Goal: Task Accomplishment & Management: Manage account settings

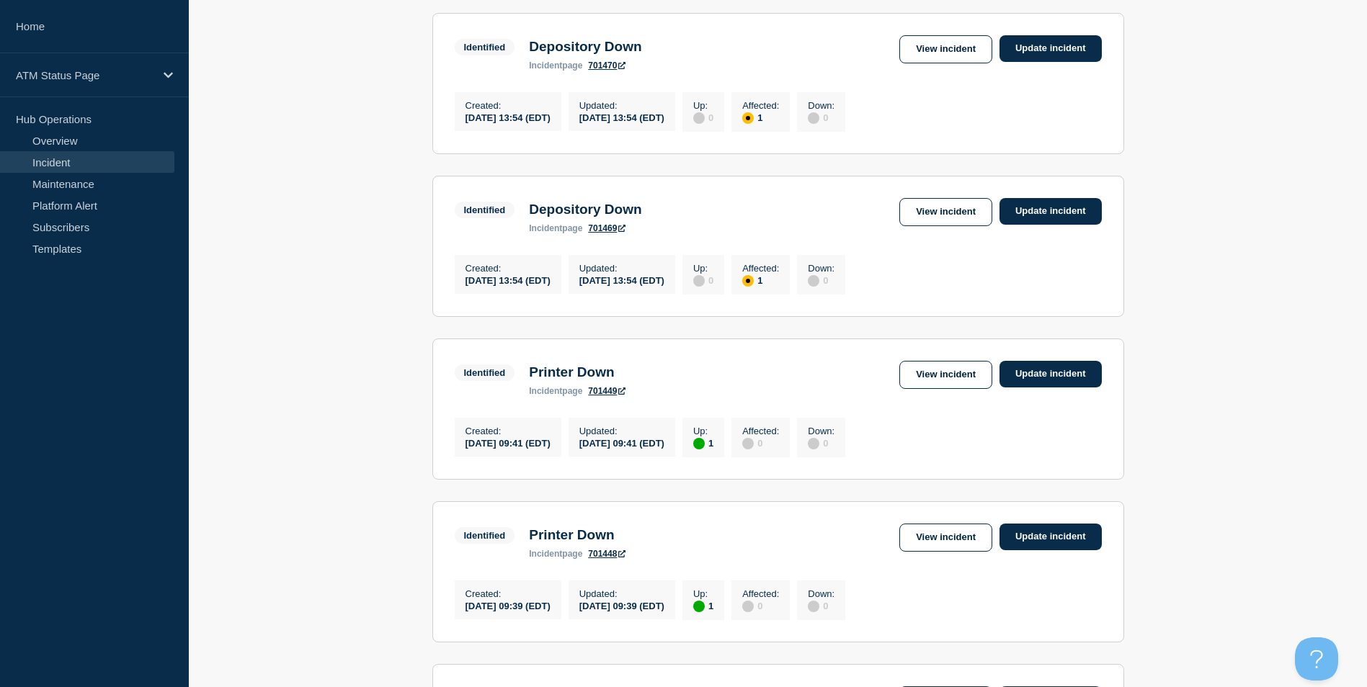
scroll to position [1471, 0]
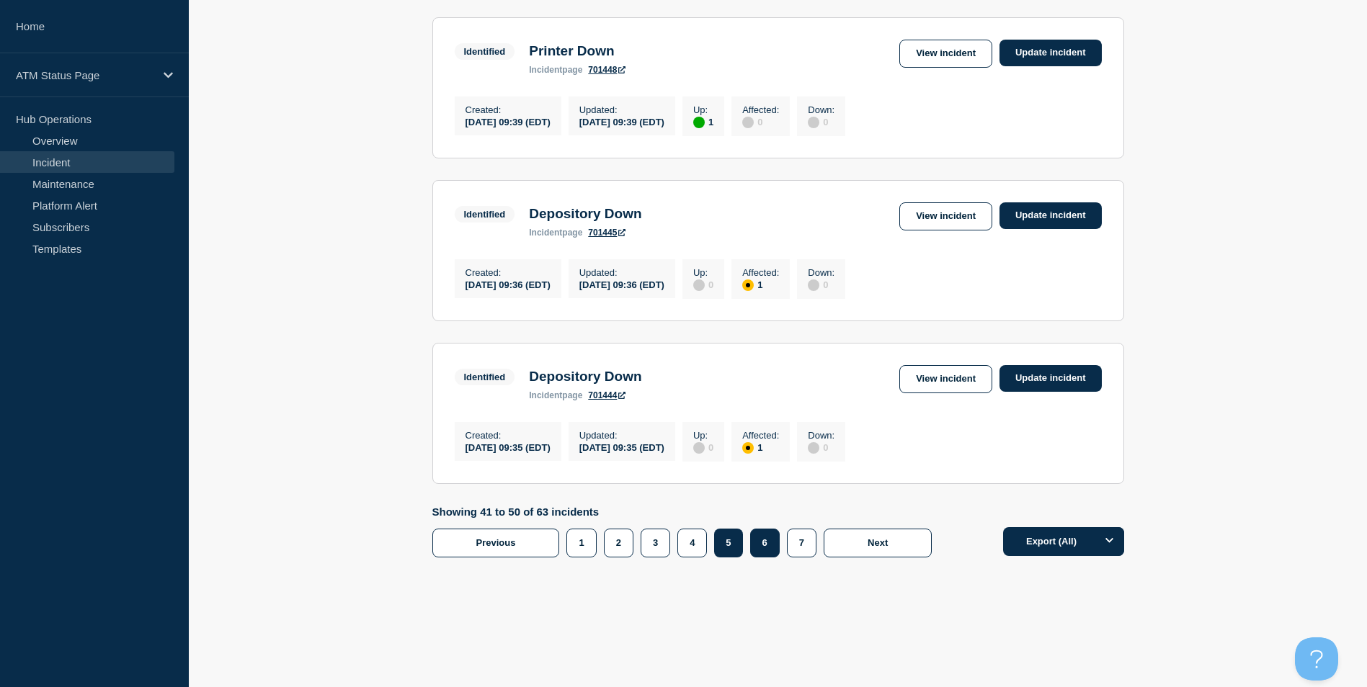
click at [771, 545] on button "6" at bounding box center [765, 543] width 30 height 29
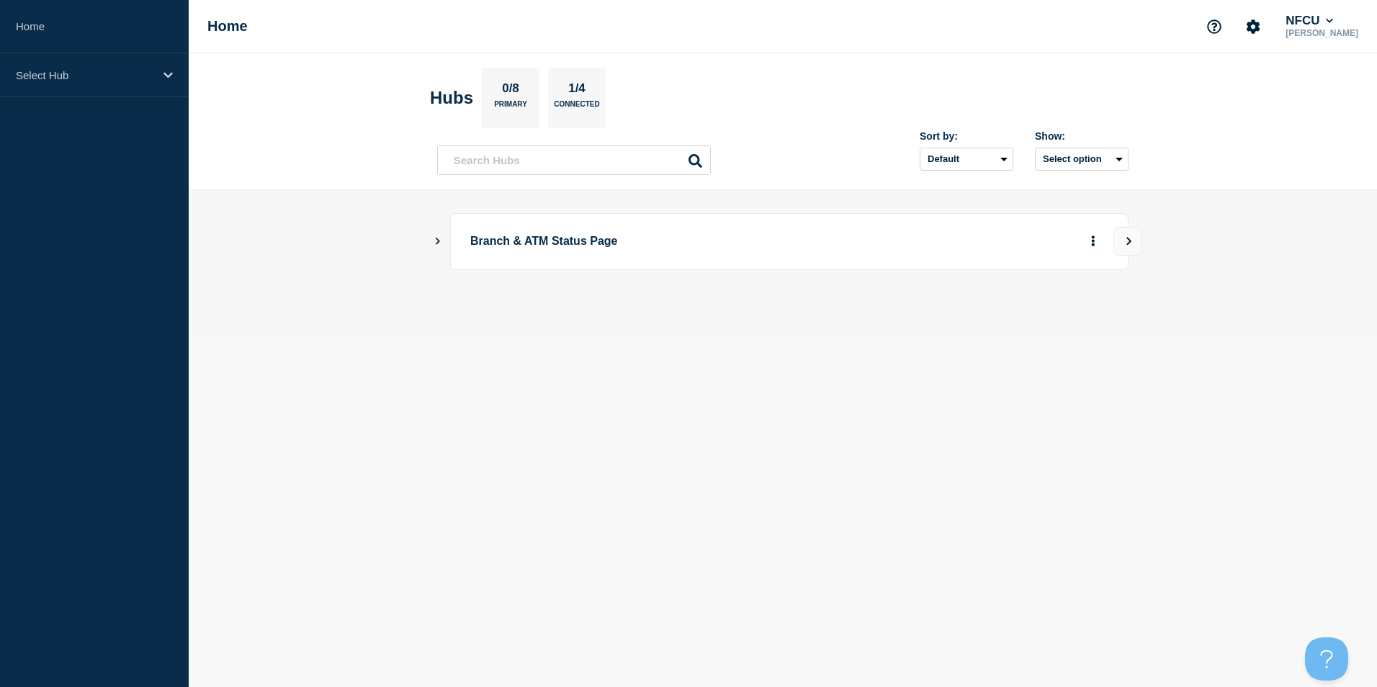
click at [437, 241] on icon "Show Connected Hubs" at bounding box center [437, 240] width 9 height 7
click at [1058, 320] on button "See overview" at bounding box center [1043, 314] width 76 height 29
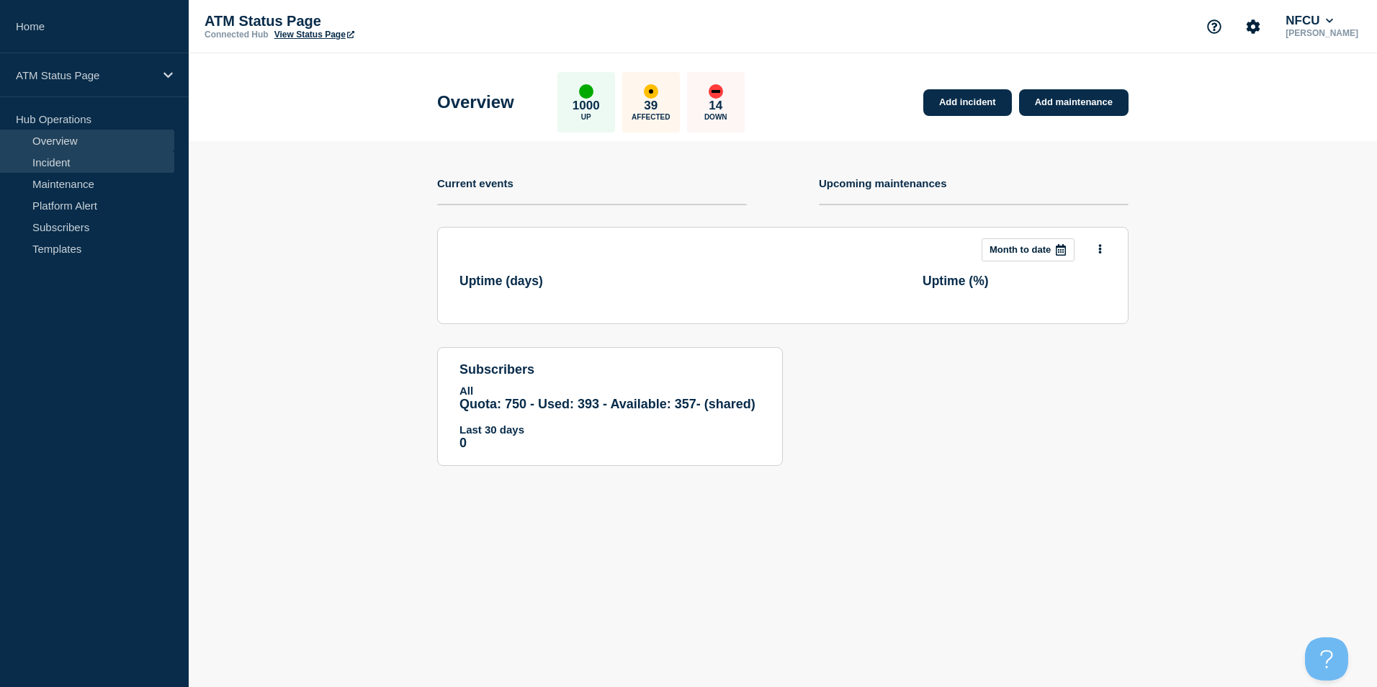
click at [71, 166] on link "Incident" at bounding box center [87, 162] width 174 height 22
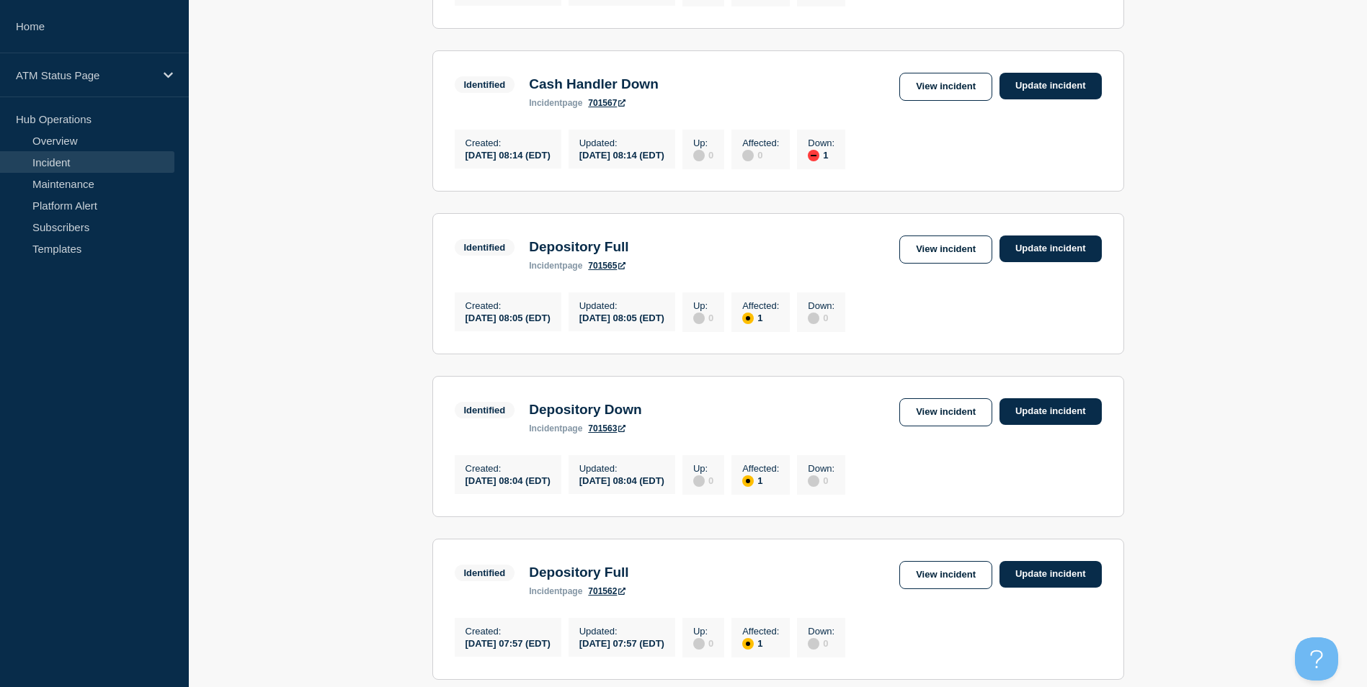
scroll to position [1471, 0]
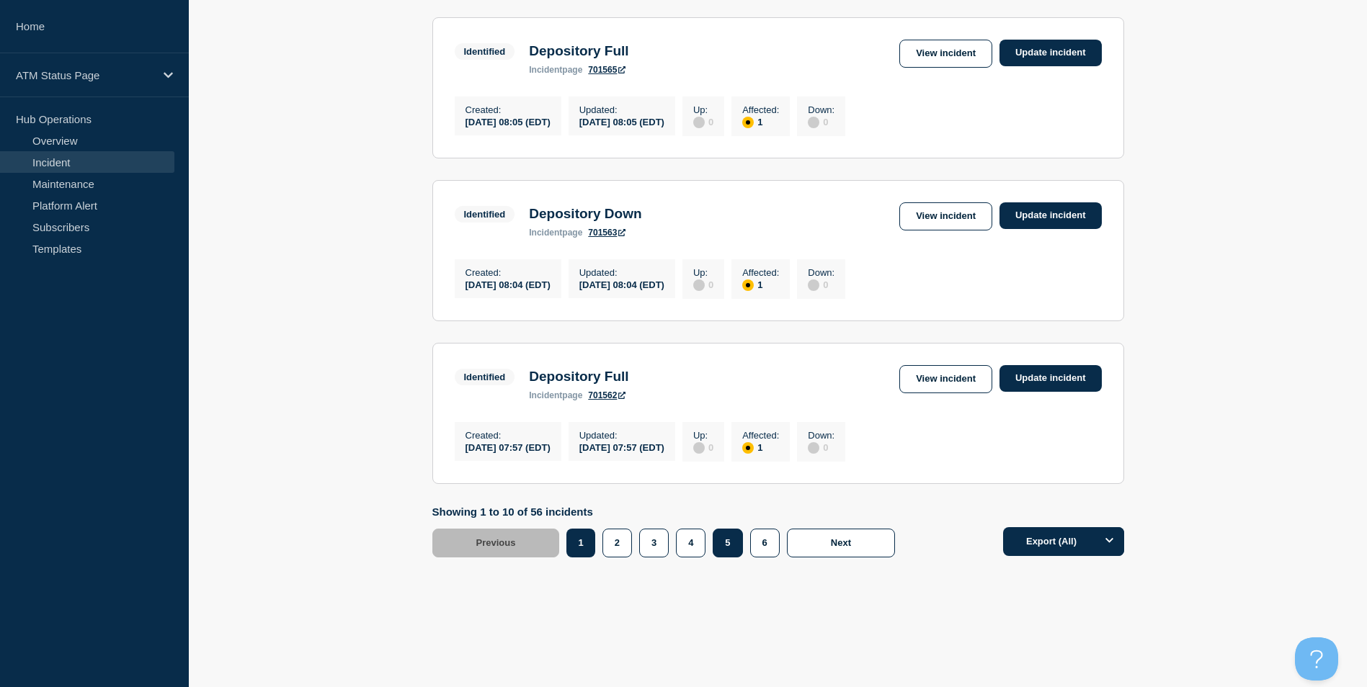
click at [719, 547] on button "5" at bounding box center [727, 543] width 30 height 29
click at [955, 377] on link "View incident" at bounding box center [945, 379] width 93 height 28
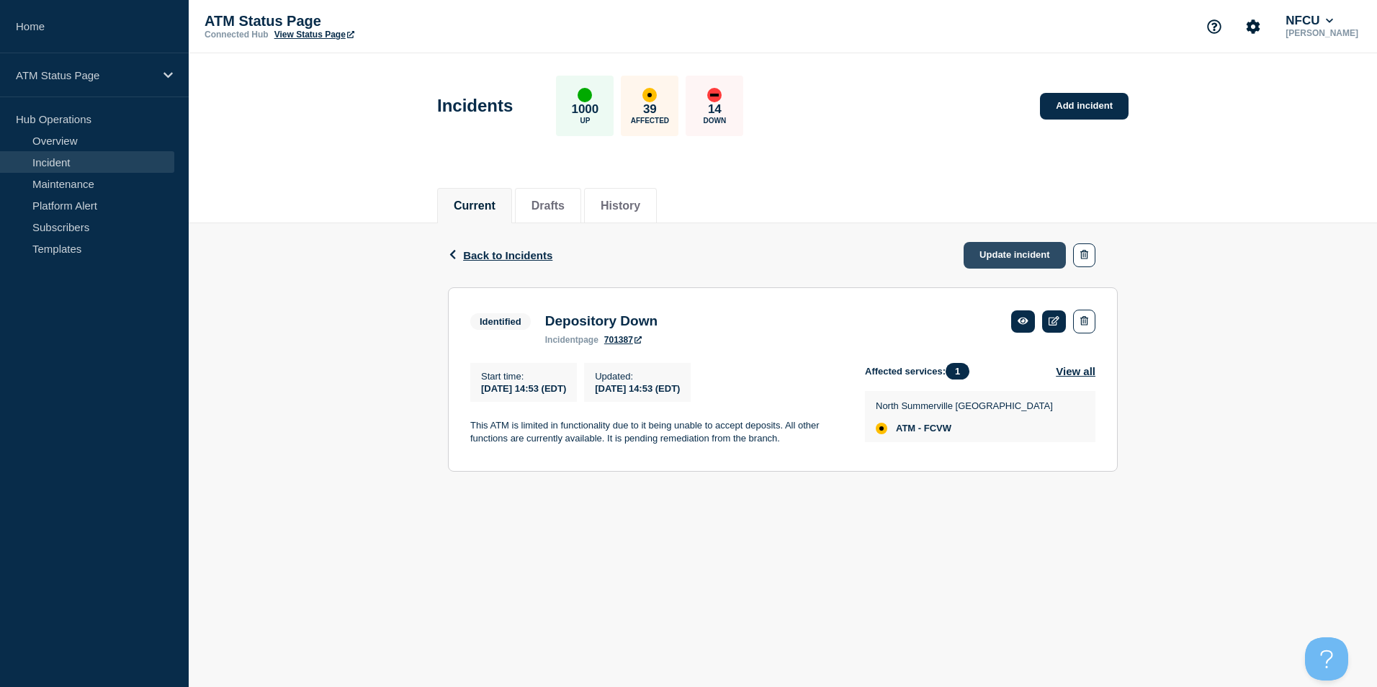
click at [999, 259] on link "Update incident" at bounding box center [1015, 255] width 102 height 27
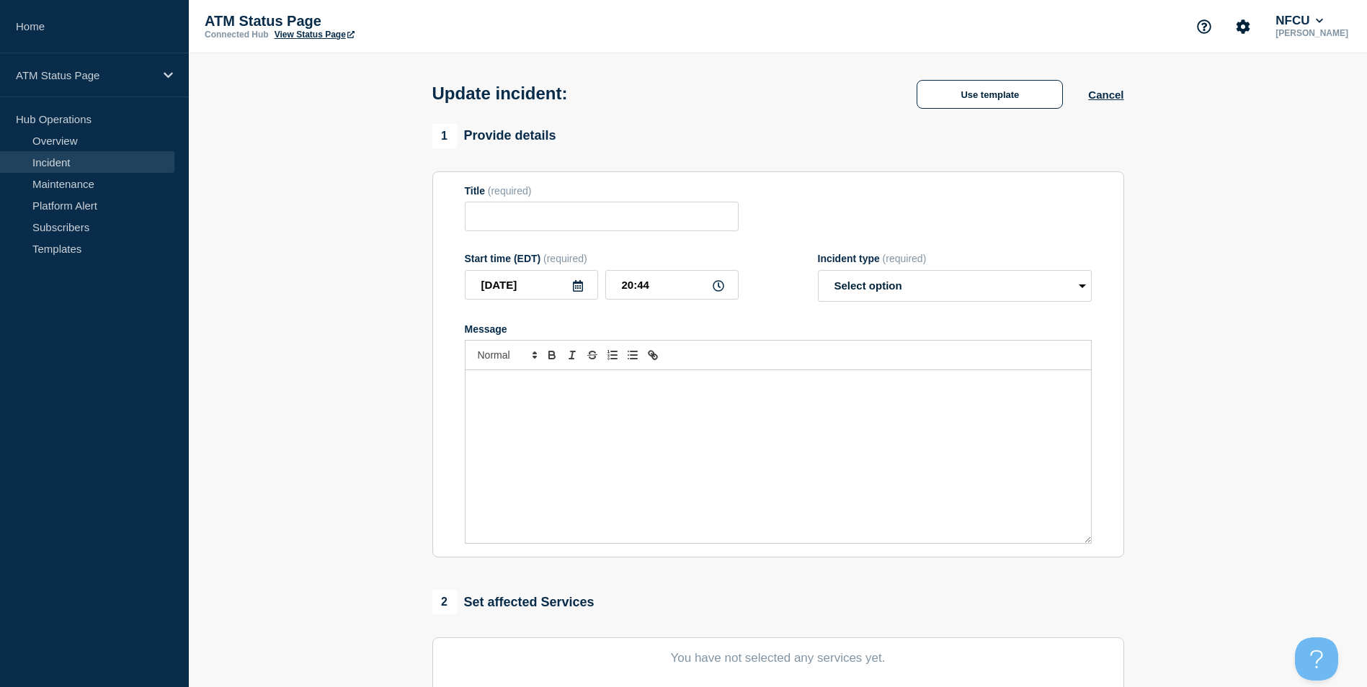
type input "Depository Down"
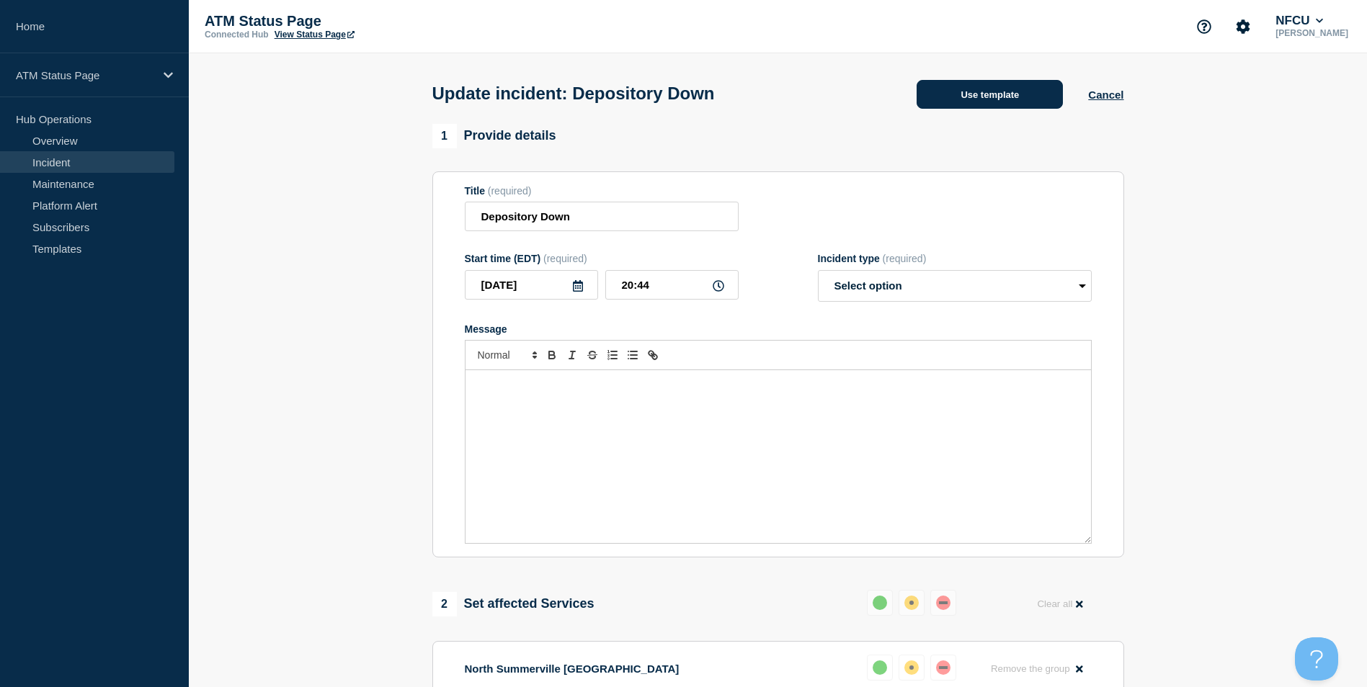
click at [967, 92] on button "Use template" at bounding box center [989, 94] width 146 height 29
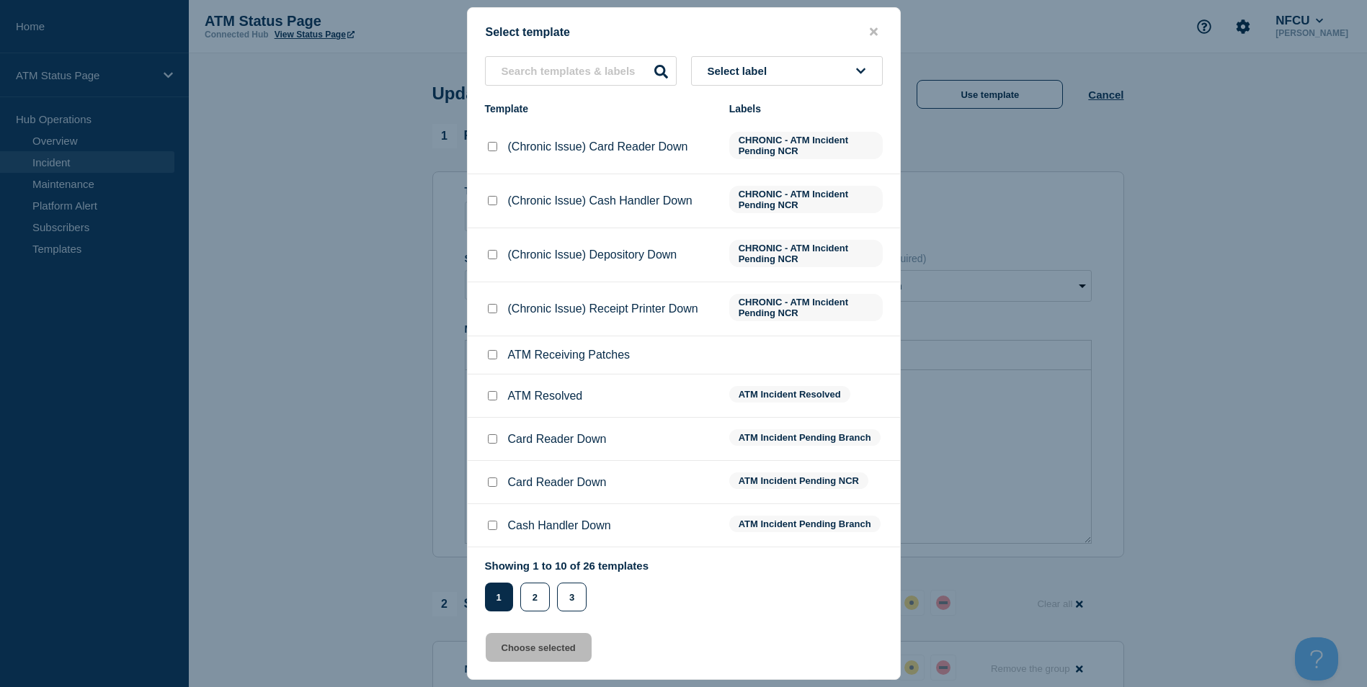
click at [494, 398] on input "ATM Resolved checkbox" at bounding box center [492, 395] width 9 height 9
checkbox input "true"
click at [542, 648] on button "Choose selected" at bounding box center [539, 647] width 106 height 29
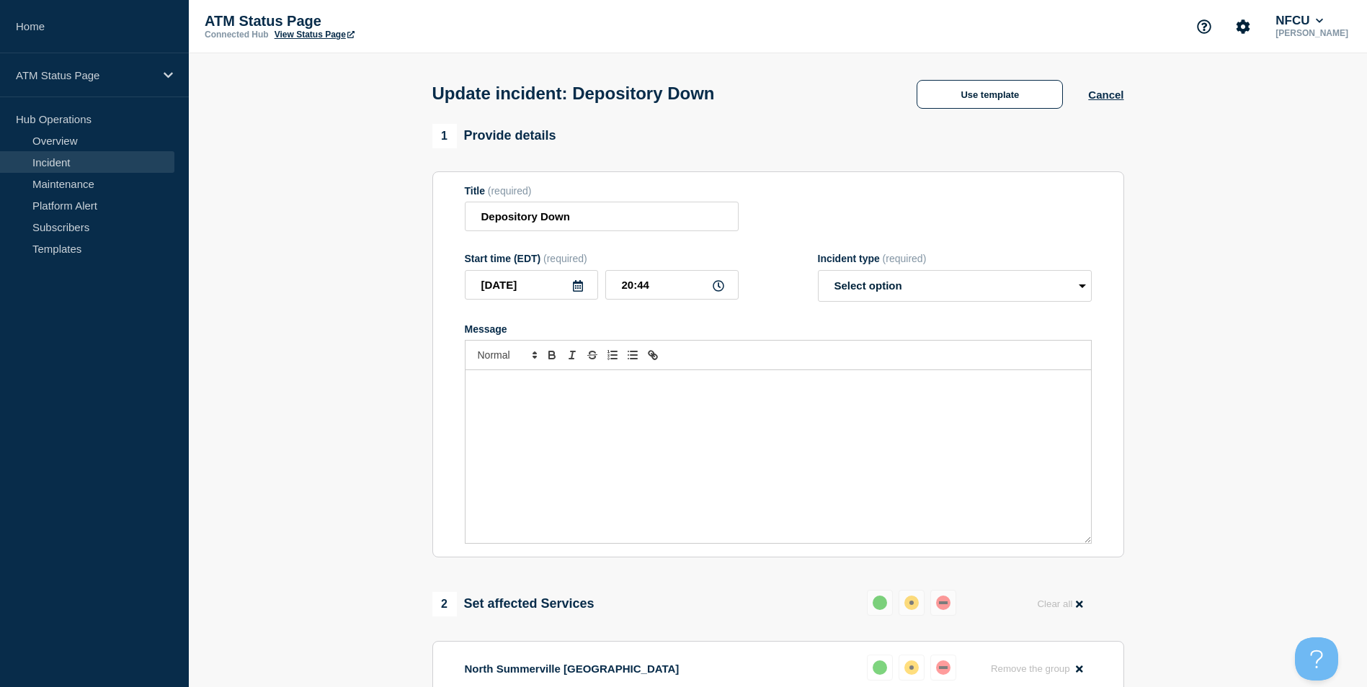
select select "resolved"
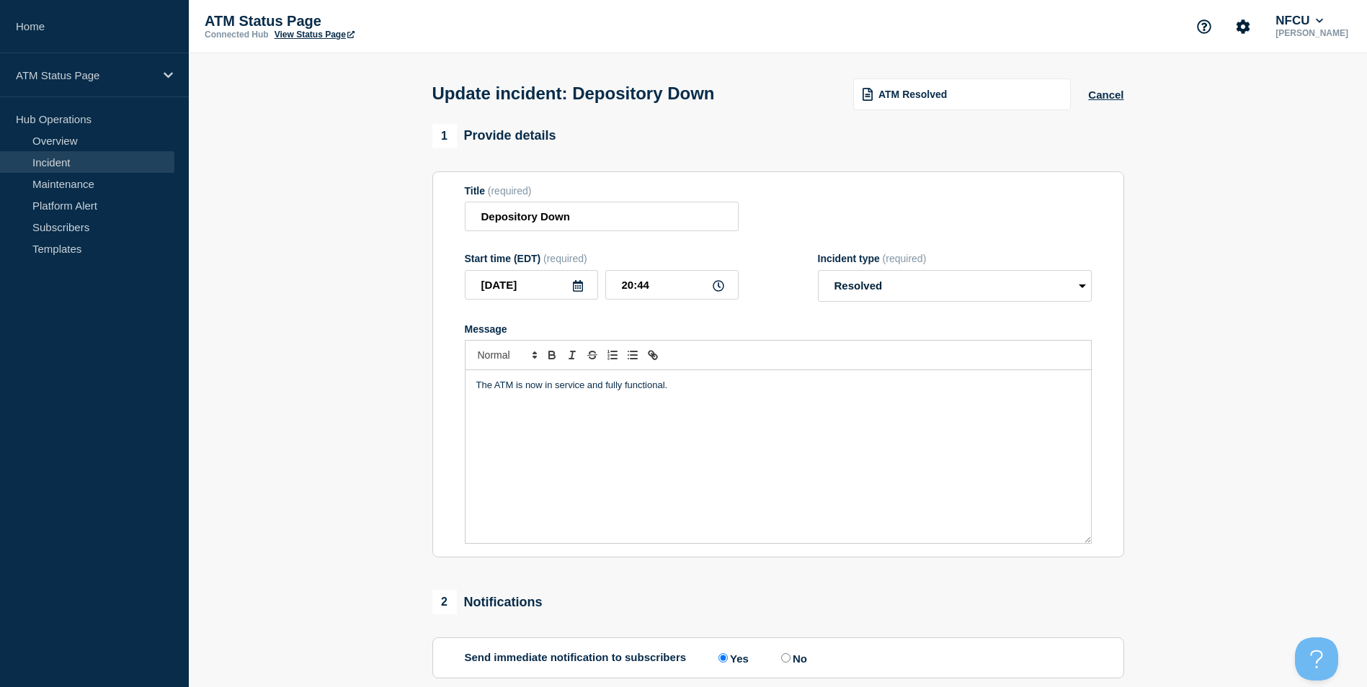
scroll to position [235, 0]
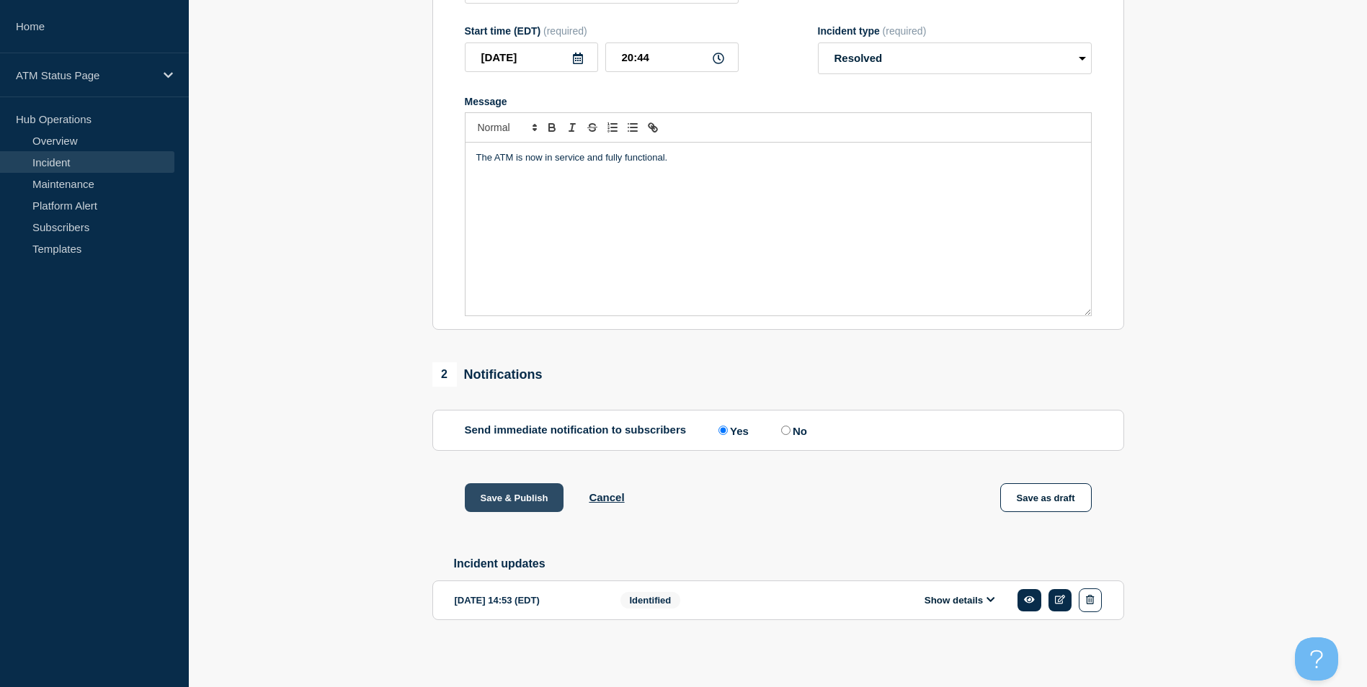
click at [518, 494] on button "Save & Publish" at bounding box center [514, 497] width 99 height 29
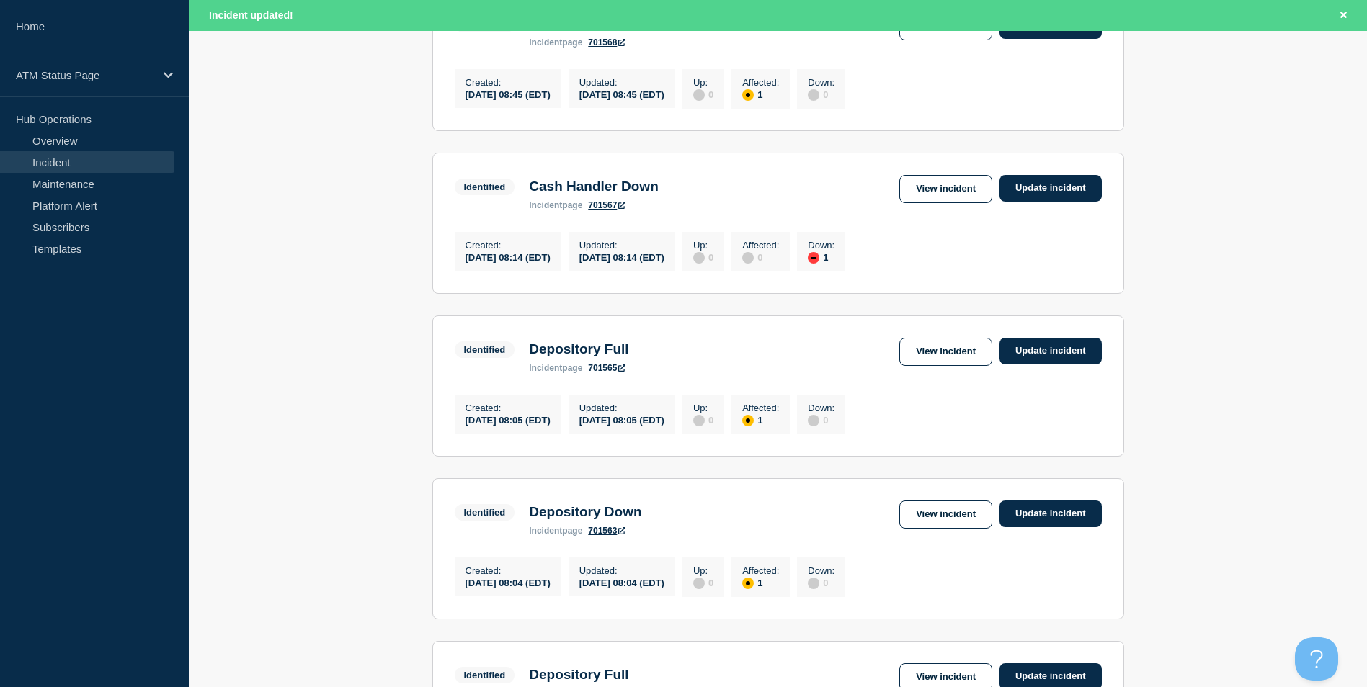
scroll to position [1501, 0]
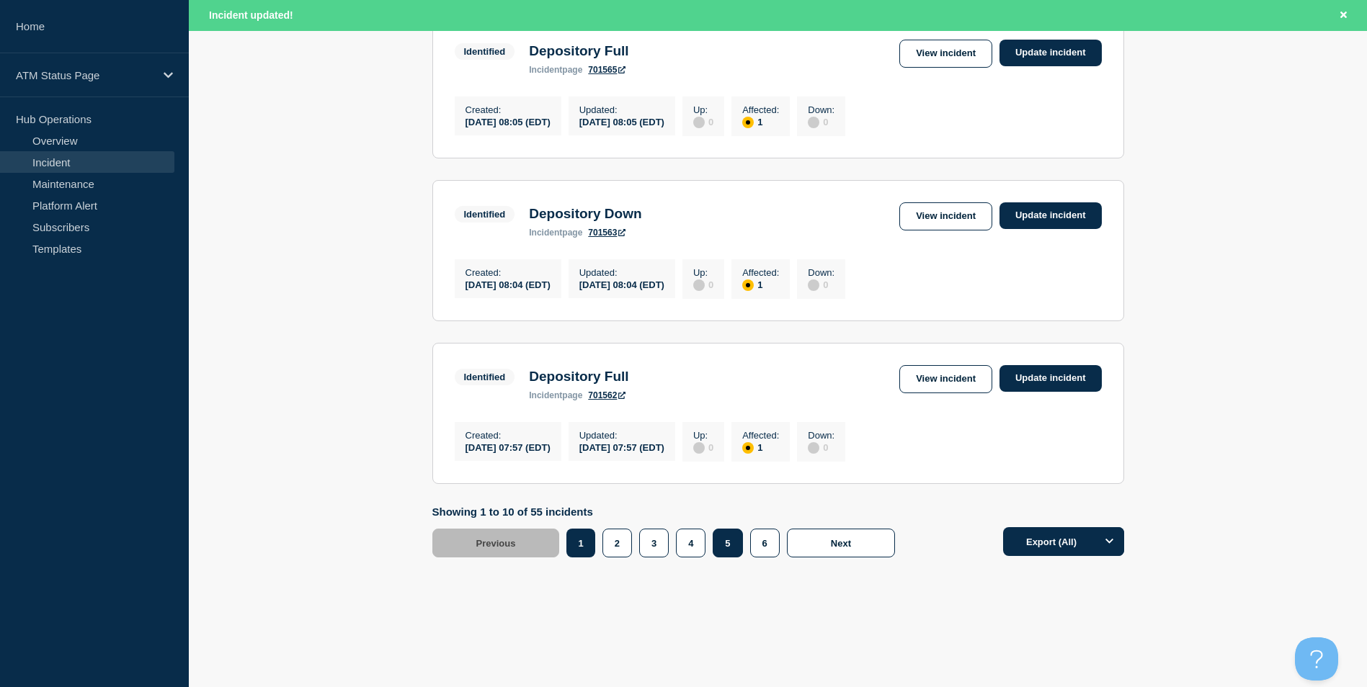
click at [729, 548] on button "5" at bounding box center [727, 543] width 30 height 29
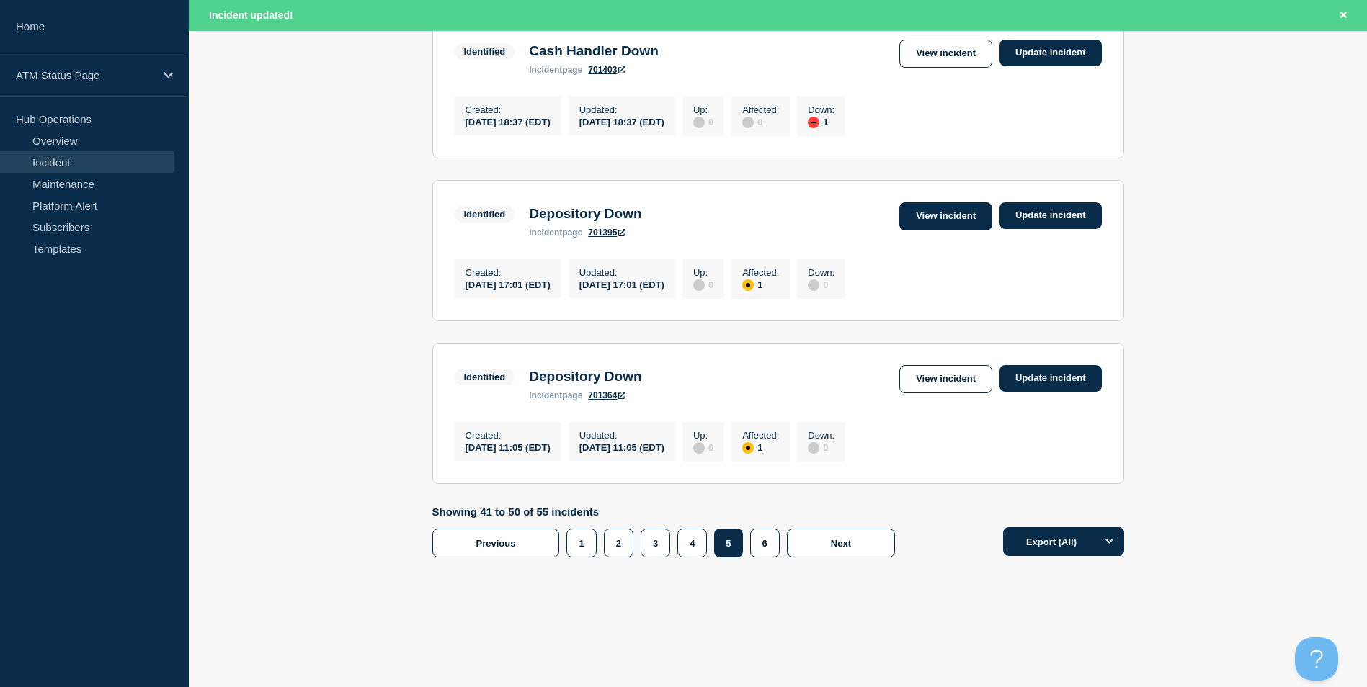
click at [942, 209] on link "View incident" at bounding box center [945, 216] width 93 height 28
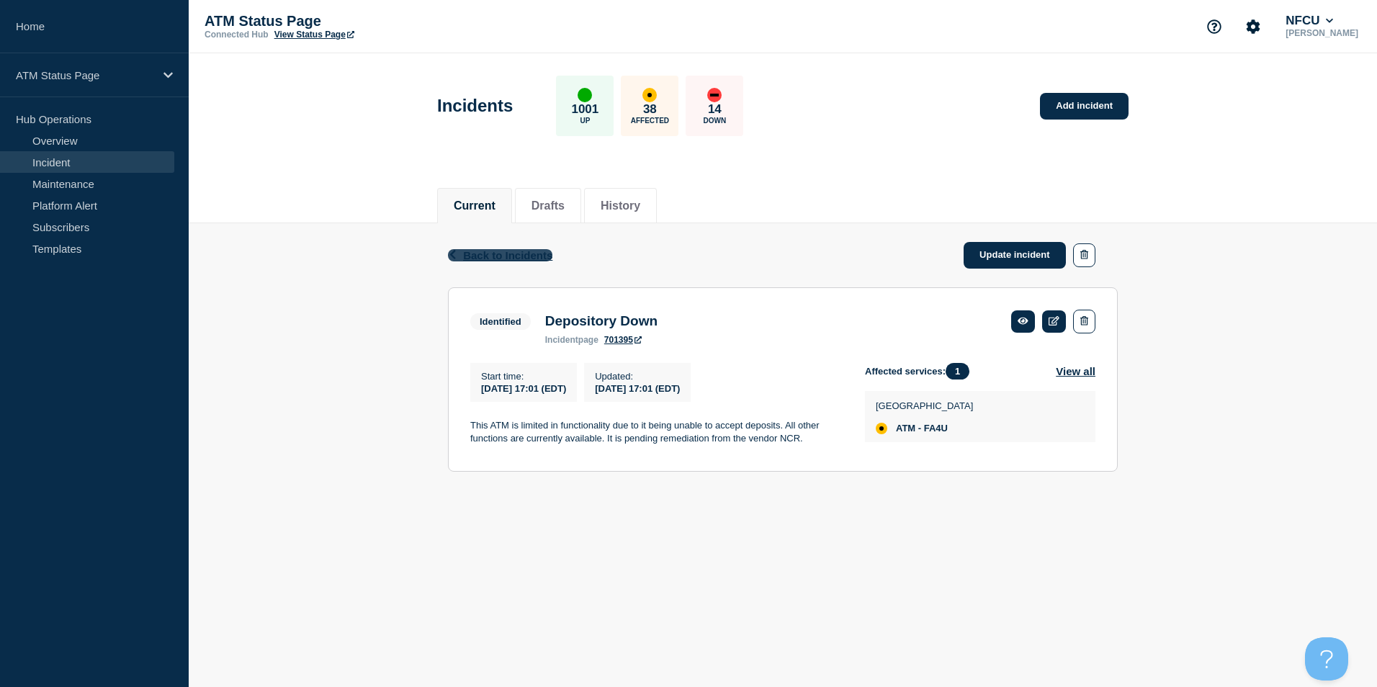
click at [499, 259] on span "Back to Incidents" at bounding box center [507, 255] width 89 height 12
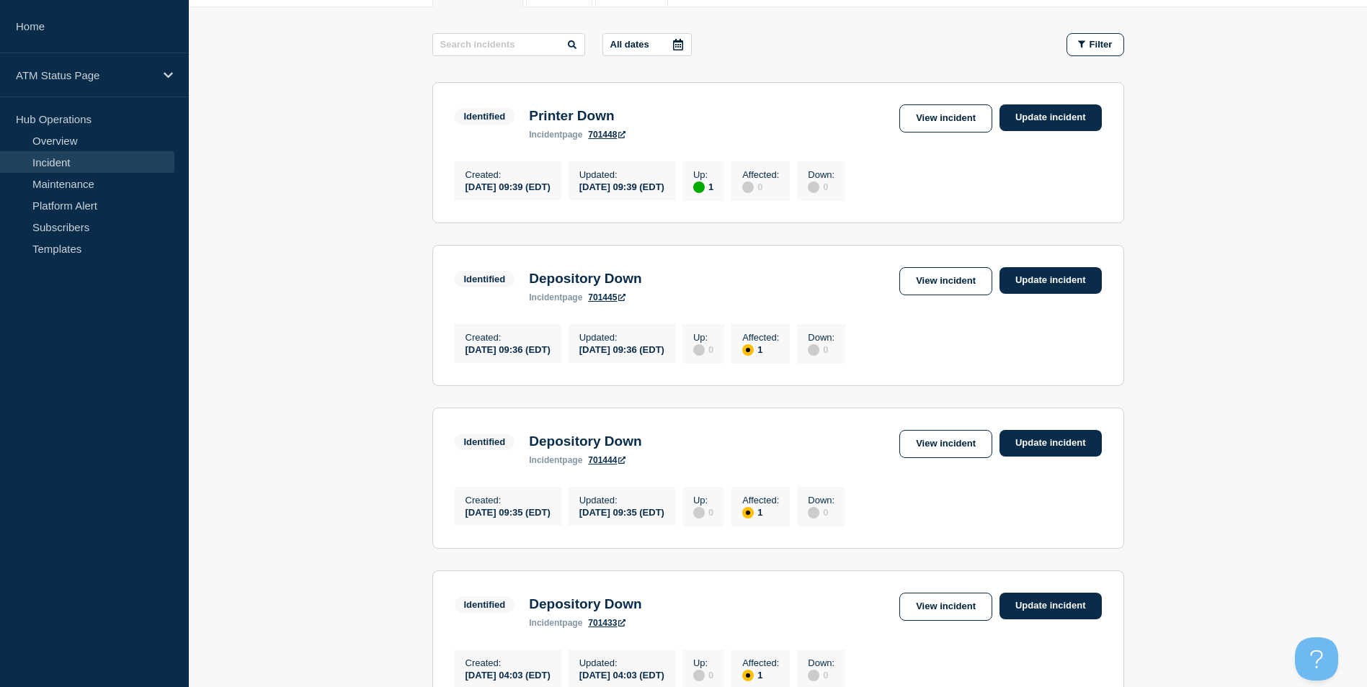
scroll to position [432, 0]
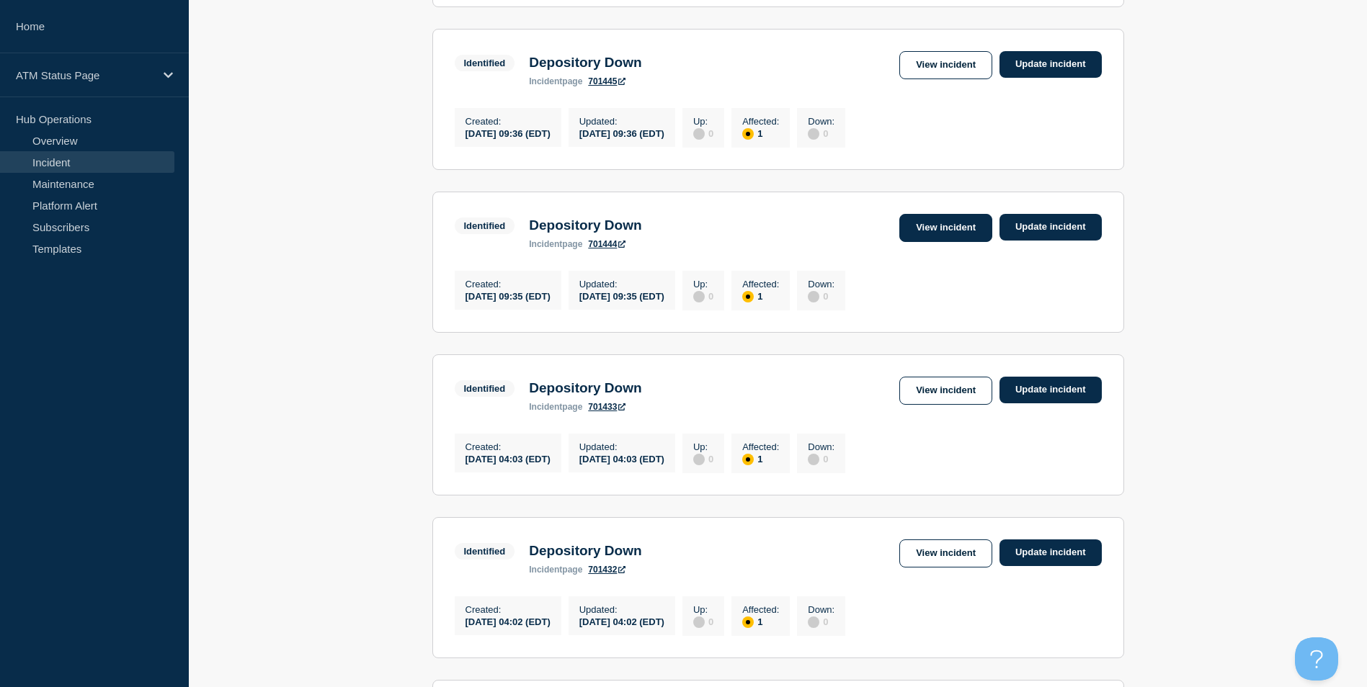
click at [951, 232] on link "View incident" at bounding box center [945, 228] width 93 height 28
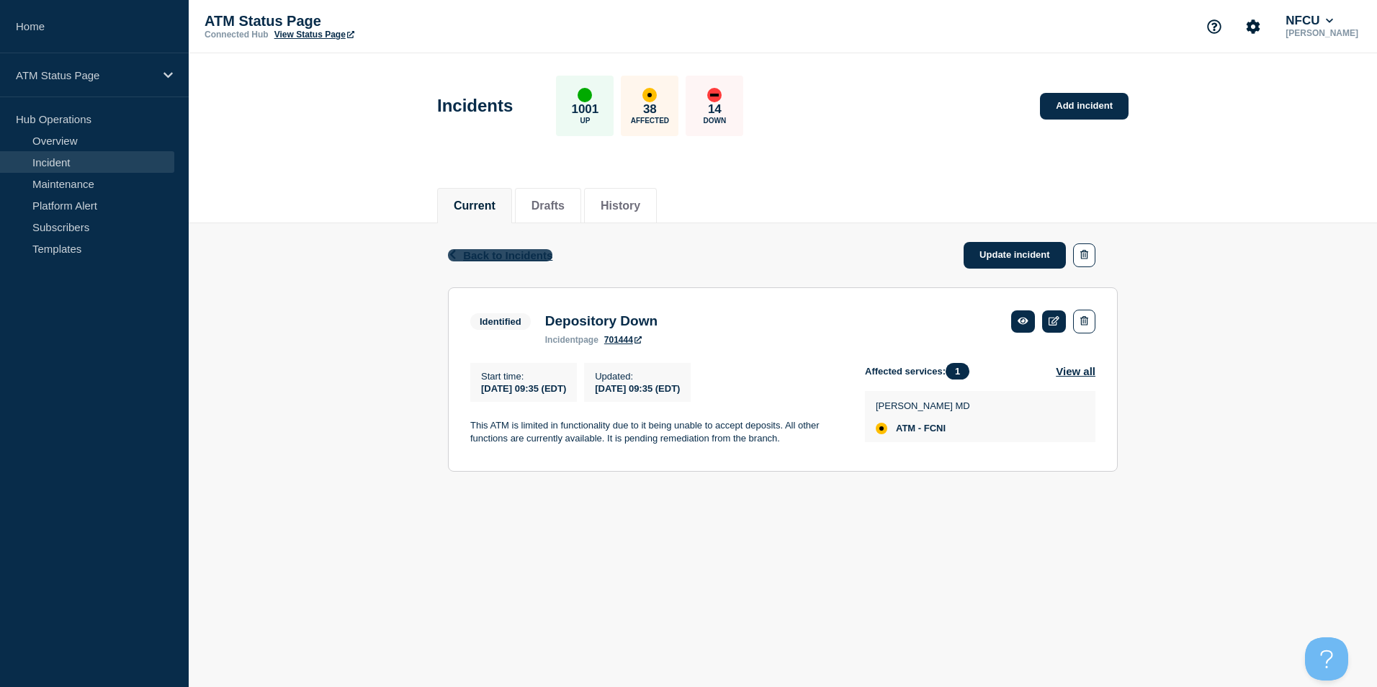
click at [494, 258] on span "Back to Incidents" at bounding box center [507, 255] width 89 height 12
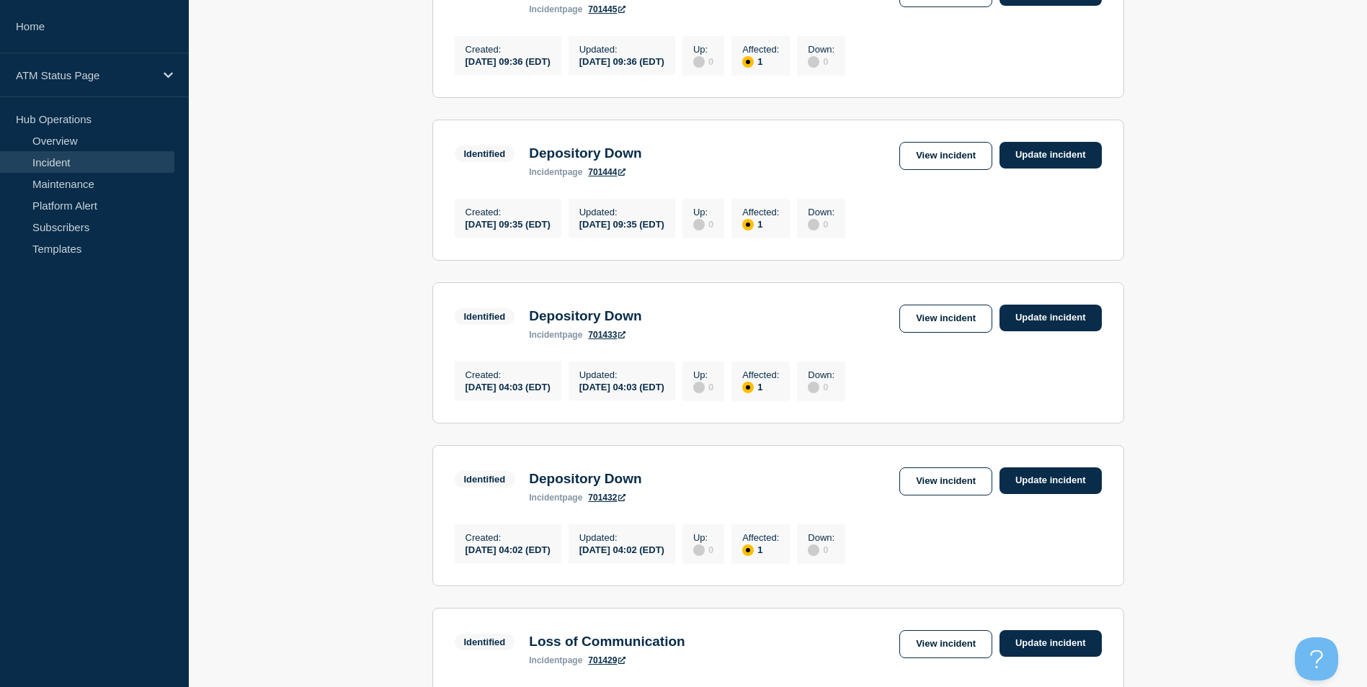
scroll to position [792, 0]
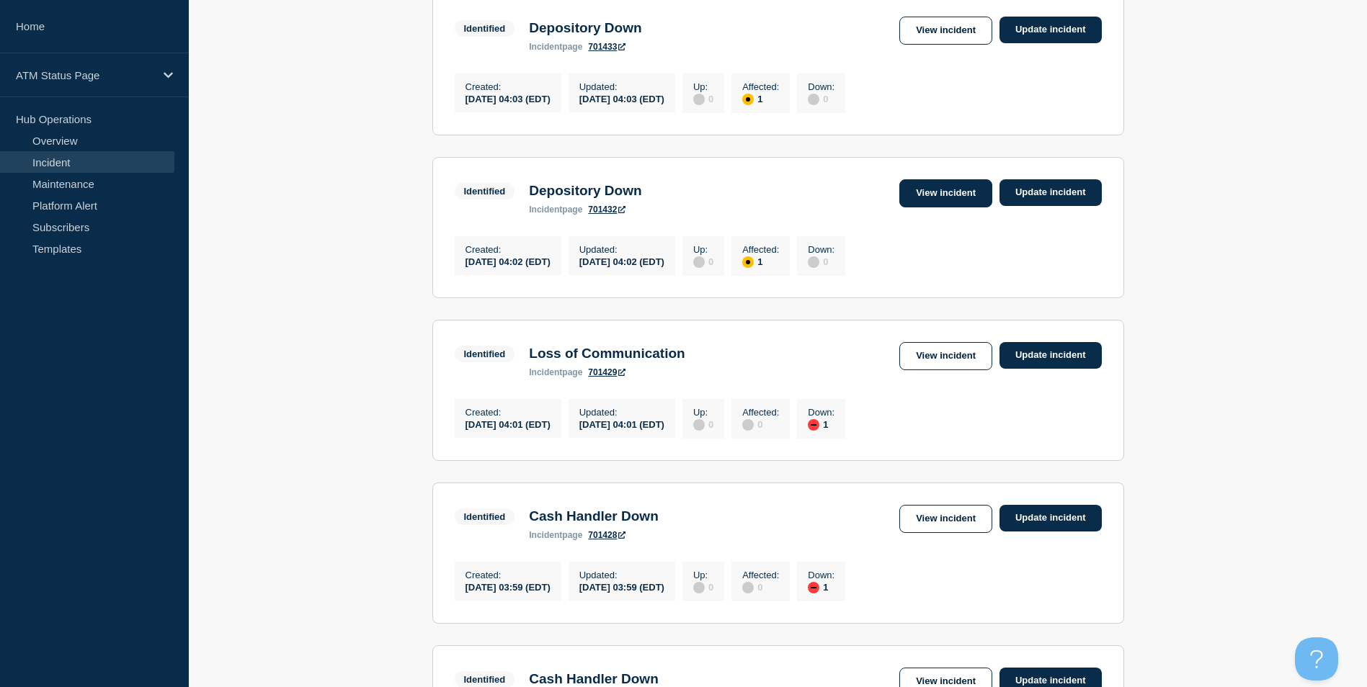
click at [920, 207] on link "View incident" at bounding box center [945, 193] width 93 height 28
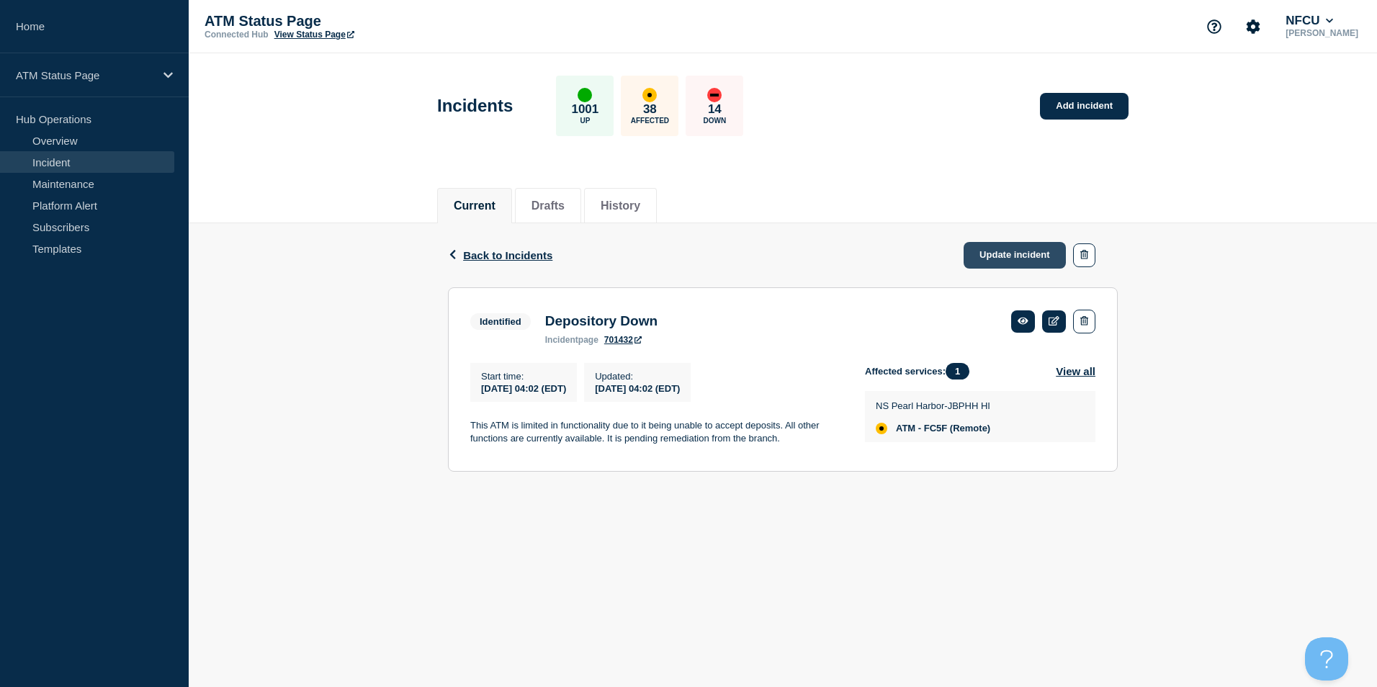
click at [997, 238] on div "Back Back to Incidents Update incident" at bounding box center [783, 255] width 670 height 64
click at [997, 257] on link "Update incident" at bounding box center [1015, 255] width 102 height 27
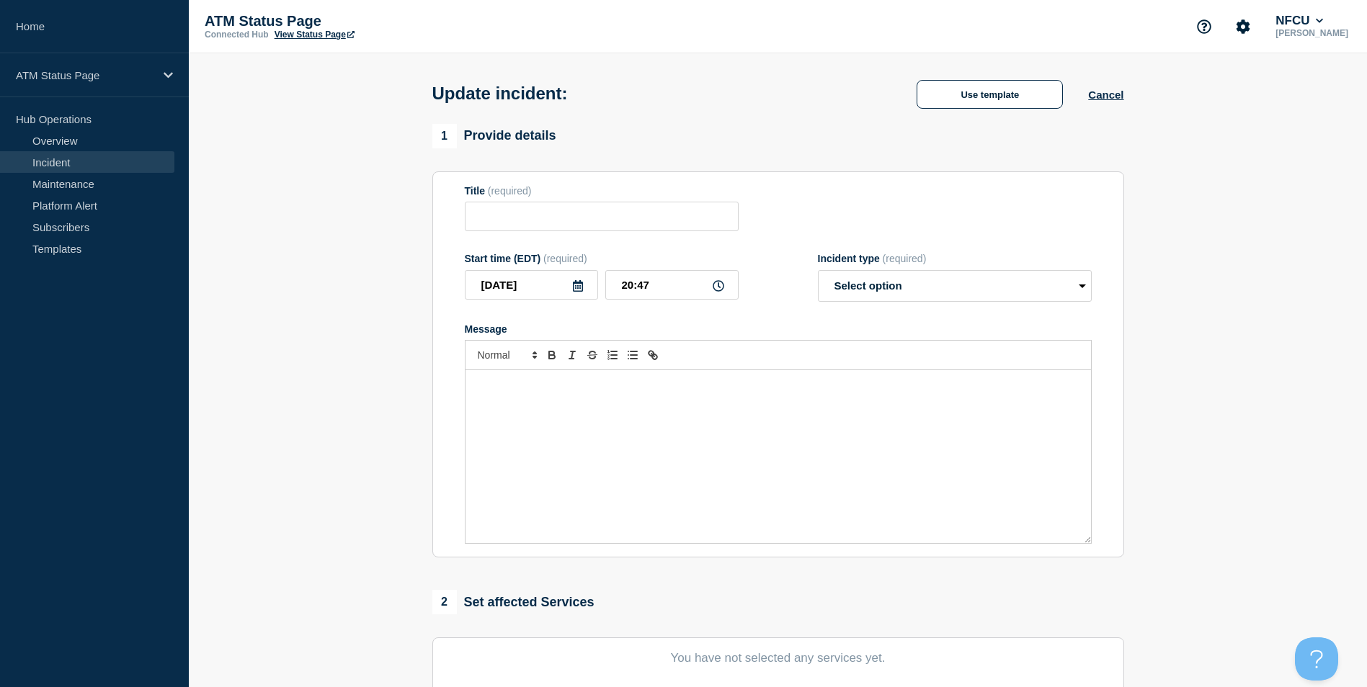
type input "Depository Down"
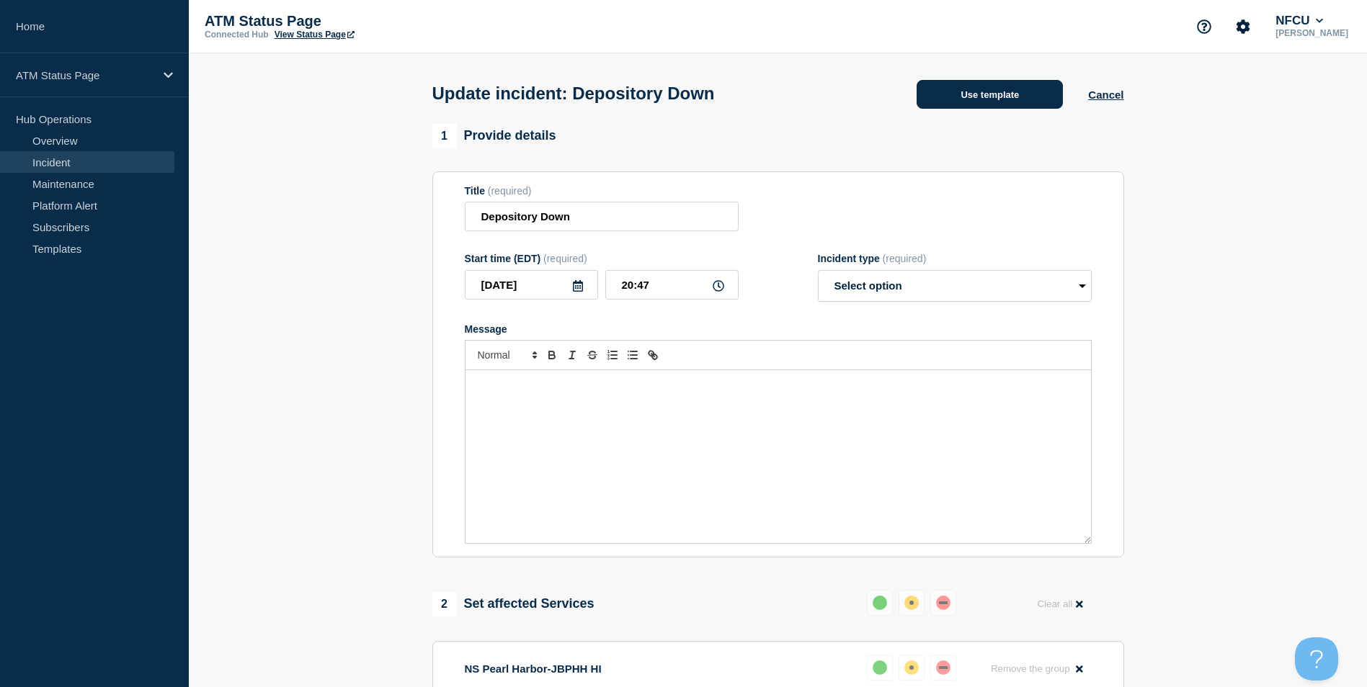
click at [977, 104] on button "Use template" at bounding box center [989, 94] width 146 height 29
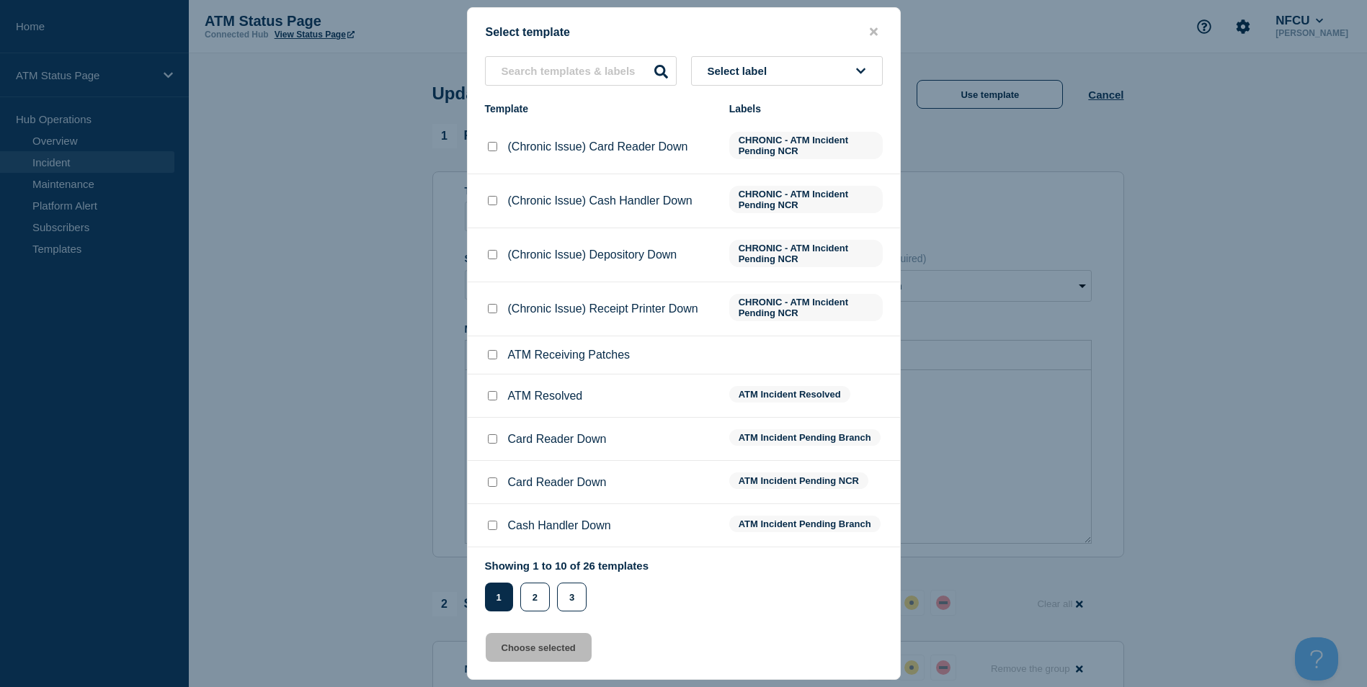
click at [492, 398] on input "ATM Resolved checkbox" at bounding box center [492, 395] width 9 height 9
checkbox input "true"
click at [535, 645] on button "Choose selected" at bounding box center [539, 647] width 106 height 29
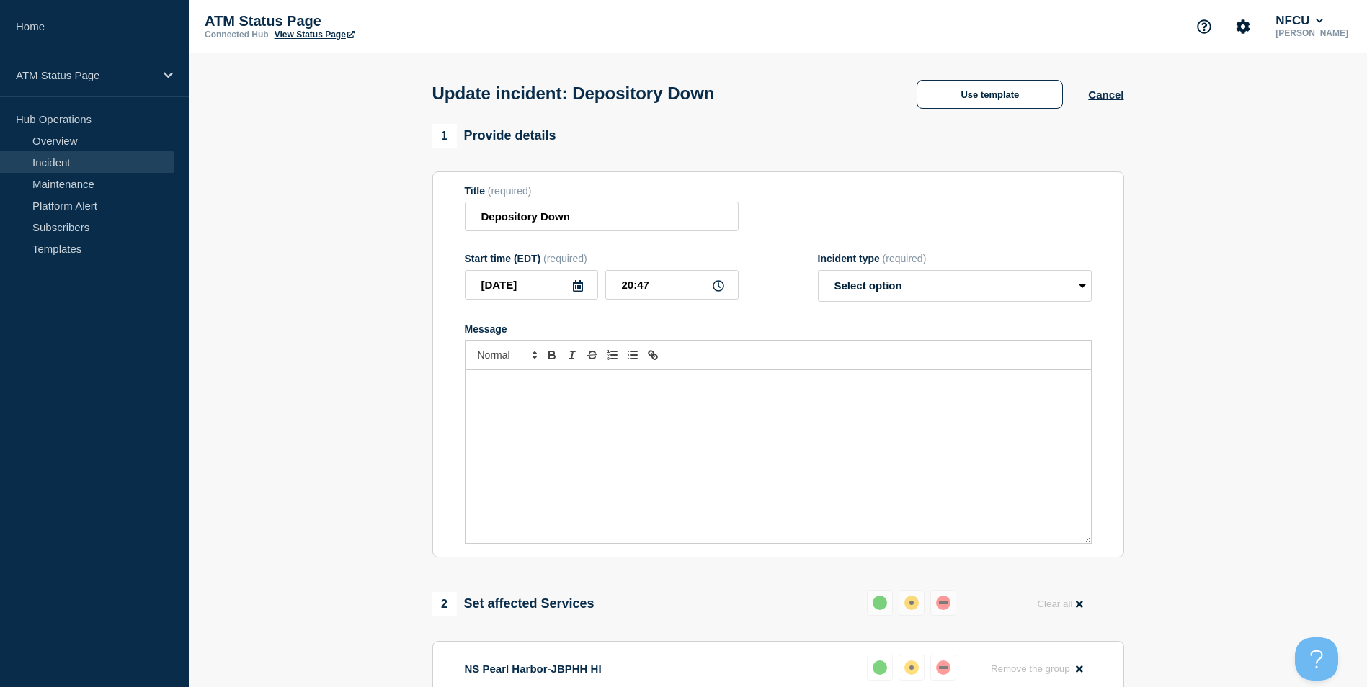
select select "resolved"
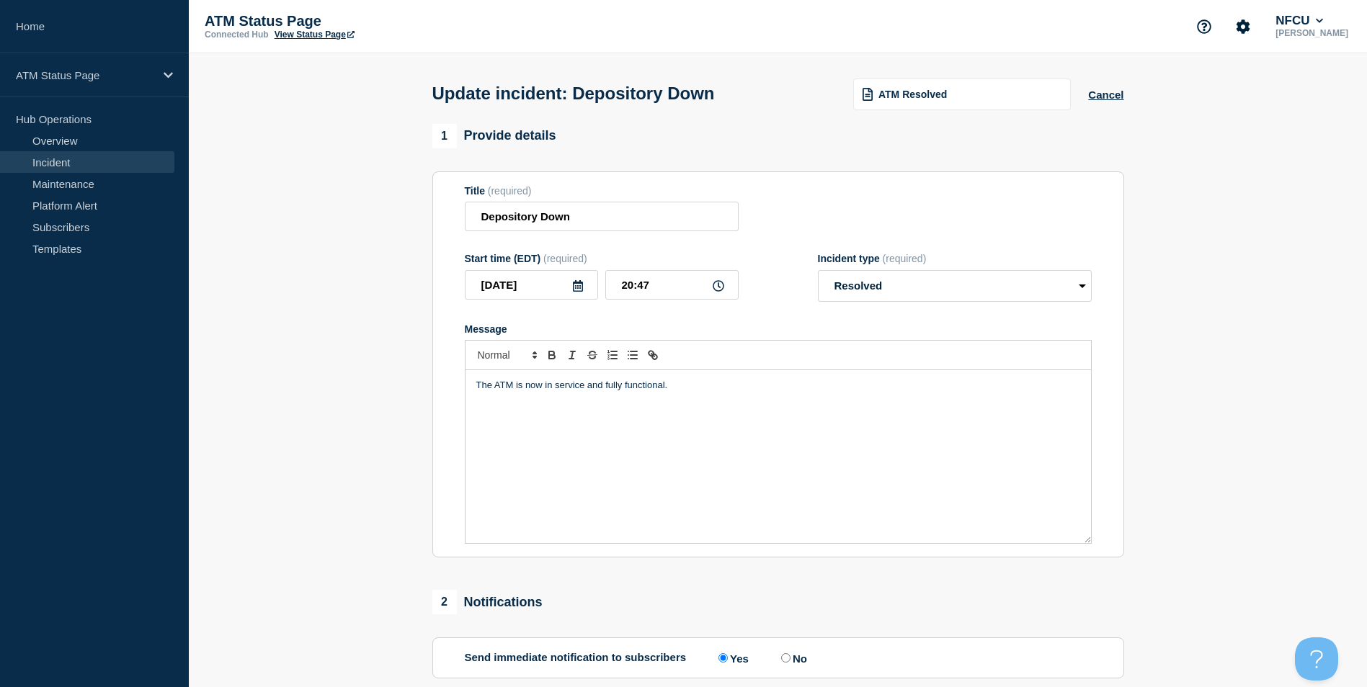
scroll to position [235, 0]
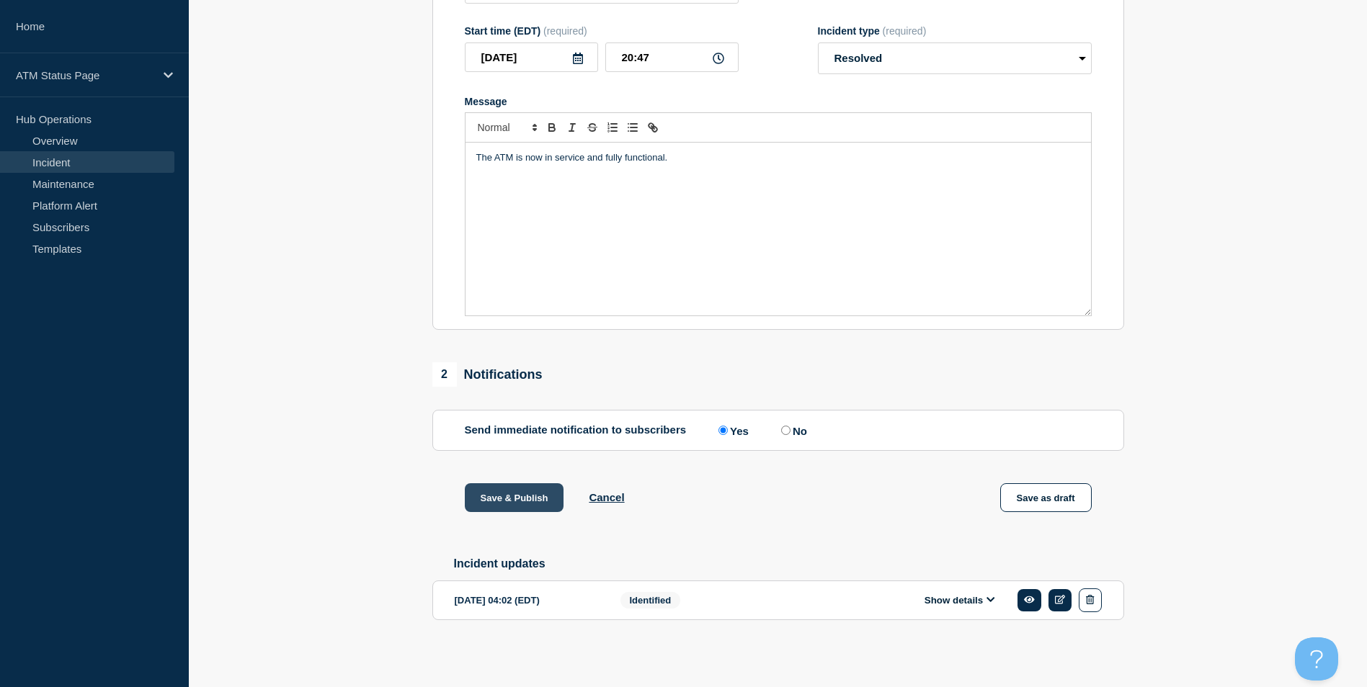
click at [515, 501] on button "Save & Publish" at bounding box center [514, 497] width 99 height 29
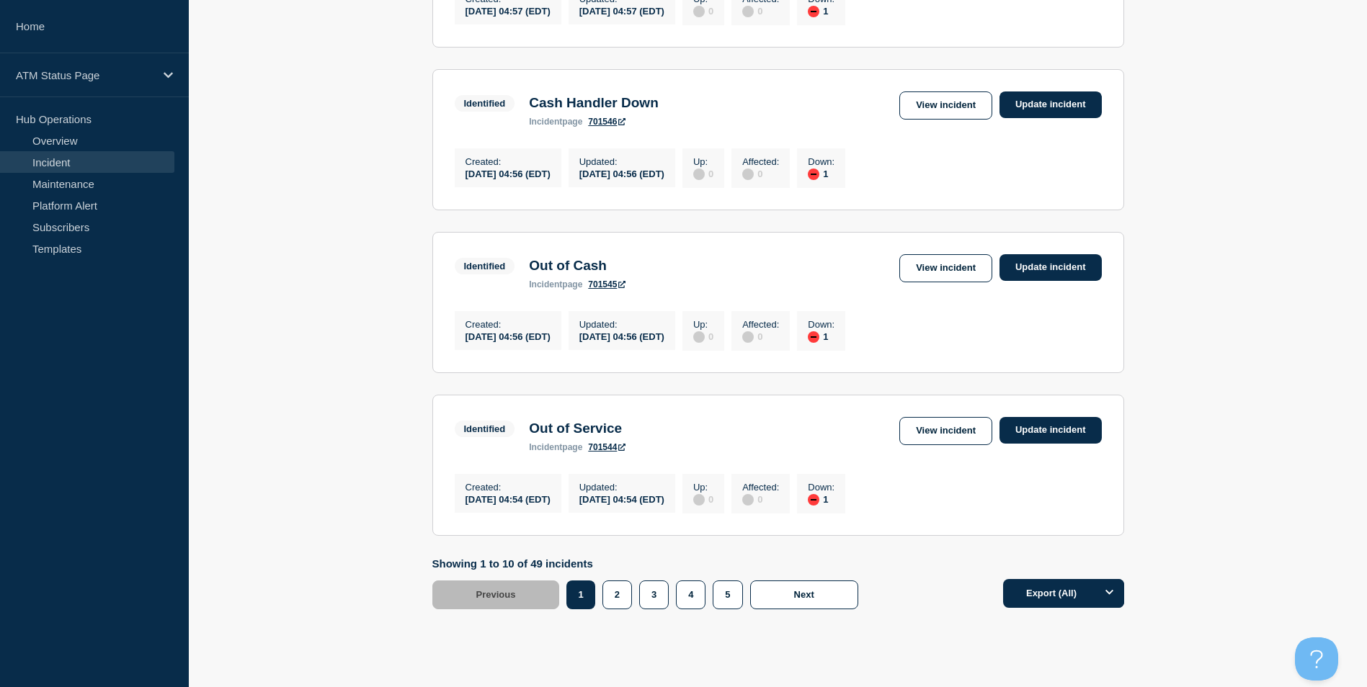
scroll to position [1471, 0]
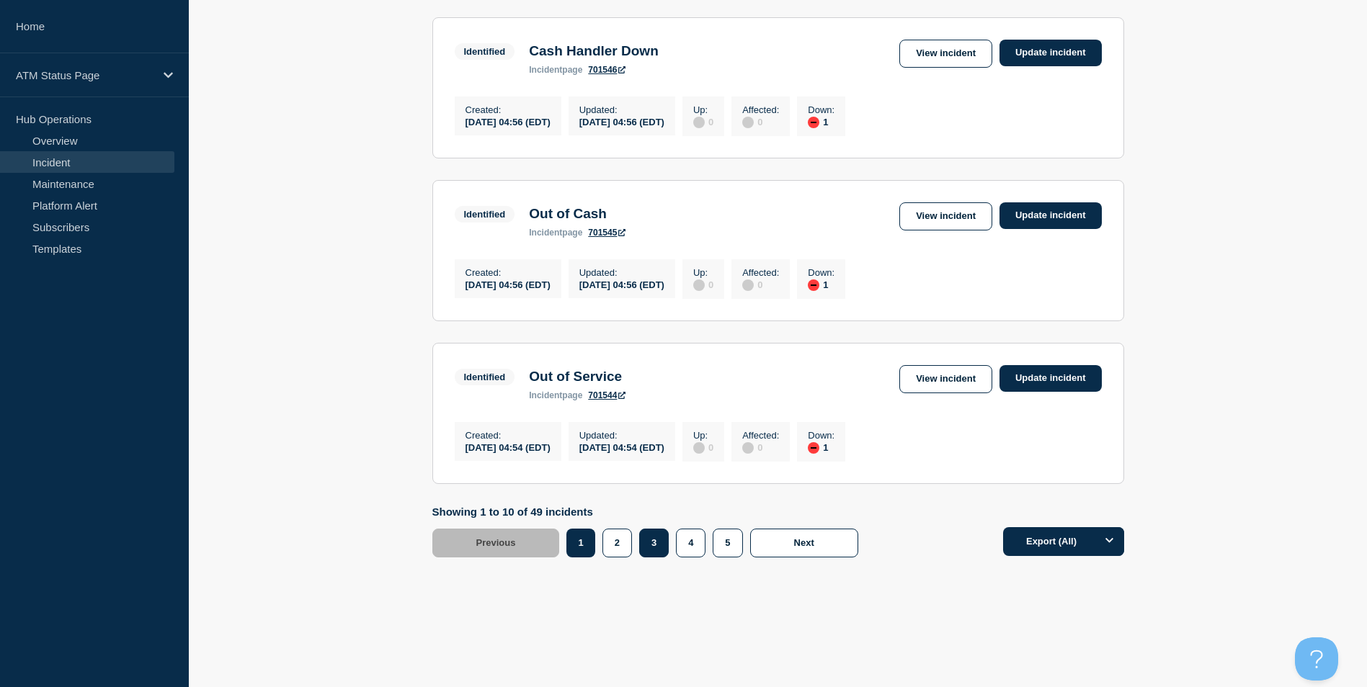
click at [651, 539] on button "3" at bounding box center [654, 543] width 30 height 29
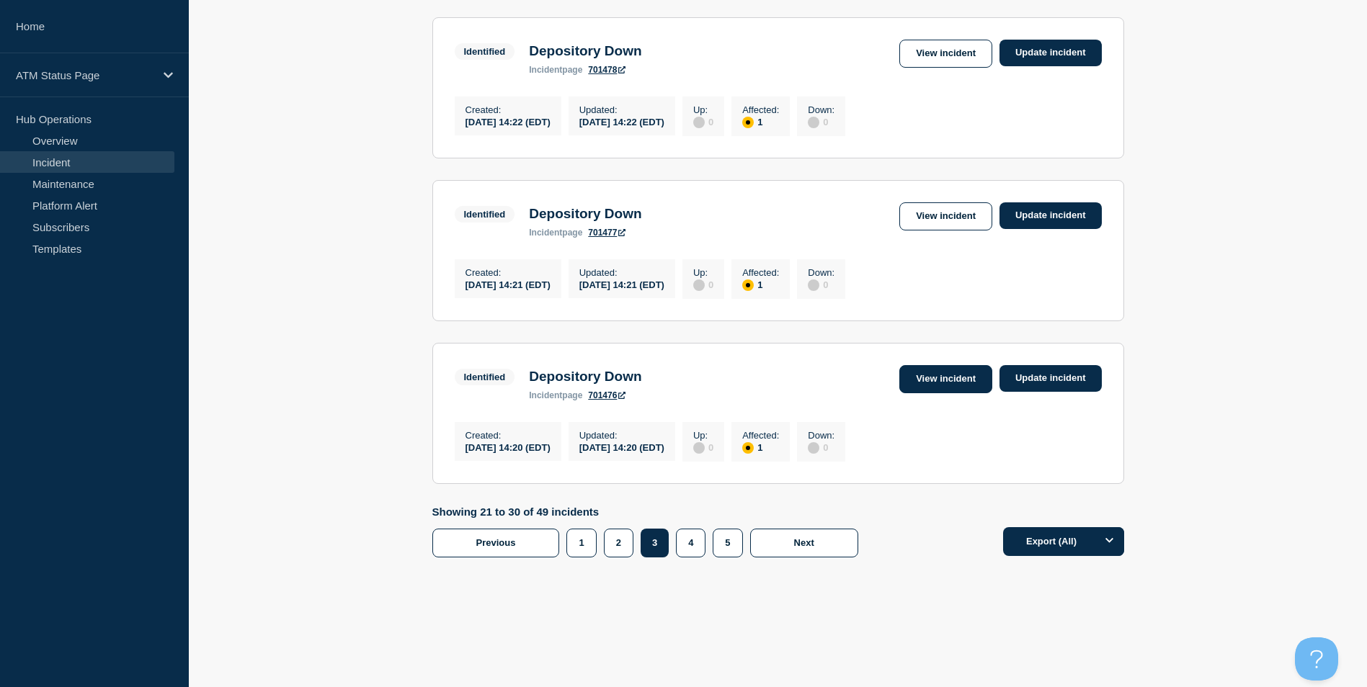
click at [934, 378] on link "View incident" at bounding box center [945, 379] width 93 height 28
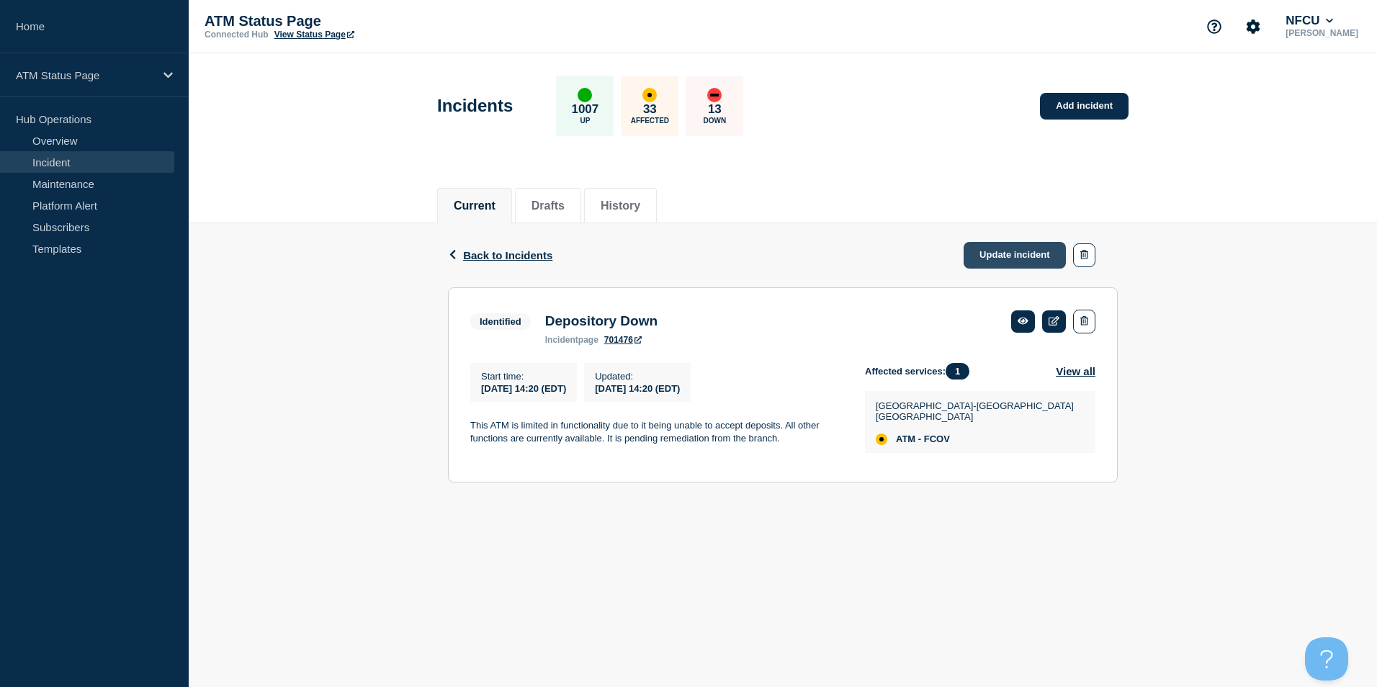
click at [983, 252] on link "Update incident" at bounding box center [1015, 255] width 102 height 27
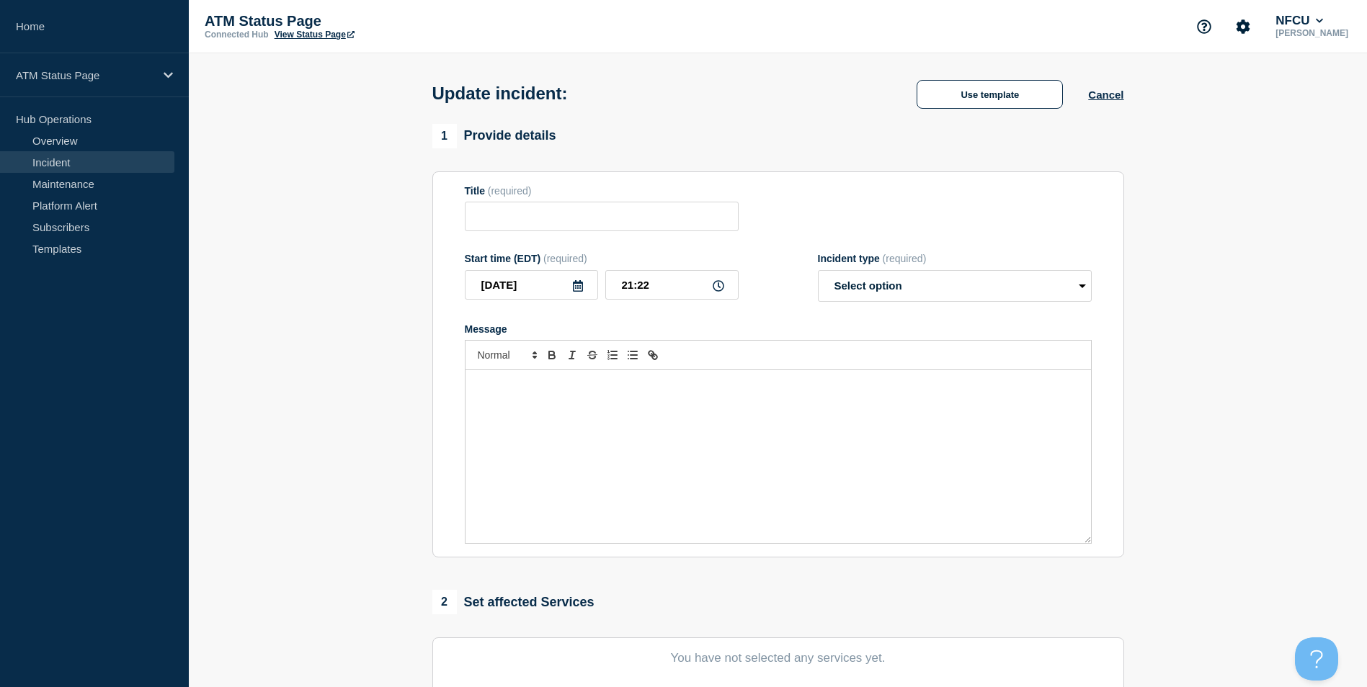
type input "Depository Down"
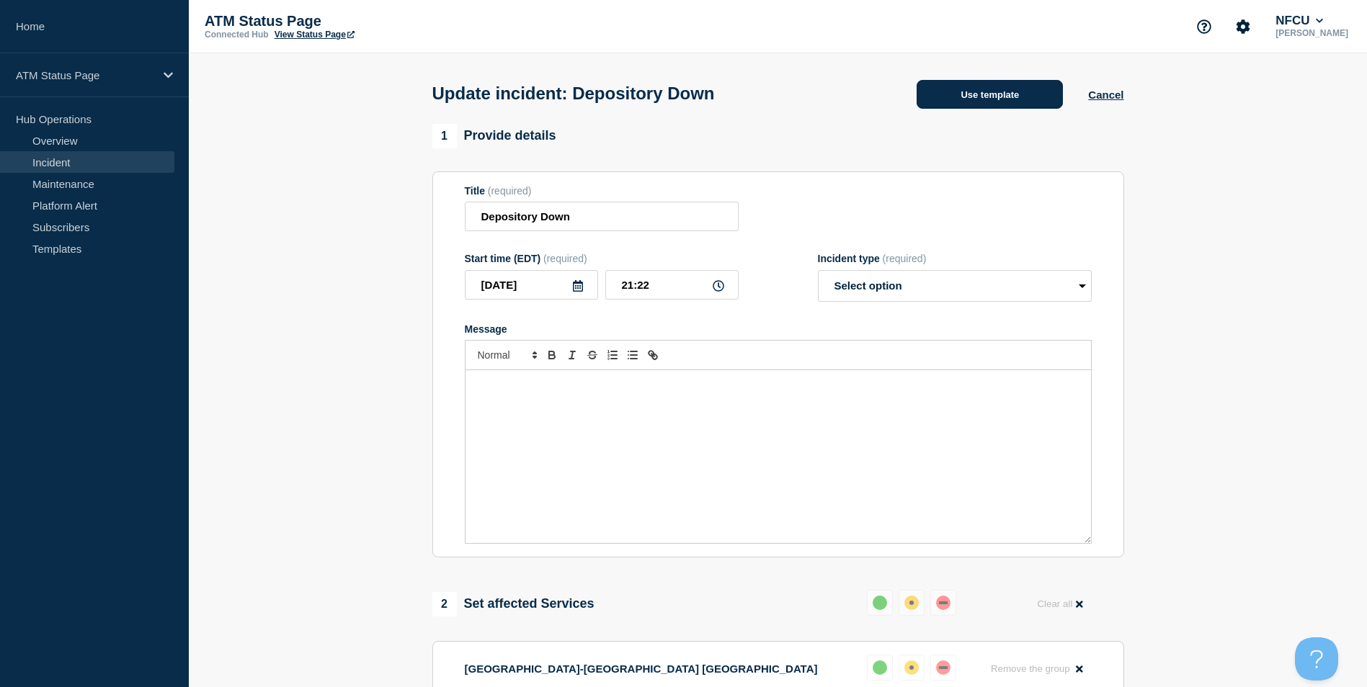
click at [996, 101] on button "Use template" at bounding box center [989, 94] width 146 height 29
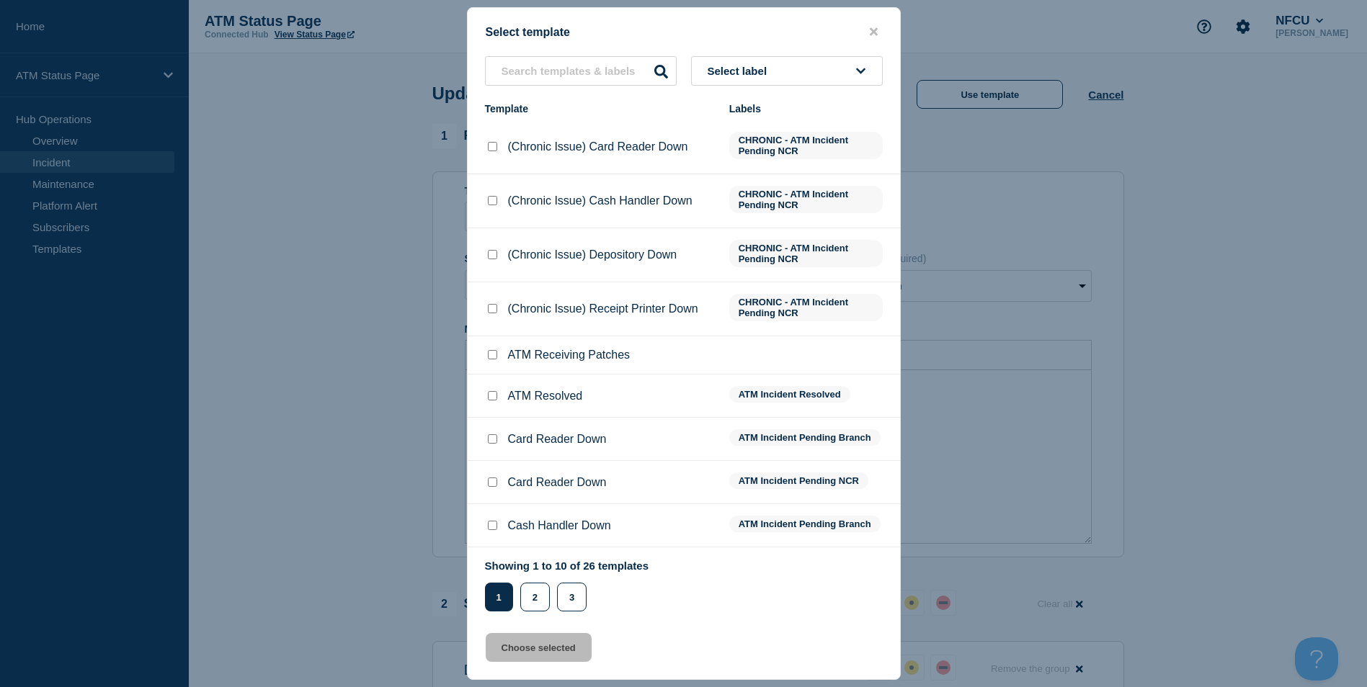
click at [493, 400] on input "ATM Resolved checkbox" at bounding box center [492, 395] width 9 height 9
checkbox input "true"
click at [548, 648] on button "Choose selected" at bounding box center [539, 647] width 106 height 29
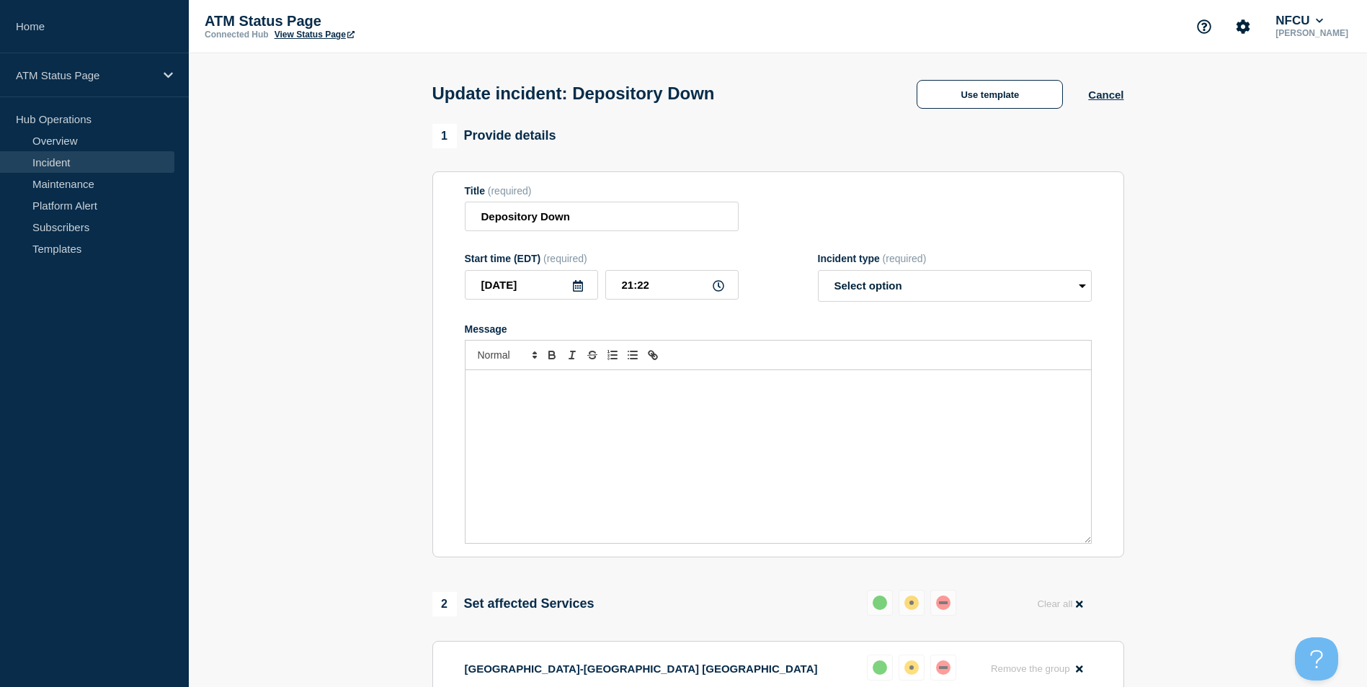
select select "resolved"
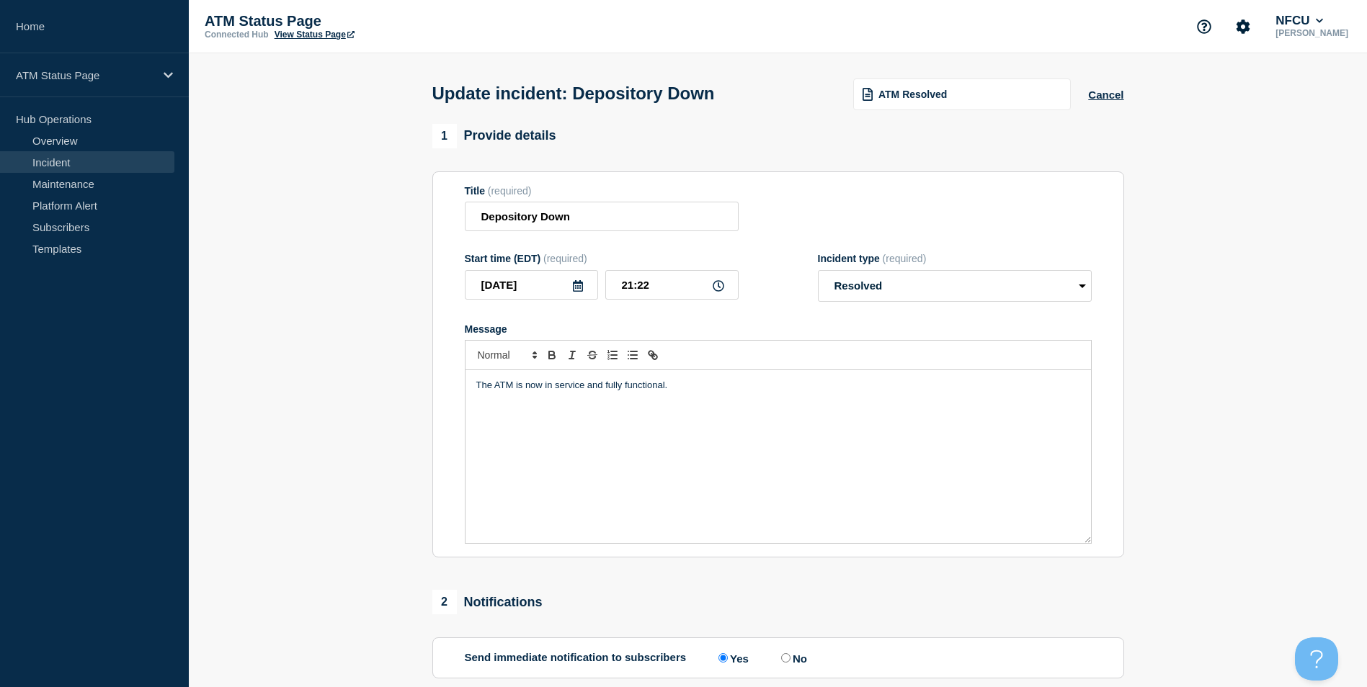
scroll to position [235, 0]
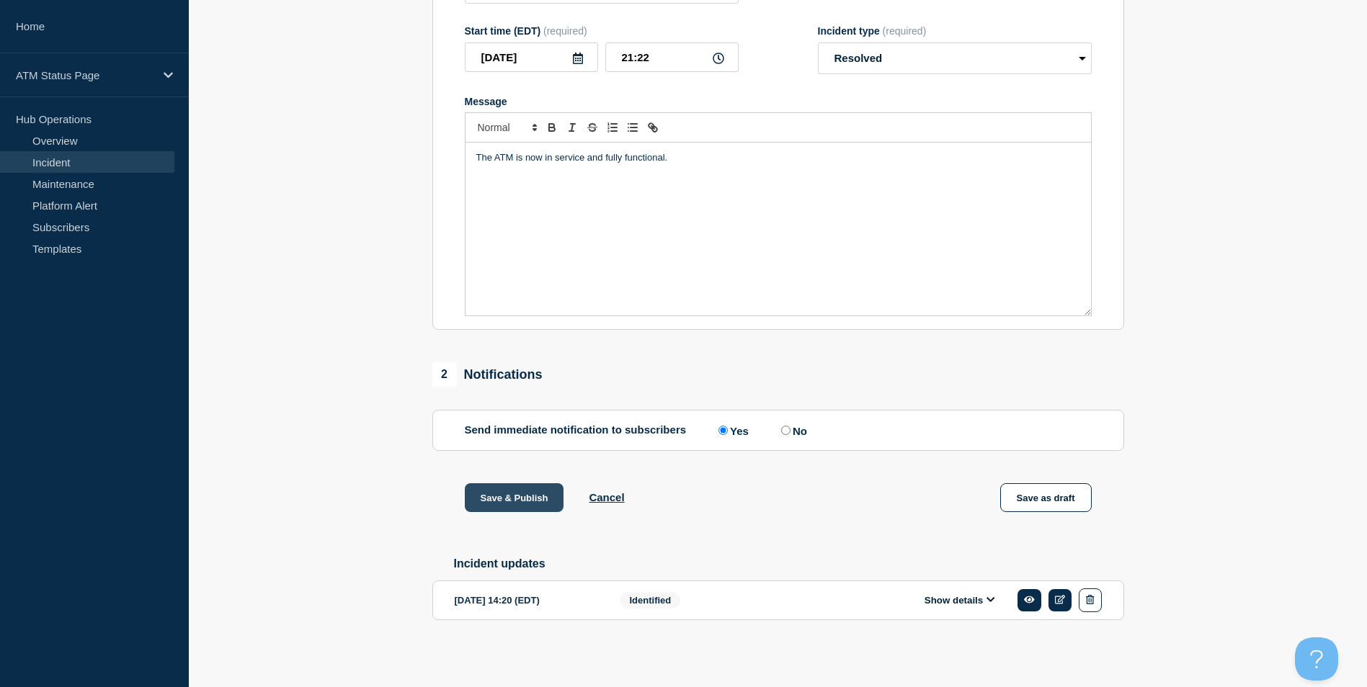
click at [509, 498] on button "Save & Publish" at bounding box center [514, 497] width 99 height 29
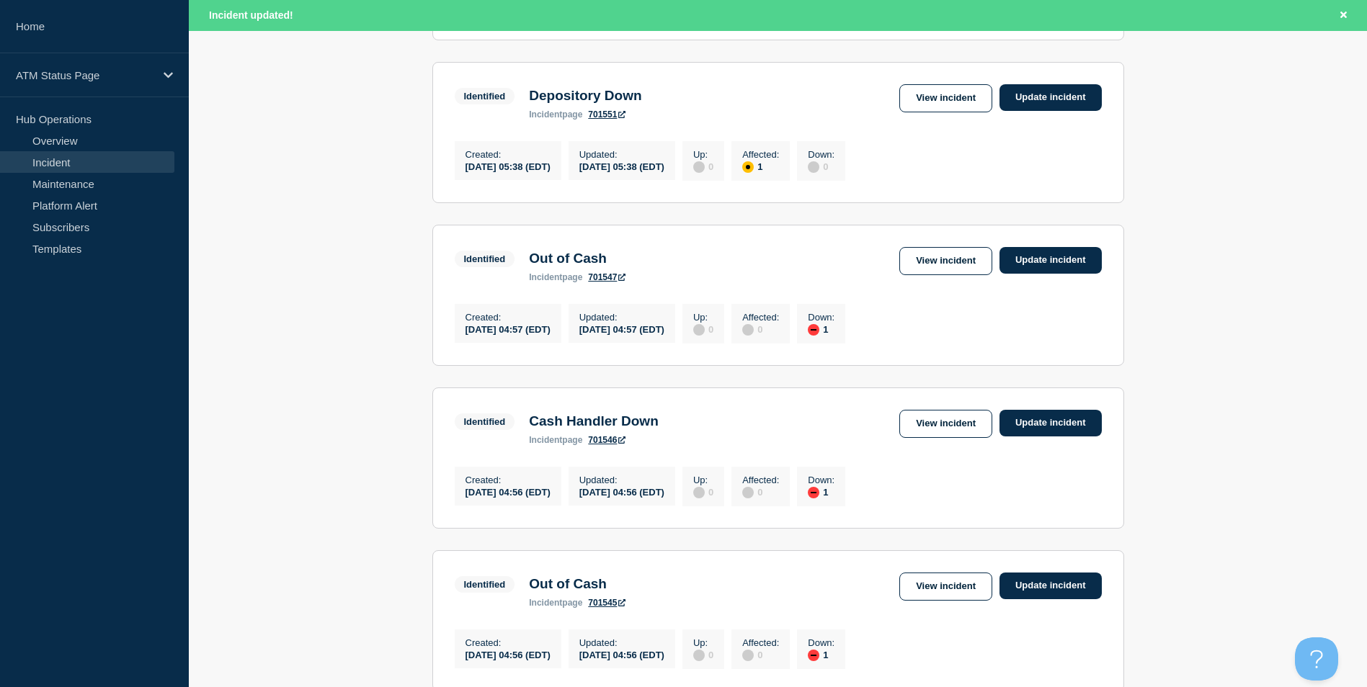
scroll to position [1501, 0]
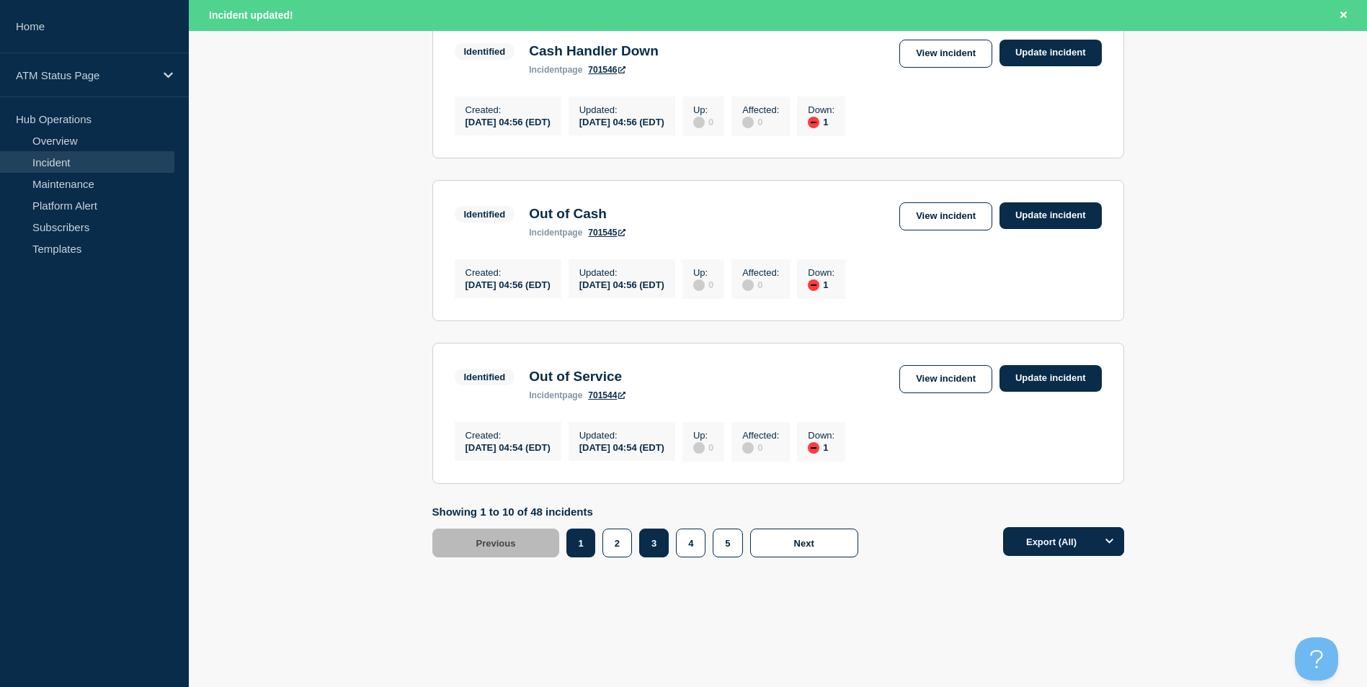
click at [650, 543] on button "3" at bounding box center [654, 543] width 30 height 29
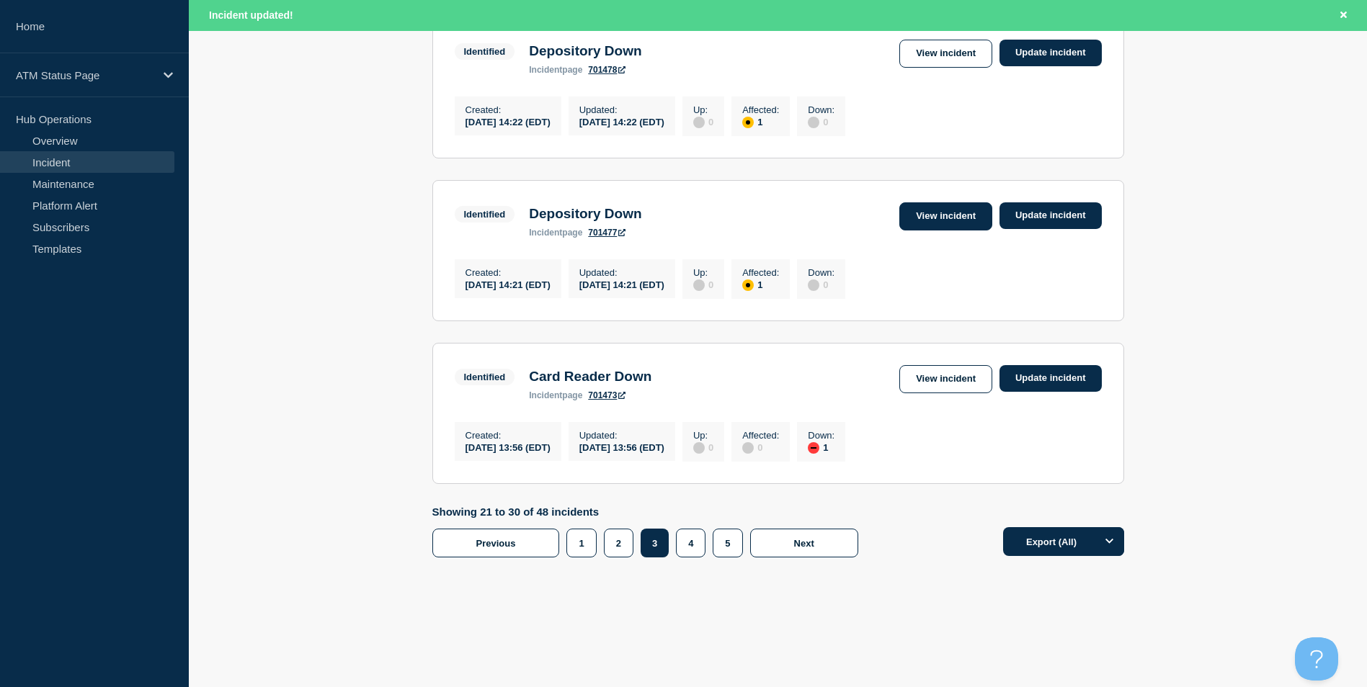
click at [938, 202] on link "View incident" at bounding box center [945, 216] width 93 height 28
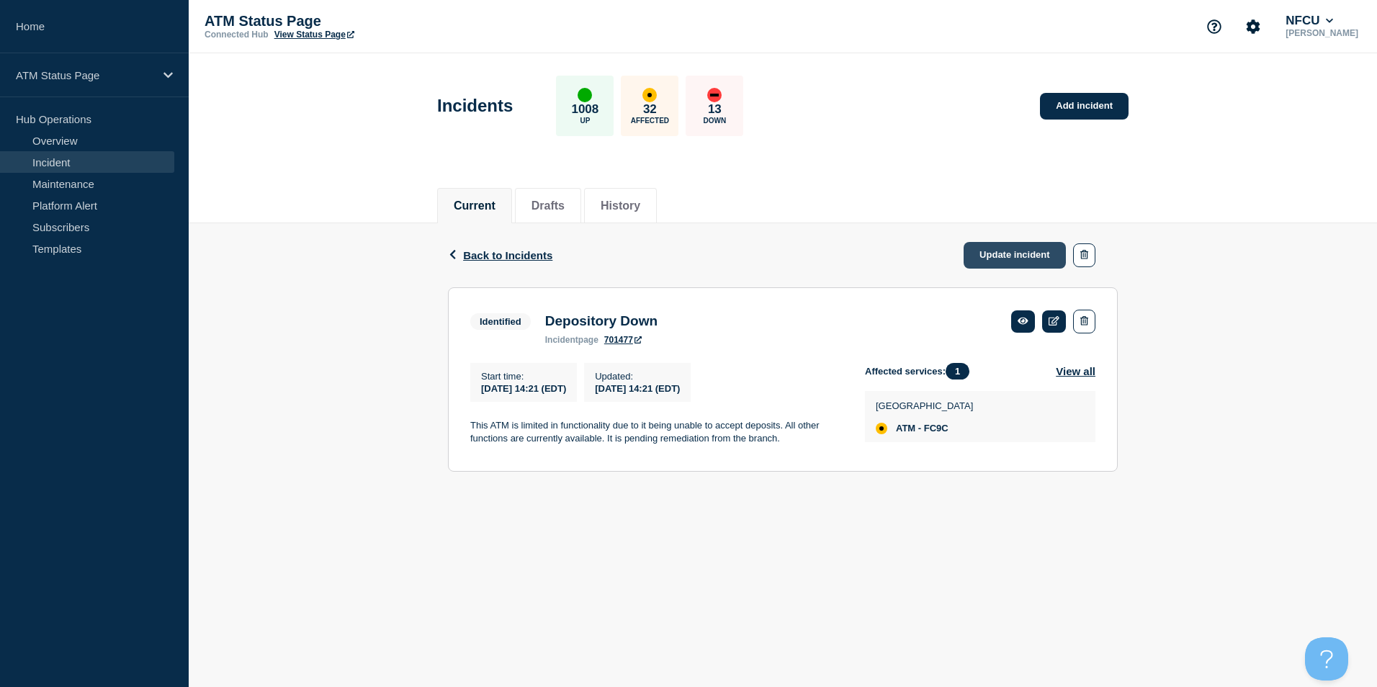
click at [1011, 259] on link "Update incident" at bounding box center [1015, 255] width 102 height 27
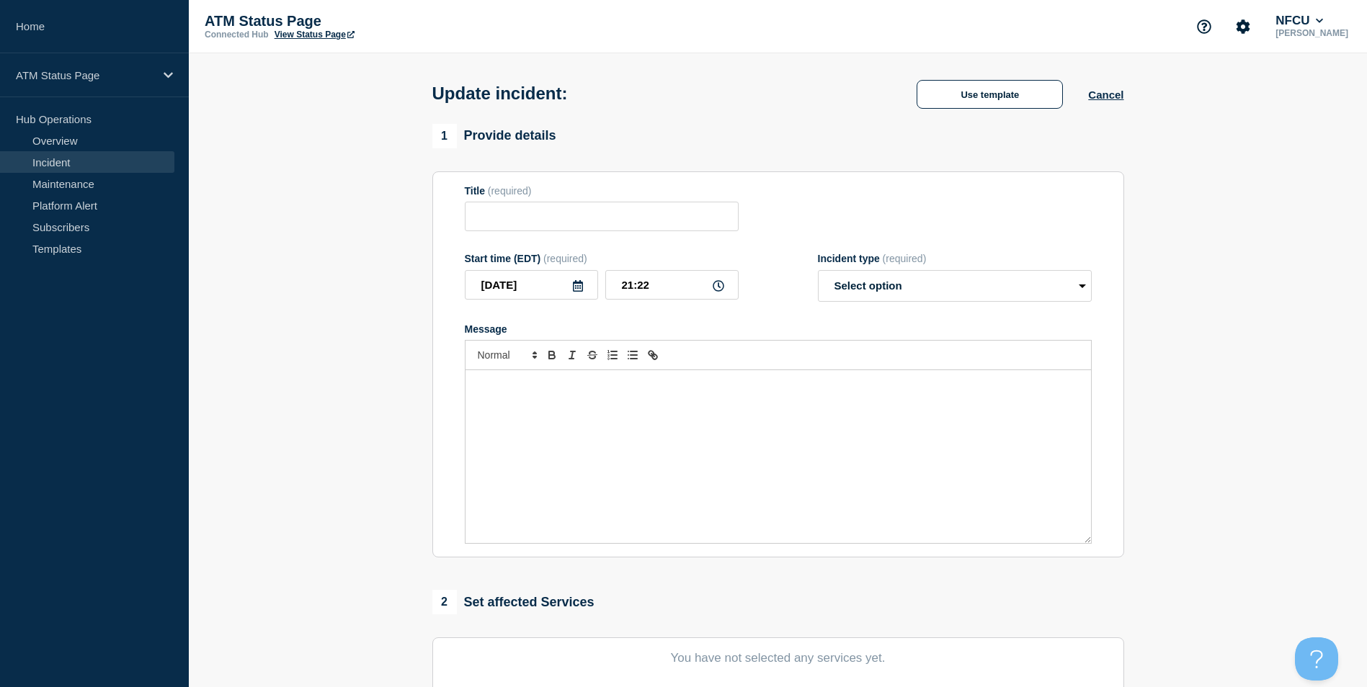
type input "Depository Down"
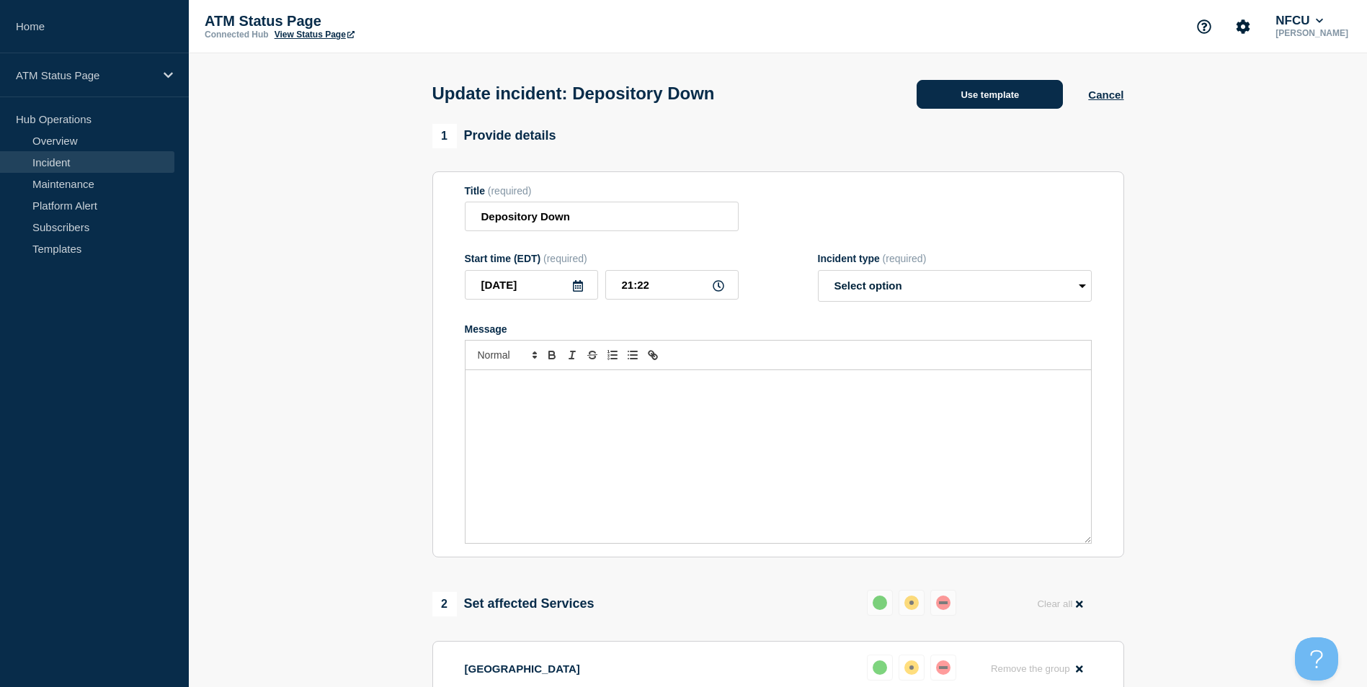
click at [995, 97] on button "Use template" at bounding box center [989, 94] width 146 height 29
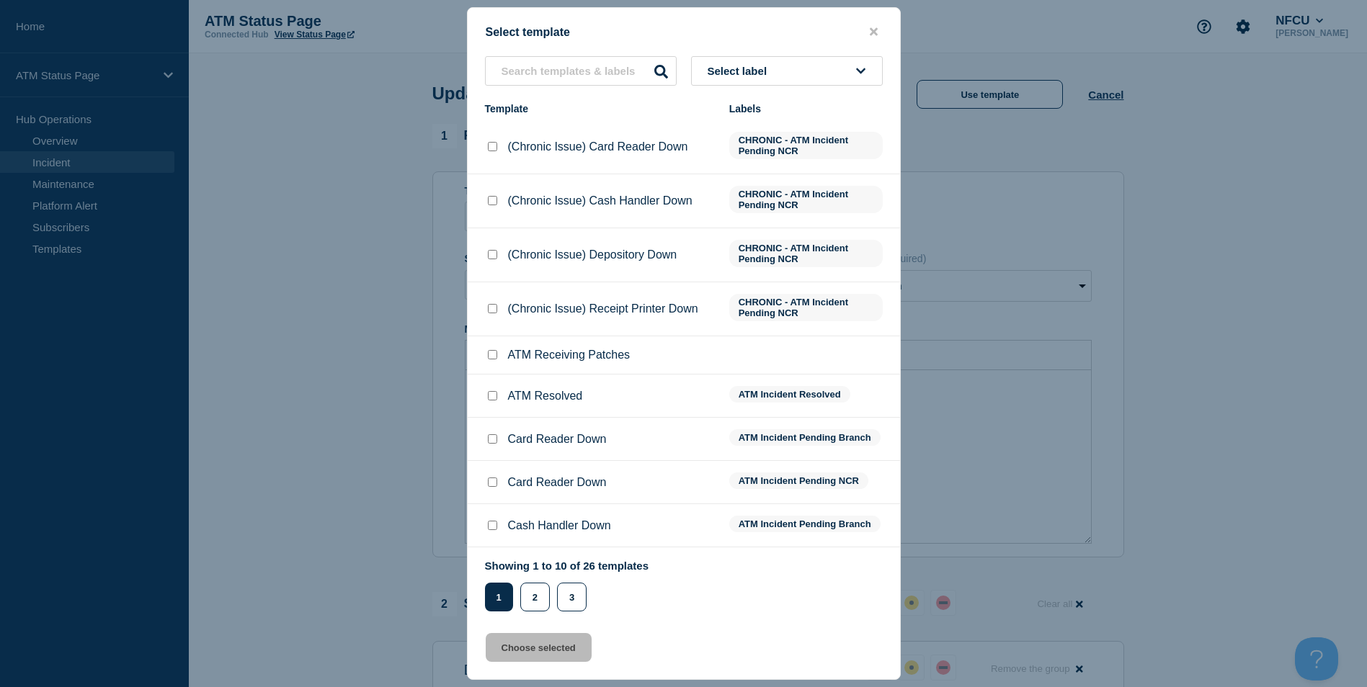
click at [494, 396] on input "ATM Resolved checkbox" at bounding box center [492, 395] width 9 height 9
checkbox input "true"
click at [535, 656] on button "Choose selected" at bounding box center [539, 647] width 106 height 29
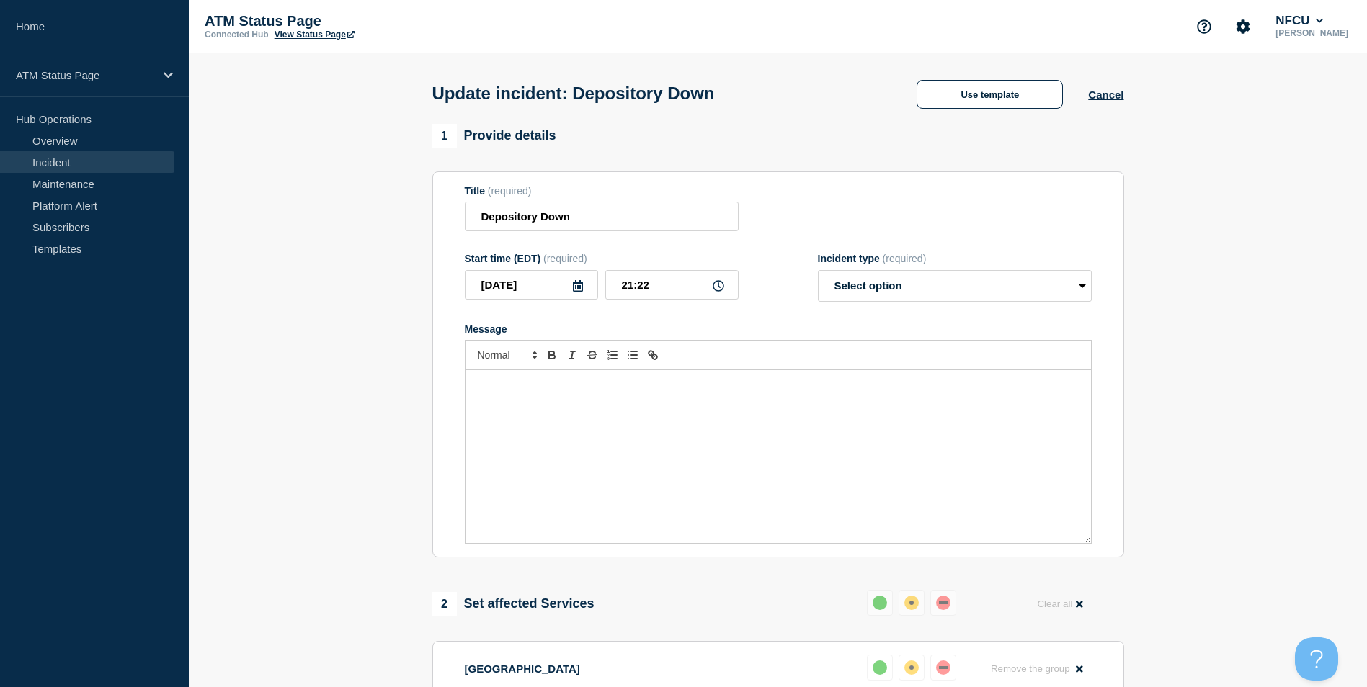
select select "resolved"
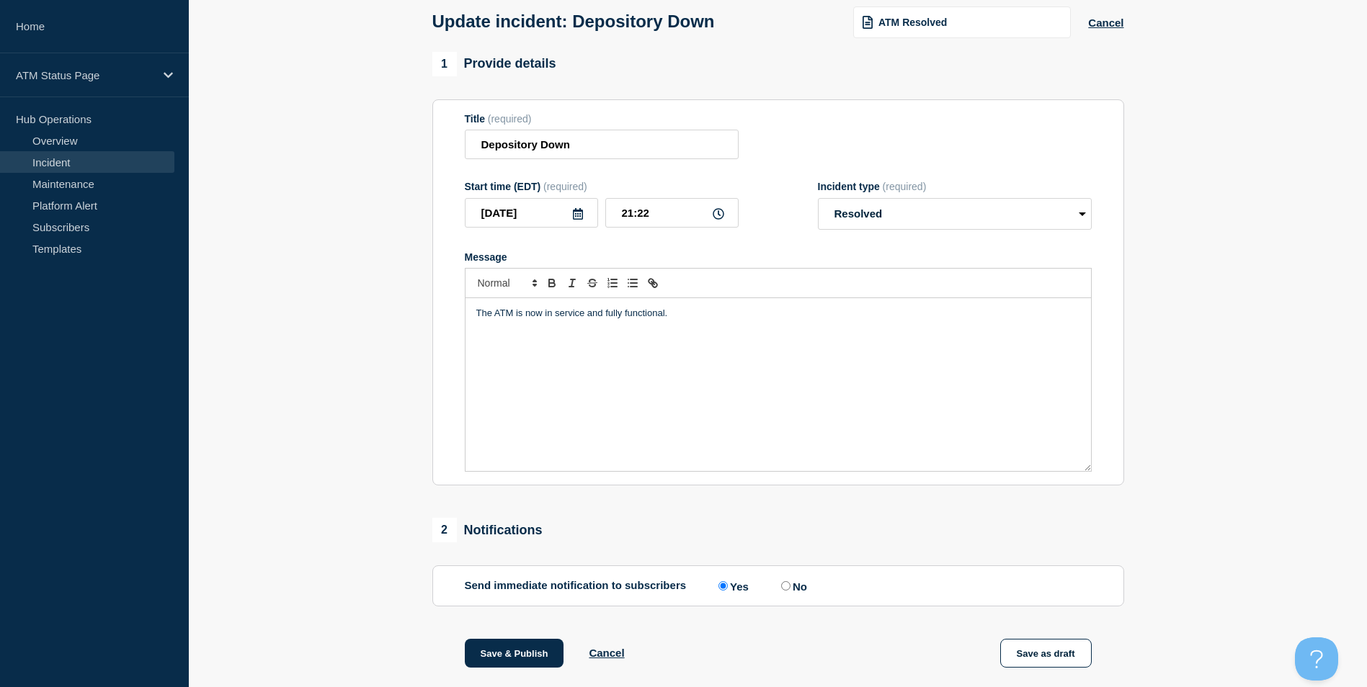
scroll to position [235, 0]
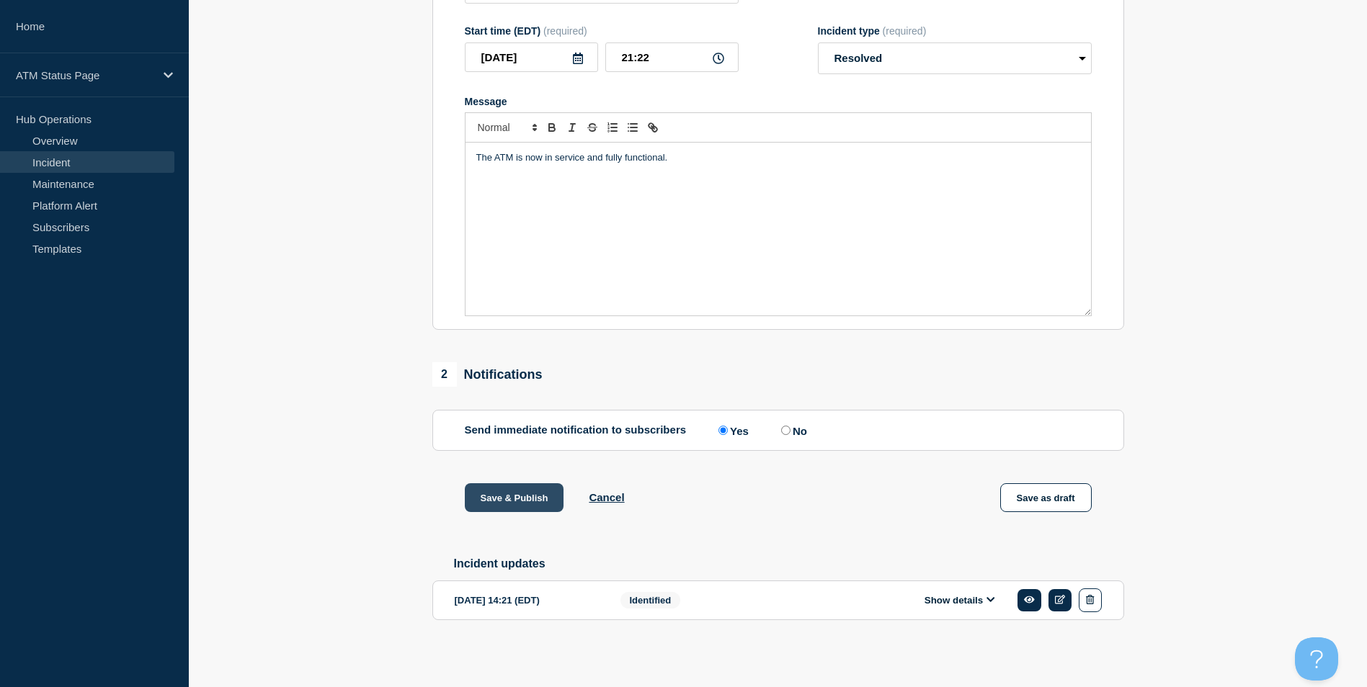
click at [517, 491] on button "Save & Publish" at bounding box center [514, 497] width 99 height 29
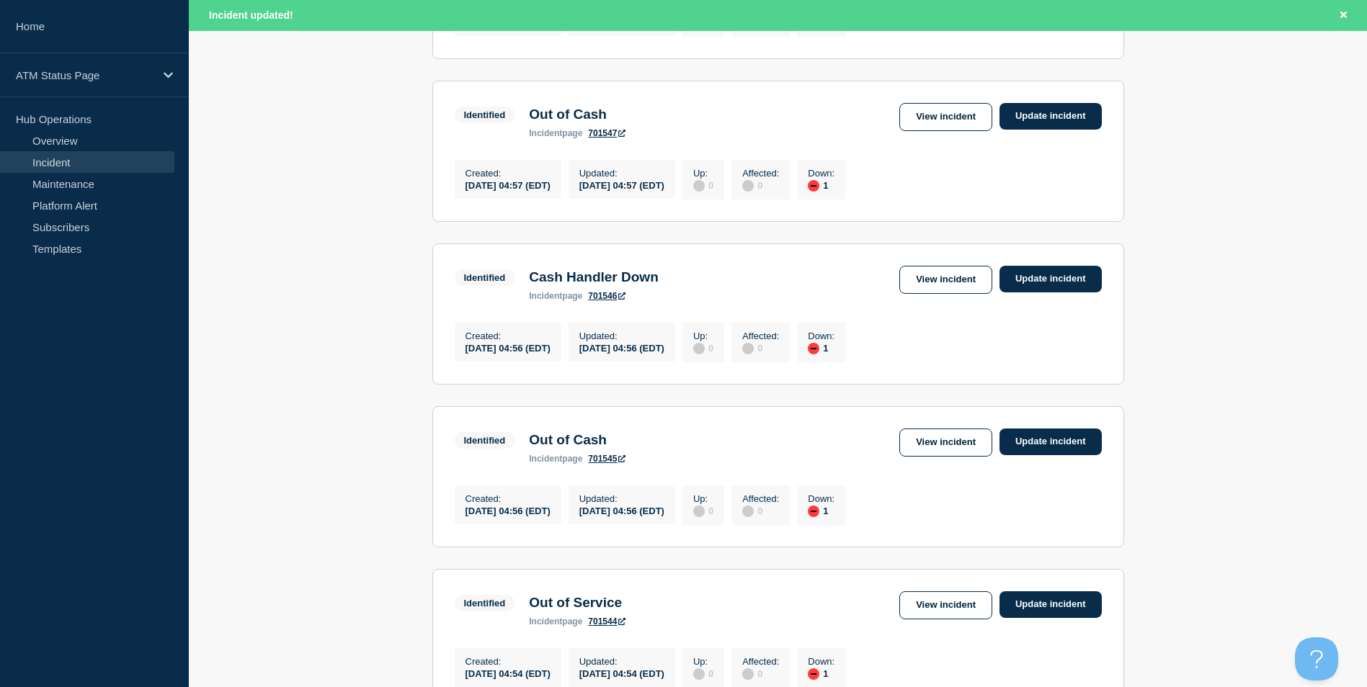
scroll to position [1501, 0]
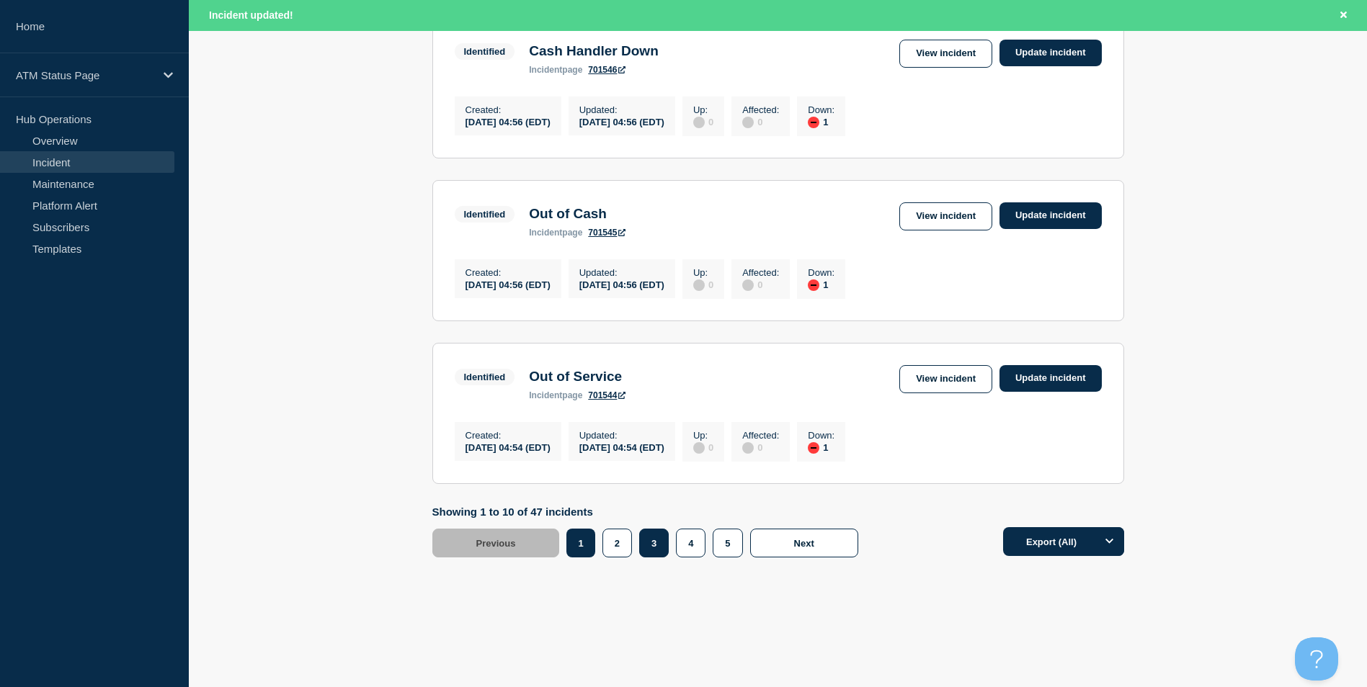
click at [653, 544] on button "3" at bounding box center [654, 543] width 30 height 29
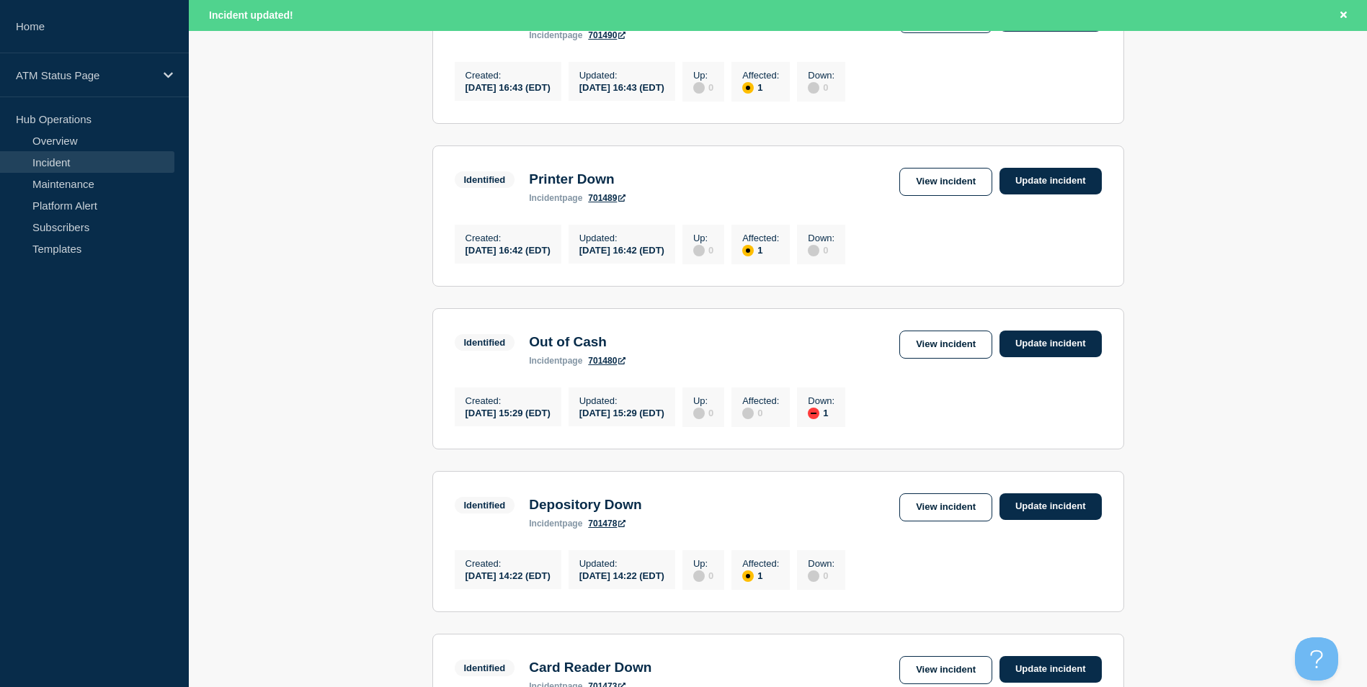
scroll to position [1069, 0]
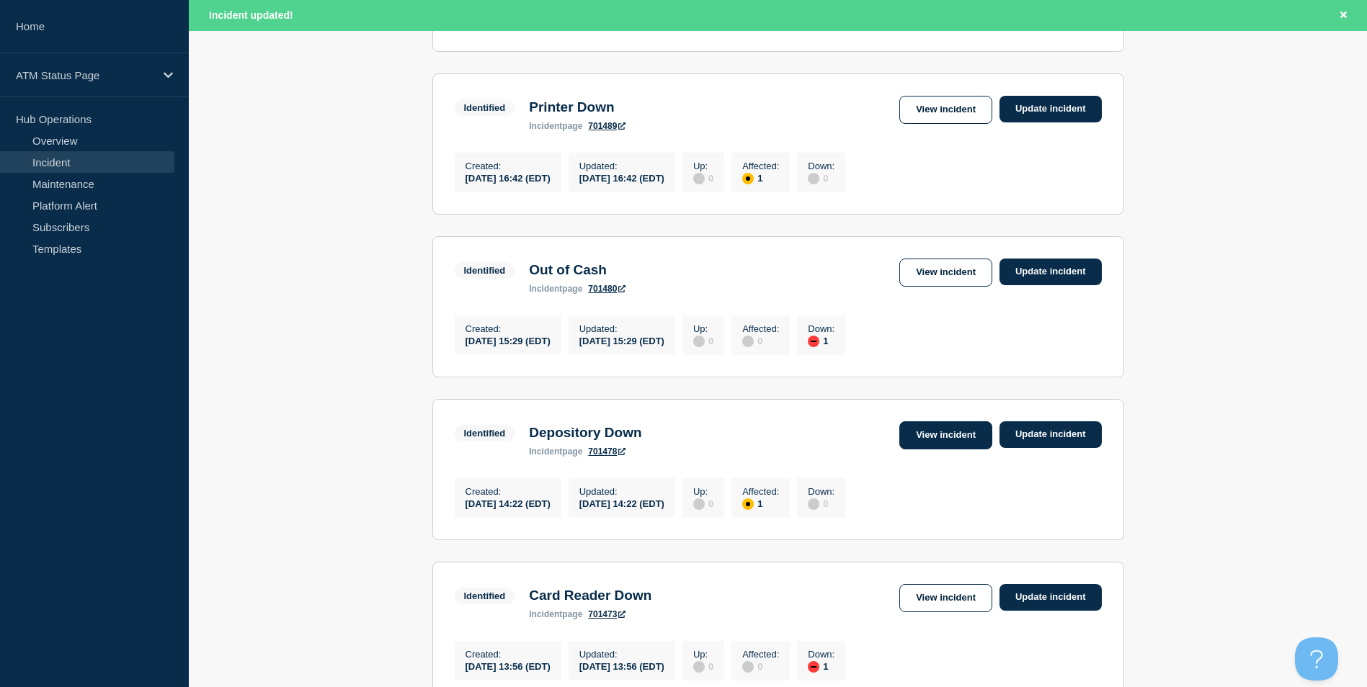
click at [937, 450] on link "View incident" at bounding box center [945, 435] width 93 height 28
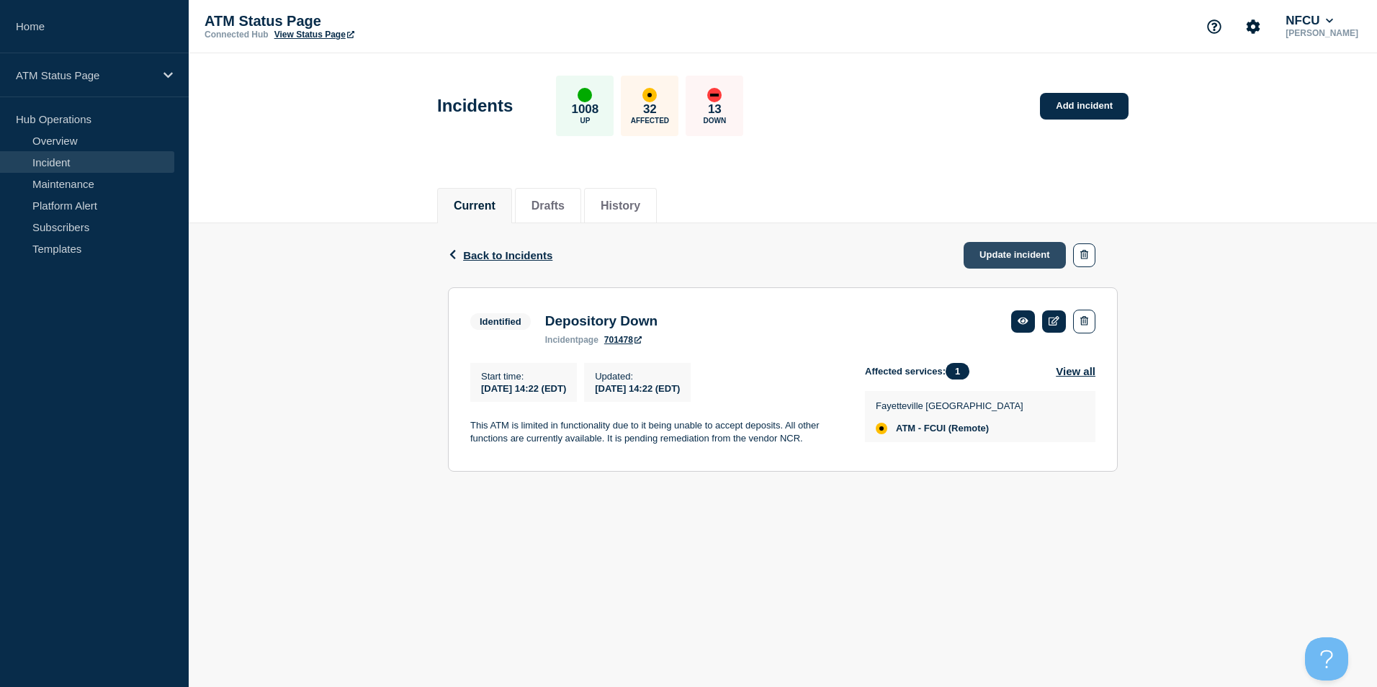
click at [1019, 253] on link "Update incident" at bounding box center [1015, 255] width 102 height 27
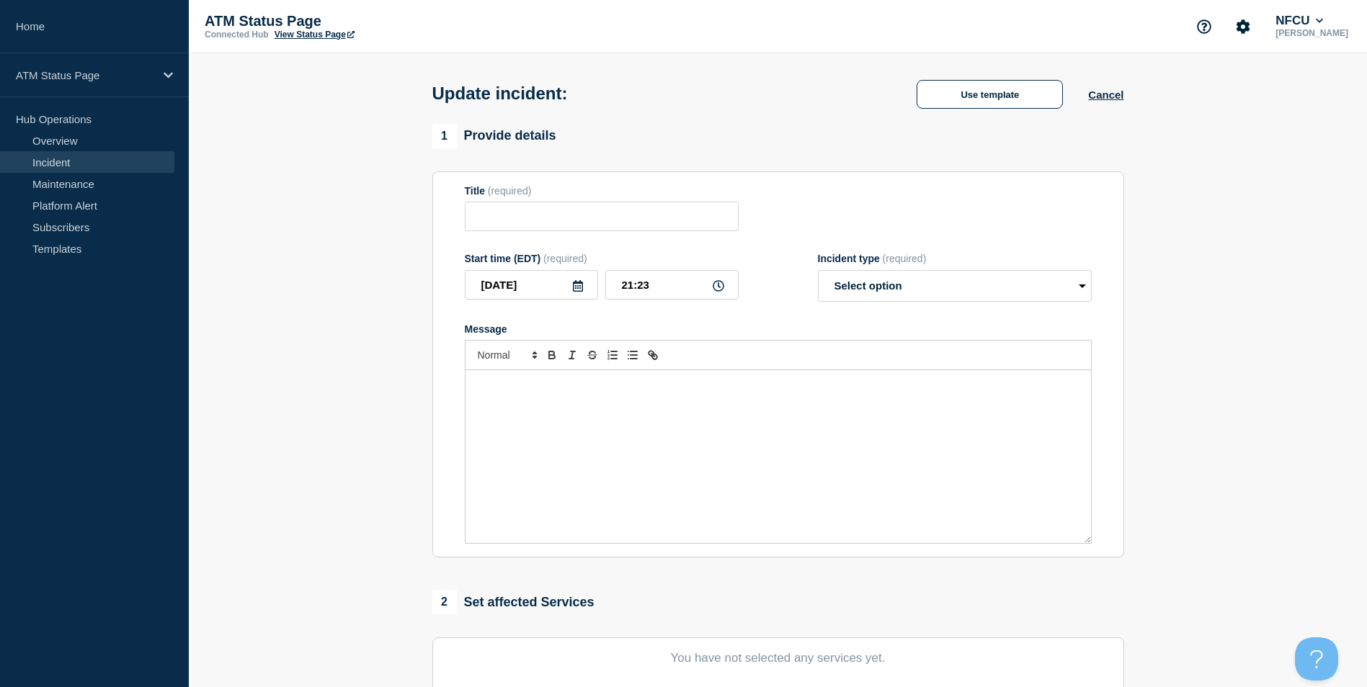
type input "Depository Down"
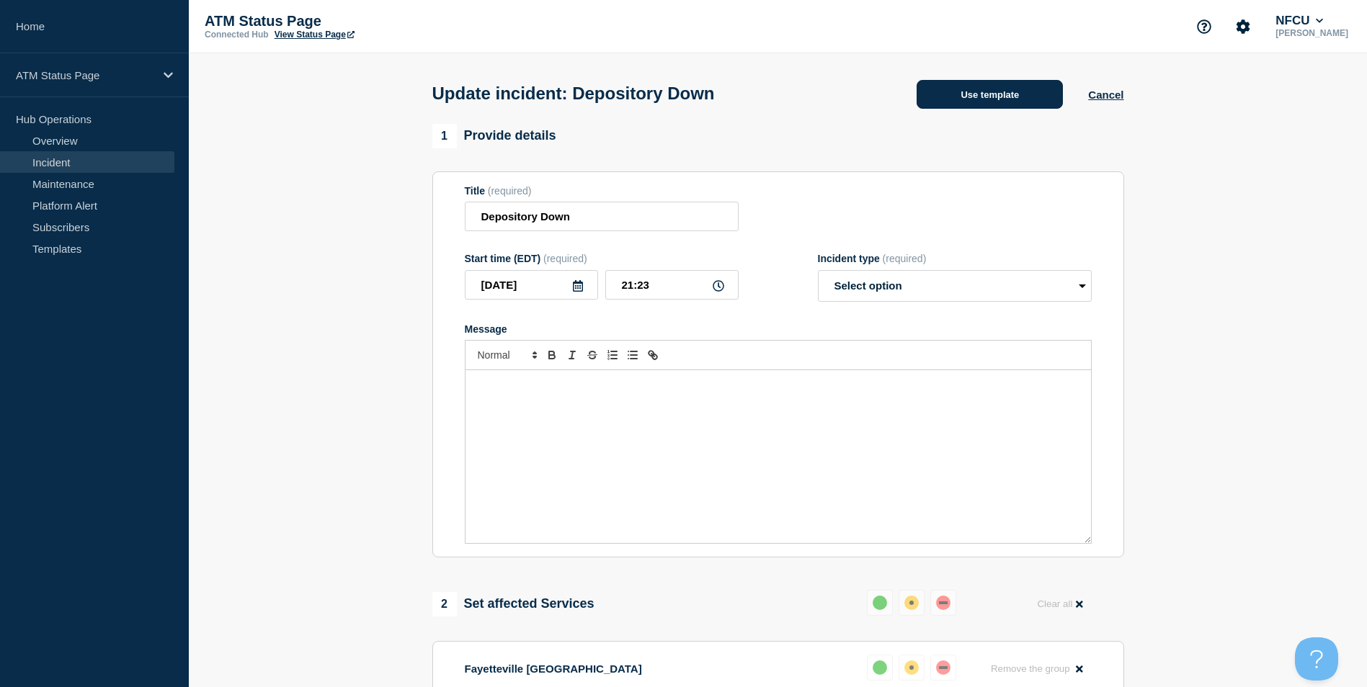
click at [1005, 98] on button "Use template" at bounding box center [989, 94] width 146 height 29
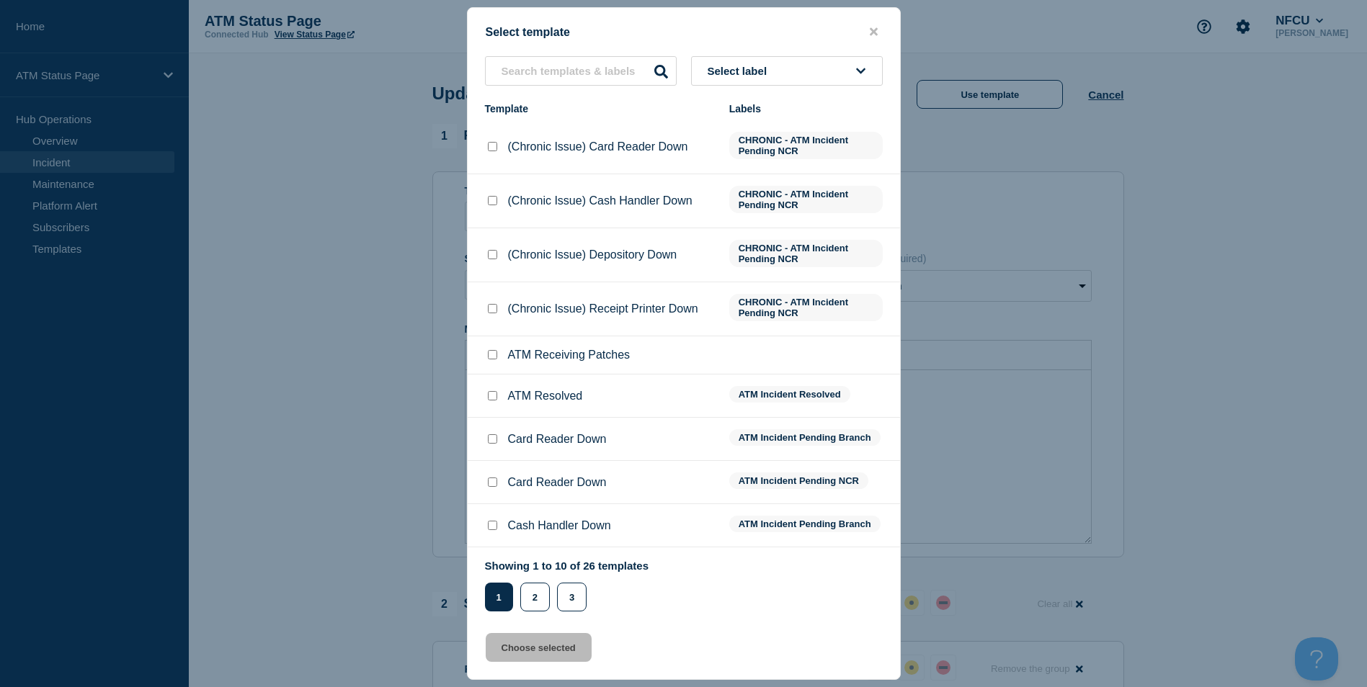
click at [491, 401] on input "ATM Resolved checkbox" at bounding box center [492, 395] width 9 height 9
checkbox input "true"
click at [544, 649] on button "Choose selected" at bounding box center [539, 647] width 106 height 29
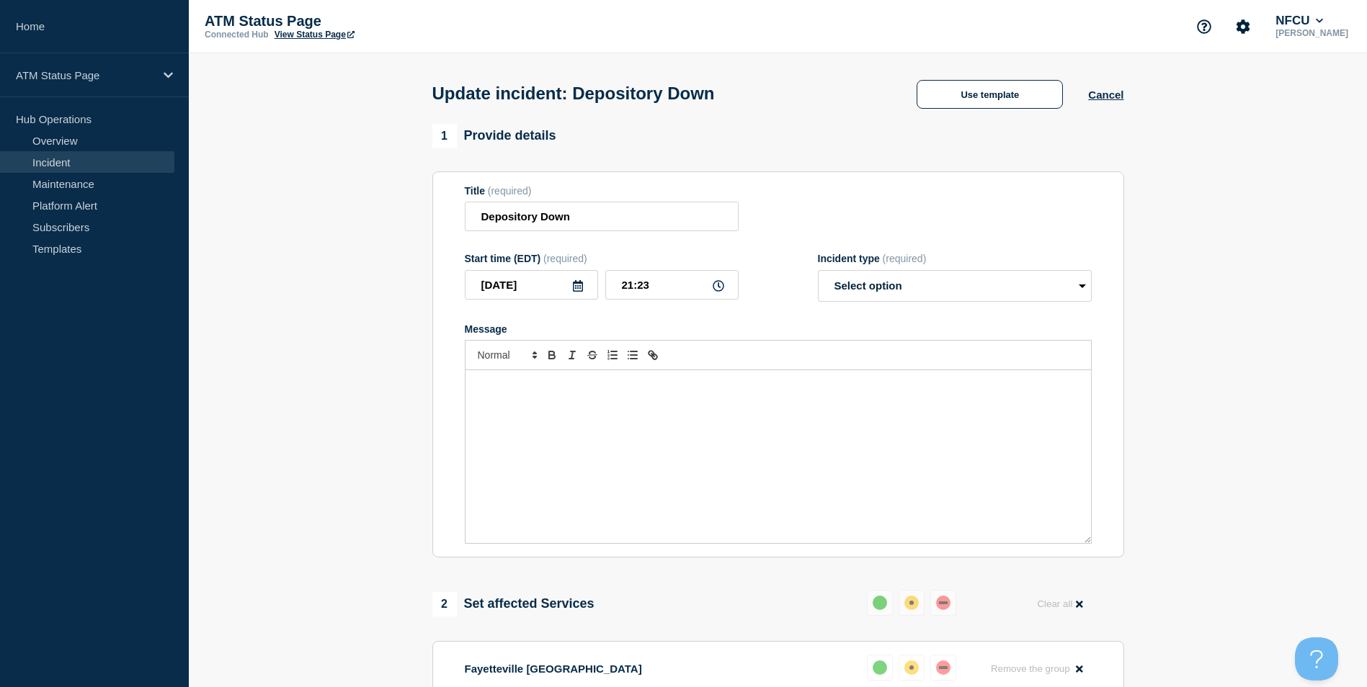
select select "resolved"
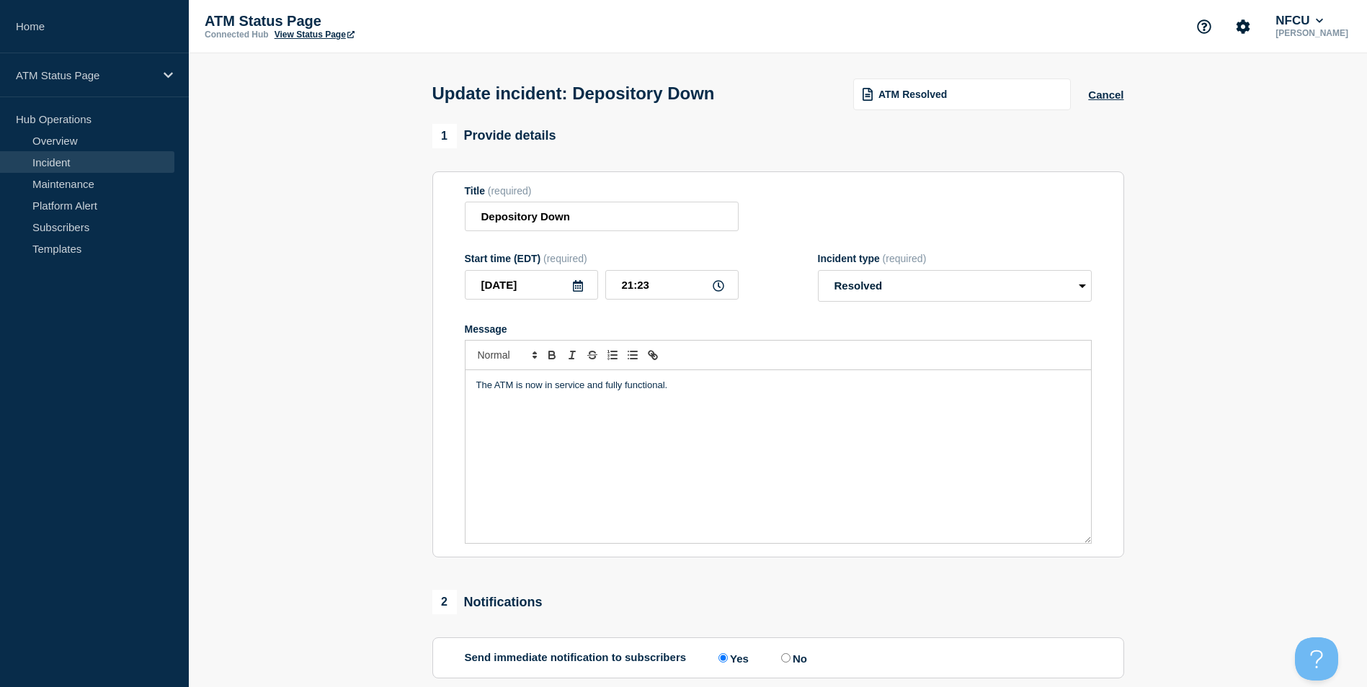
scroll to position [235, 0]
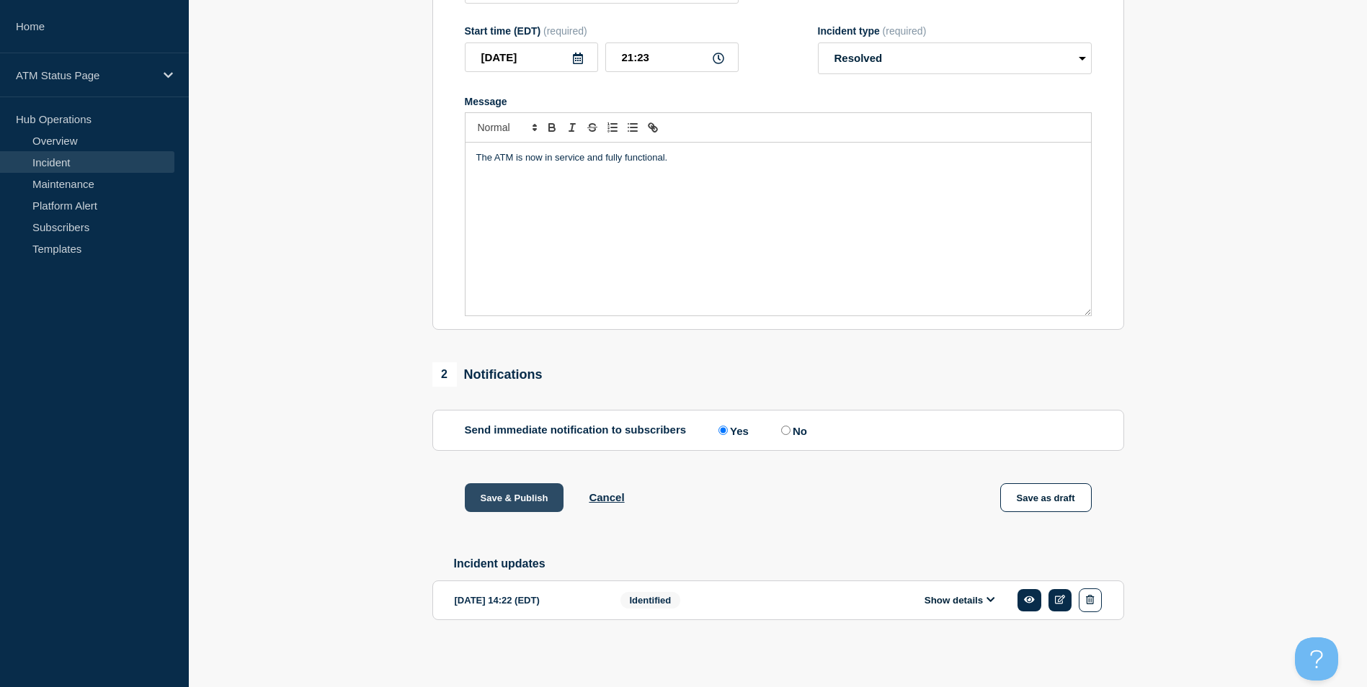
click at [506, 494] on button "Save & Publish" at bounding box center [514, 497] width 99 height 29
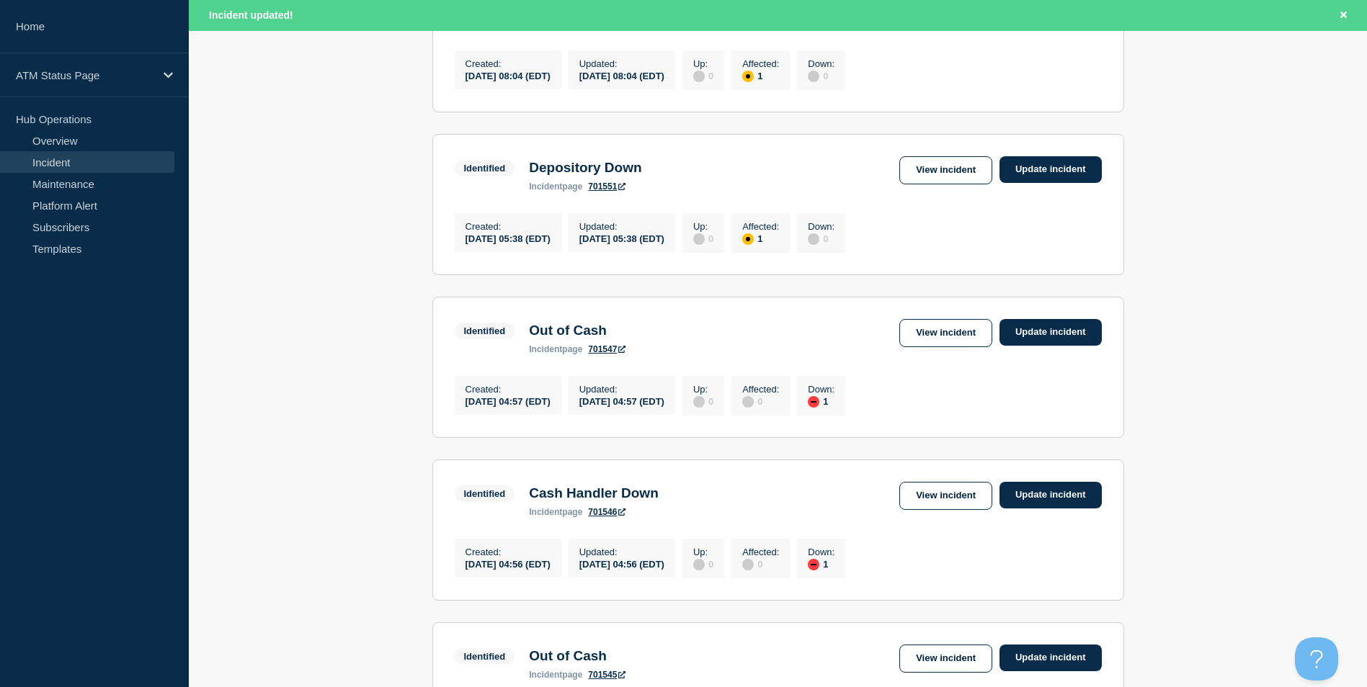
scroll to position [1441, 0]
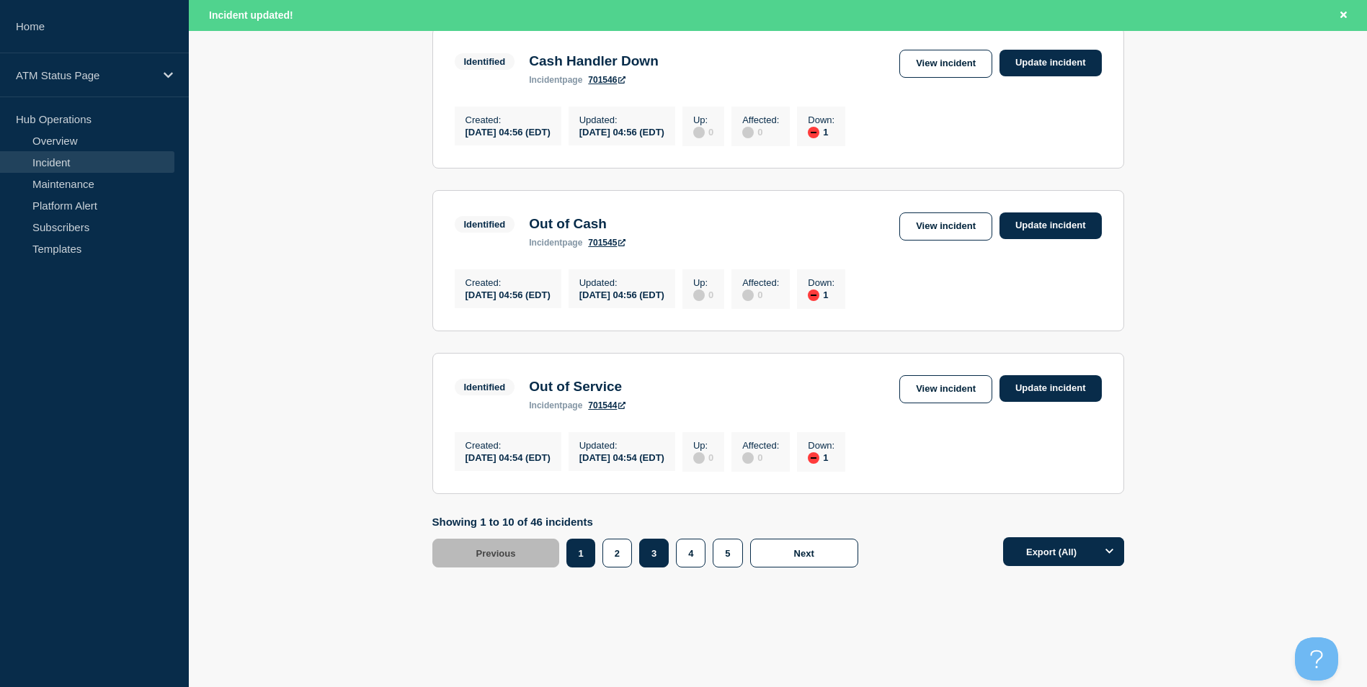
click at [658, 568] on button "3" at bounding box center [654, 553] width 30 height 29
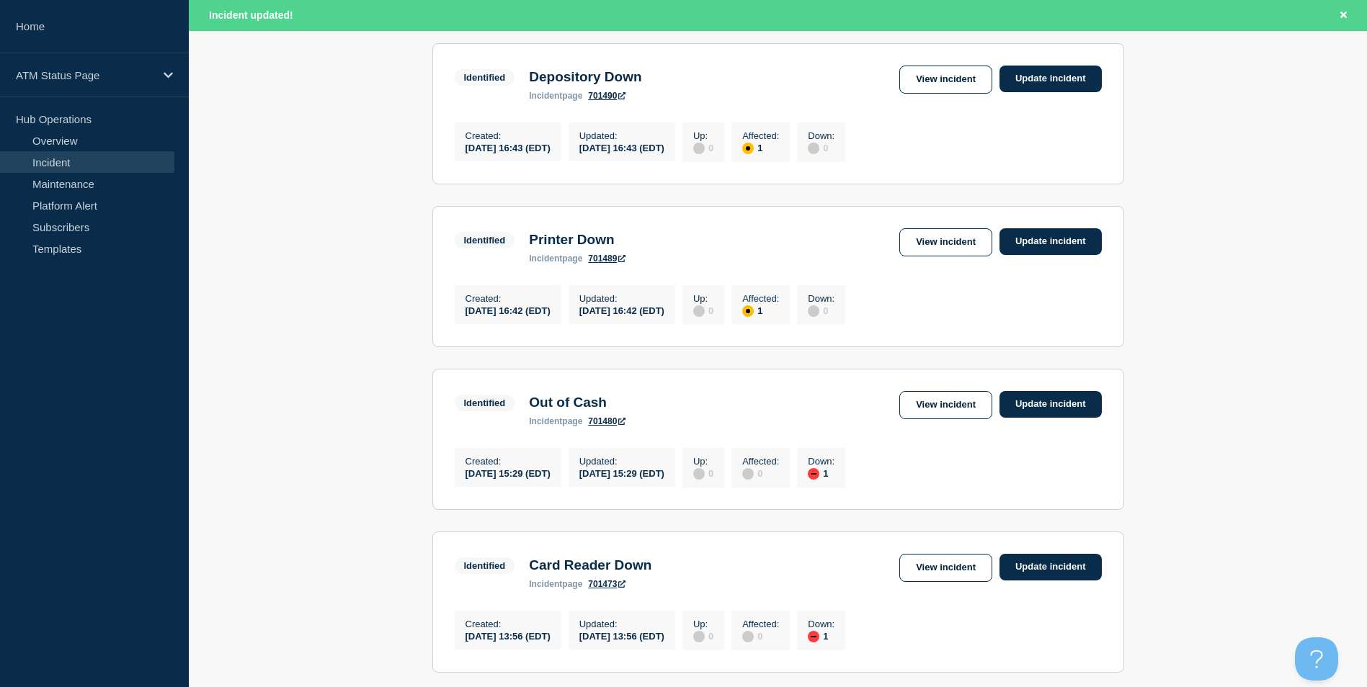
scroll to position [792, 0]
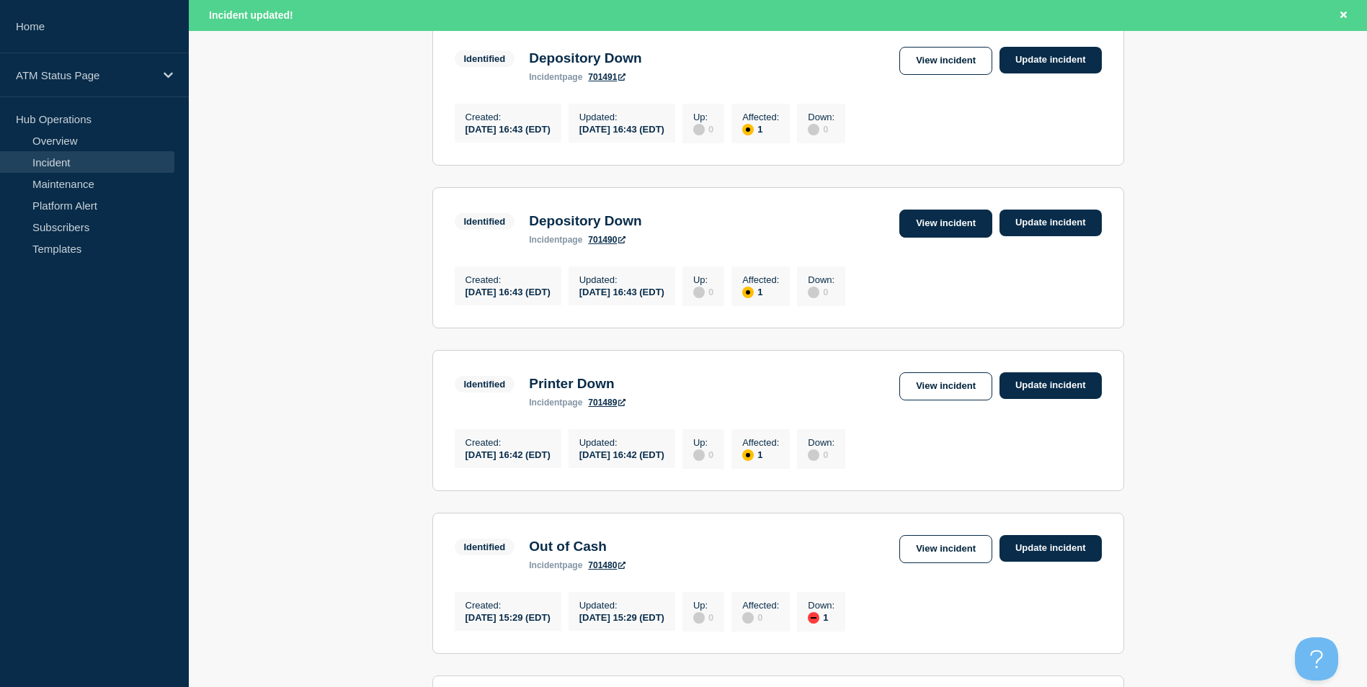
click at [929, 238] on link "View incident" at bounding box center [945, 224] width 93 height 28
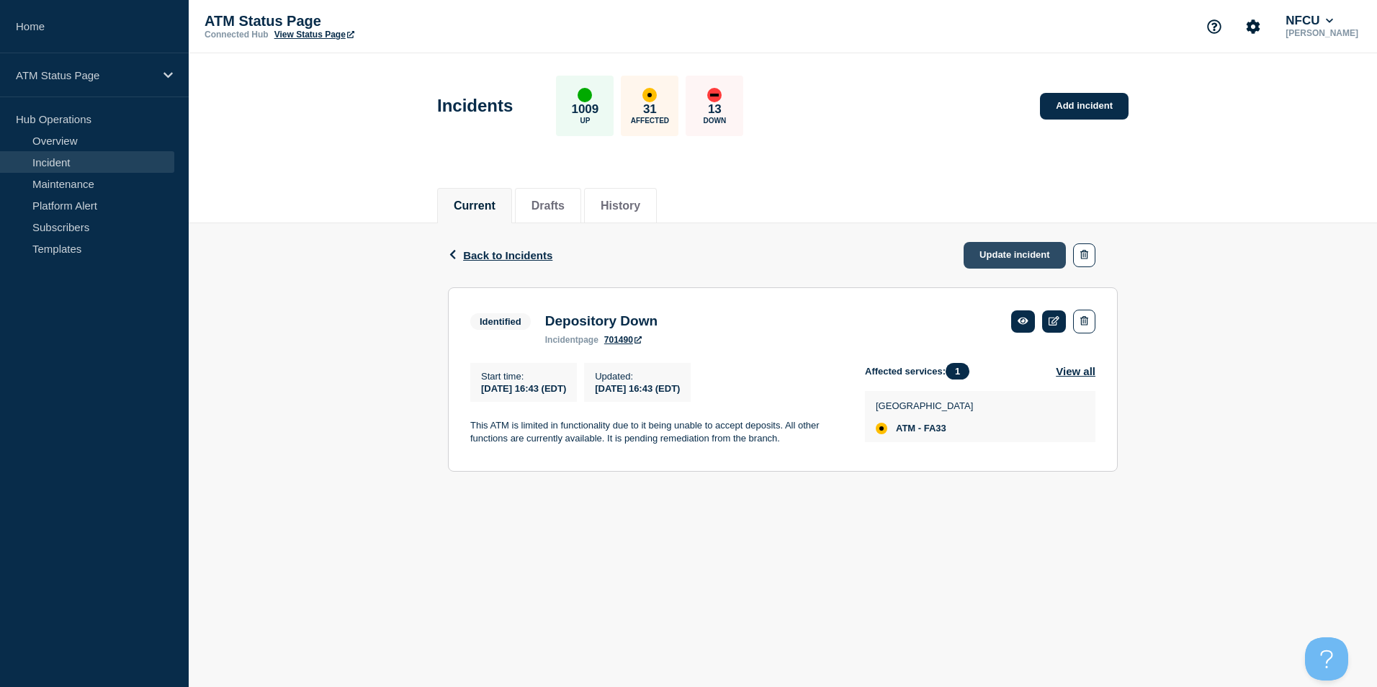
click at [1004, 248] on link "Update incident" at bounding box center [1015, 255] width 102 height 27
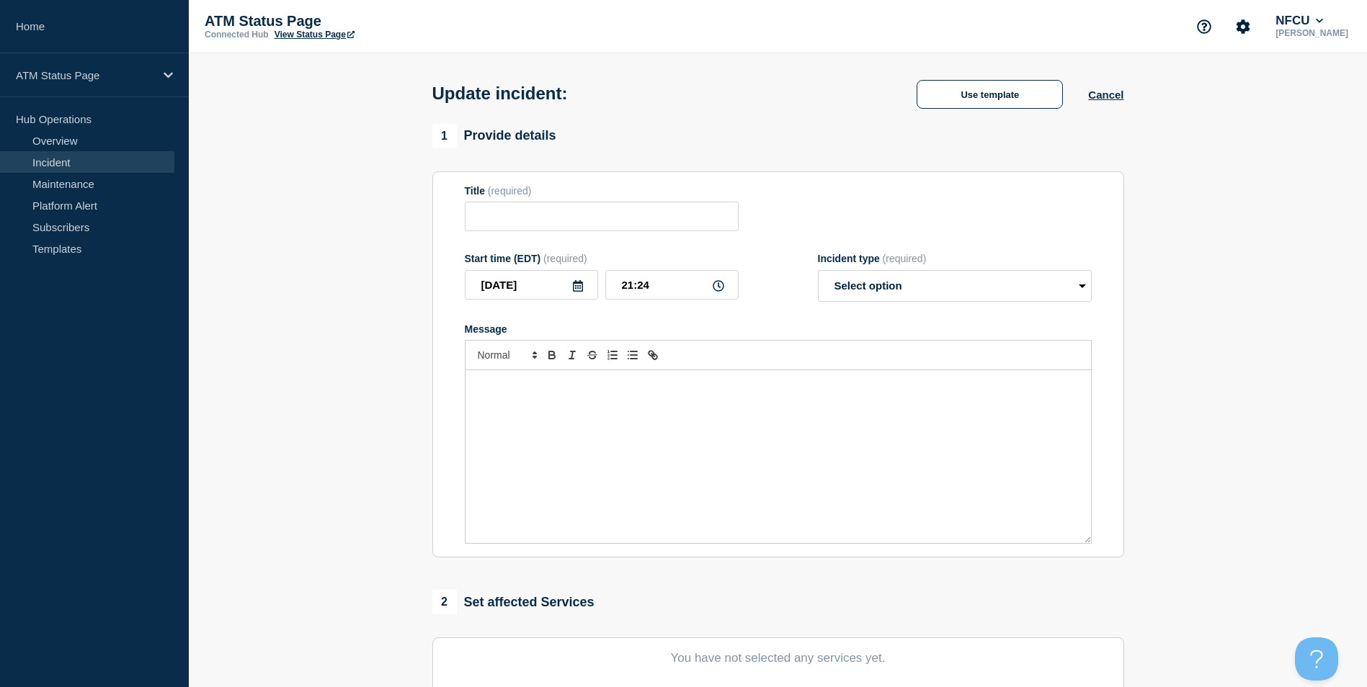
type input "Depository Down"
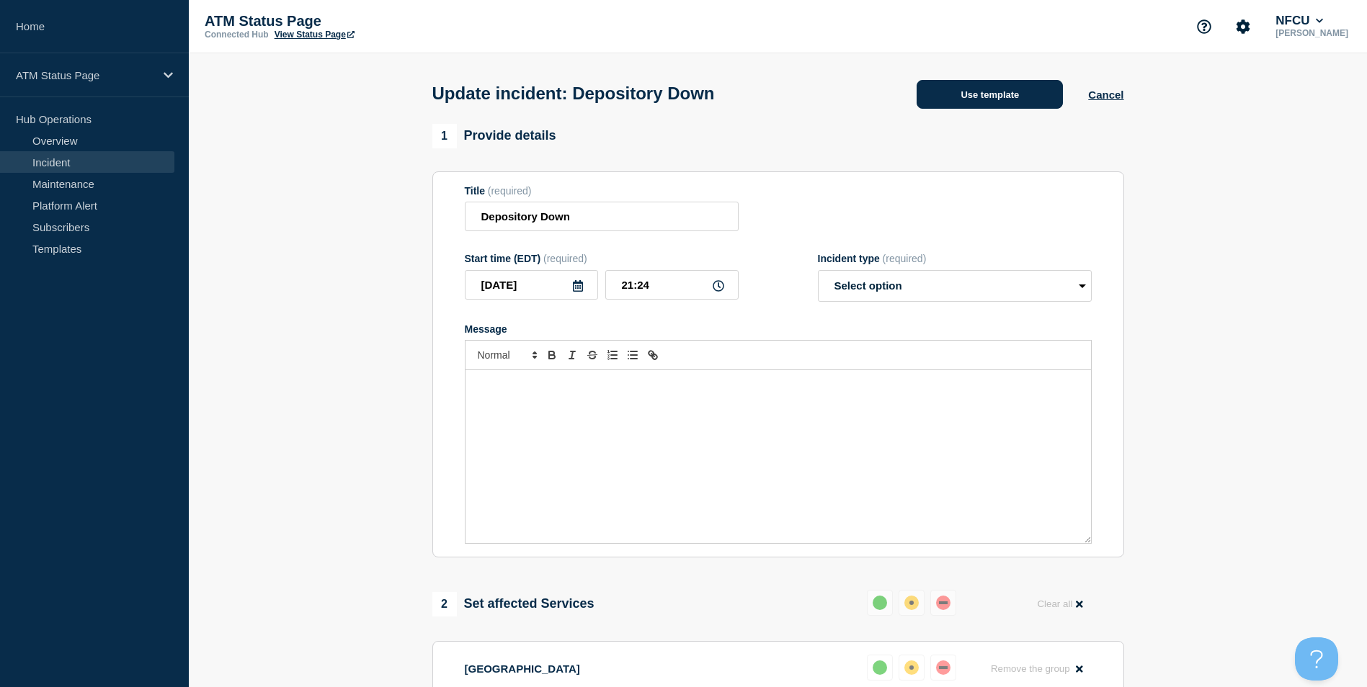
click at [983, 89] on button "Use template" at bounding box center [989, 94] width 146 height 29
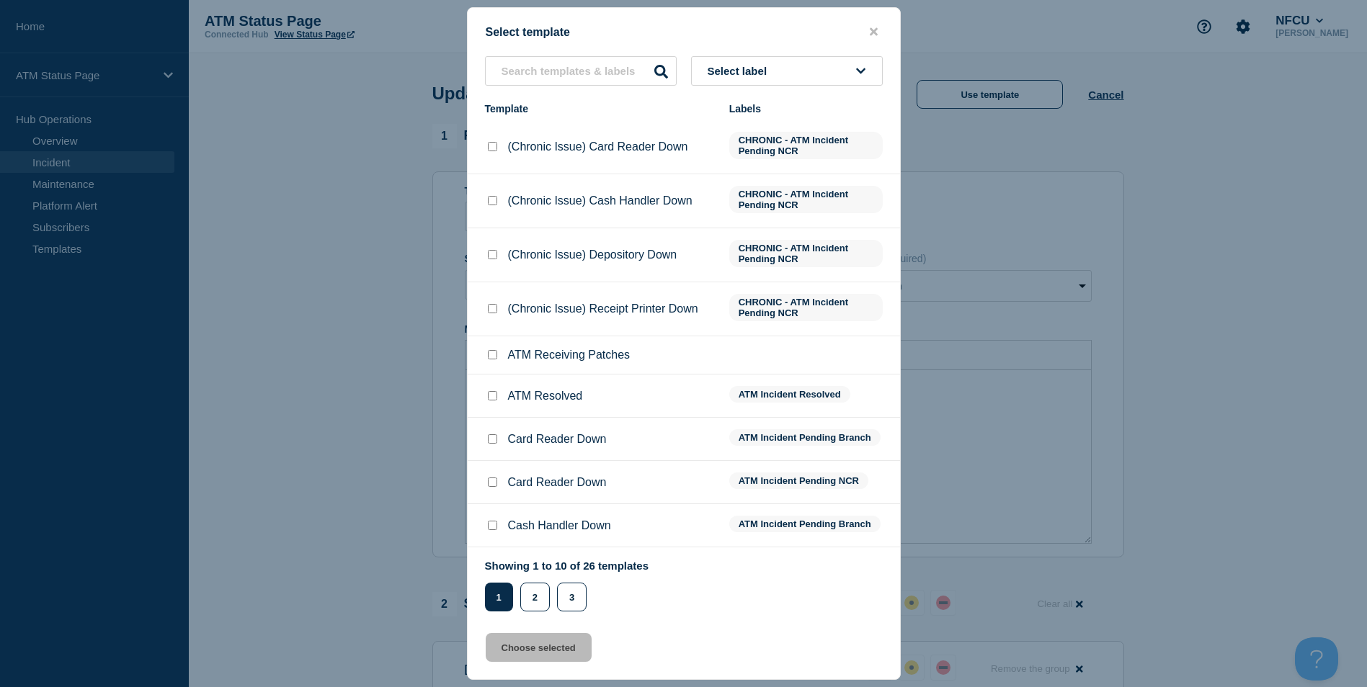
click at [489, 398] on input "ATM Resolved checkbox" at bounding box center [492, 395] width 9 height 9
checkbox input "true"
click at [553, 646] on button "Choose selected" at bounding box center [539, 647] width 106 height 29
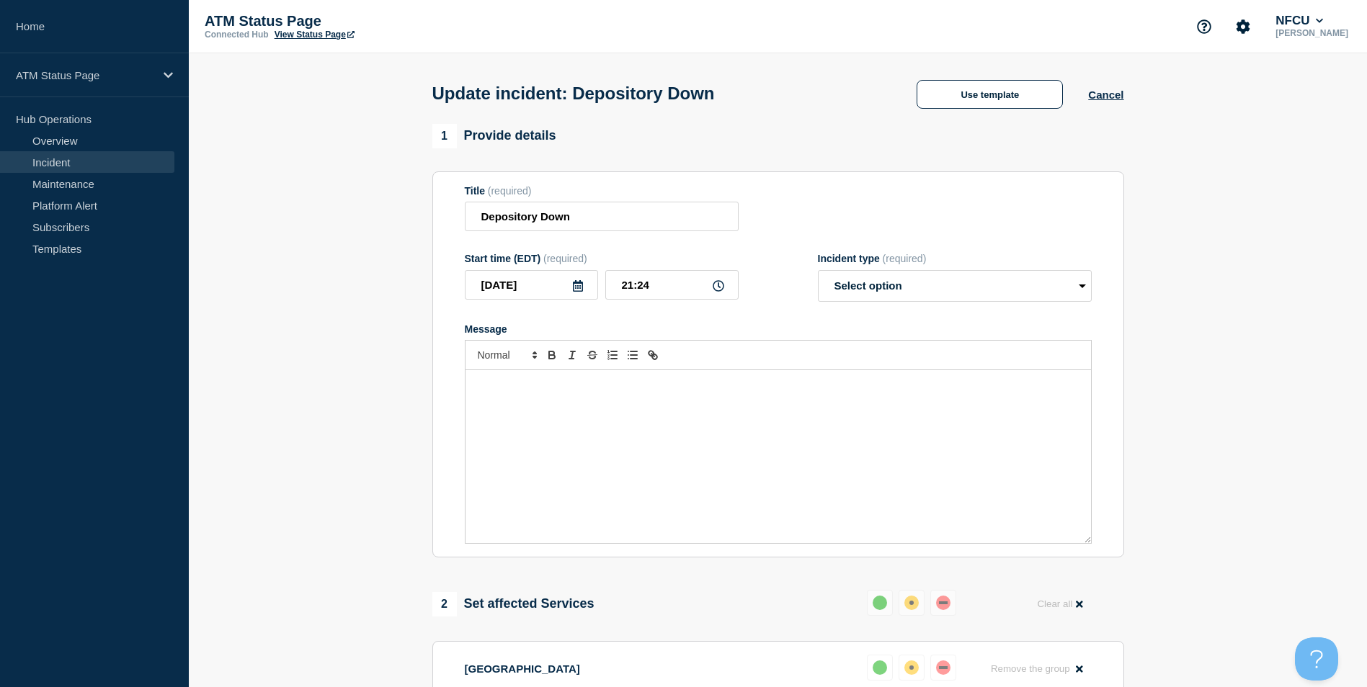
select select "resolved"
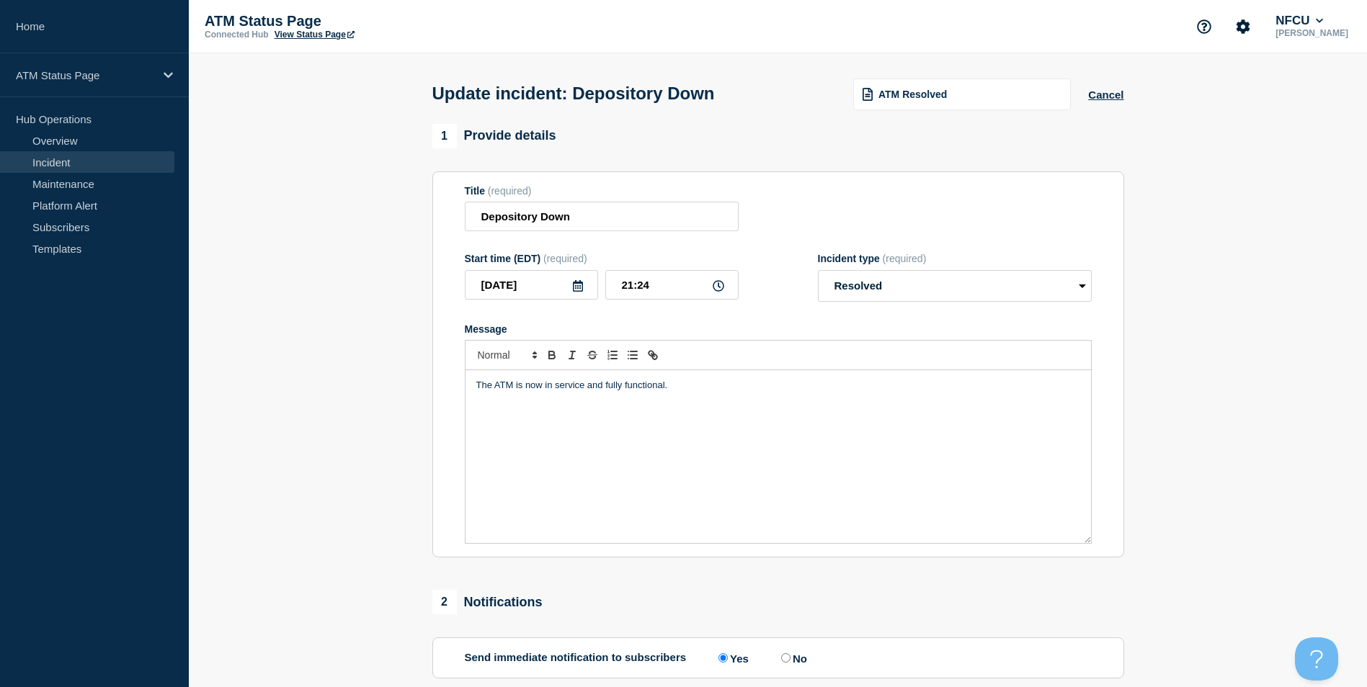
scroll to position [235, 0]
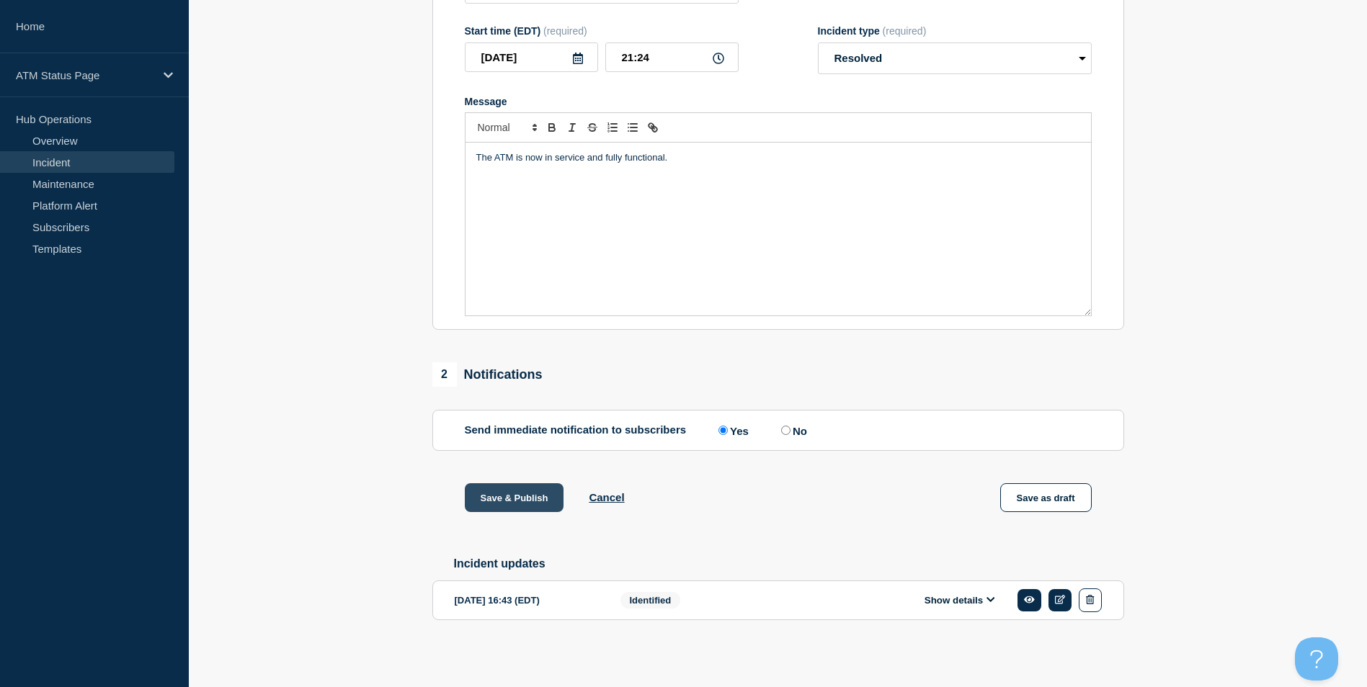
click at [511, 495] on button "Save & Publish" at bounding box center [514, 497] width 99 height 29
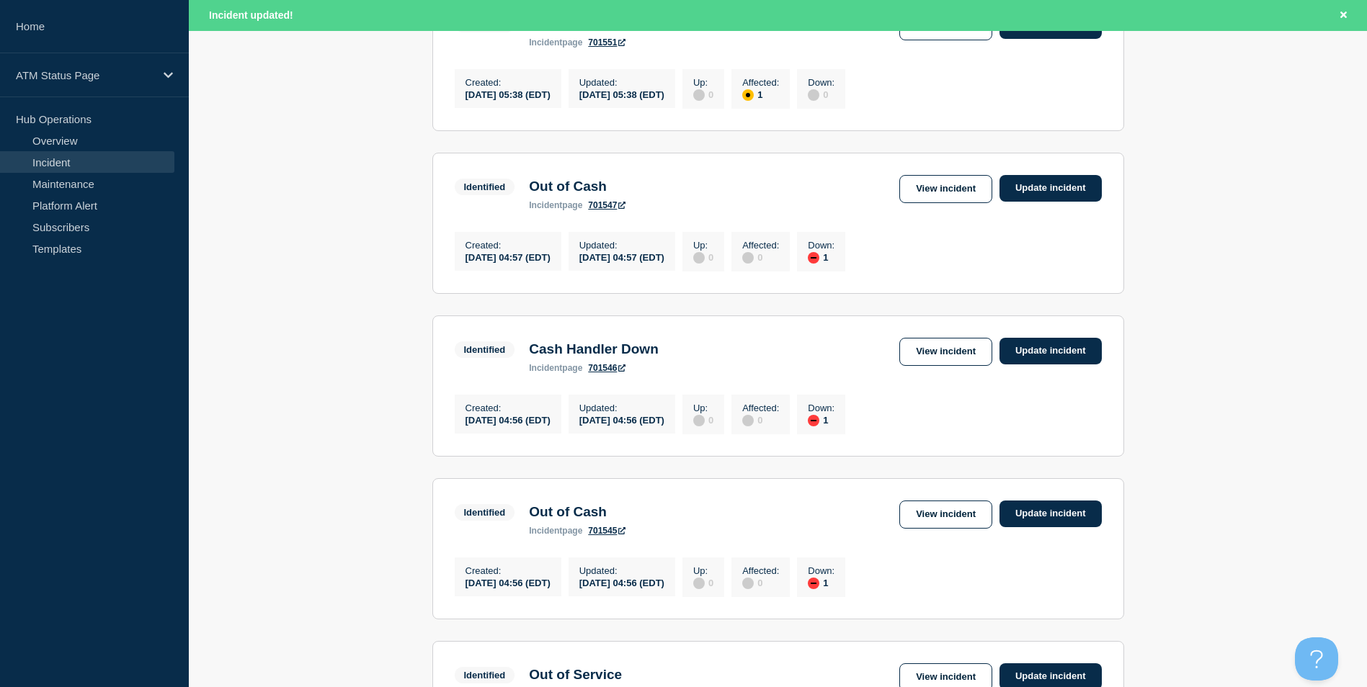
scroll to position [1501, 0]
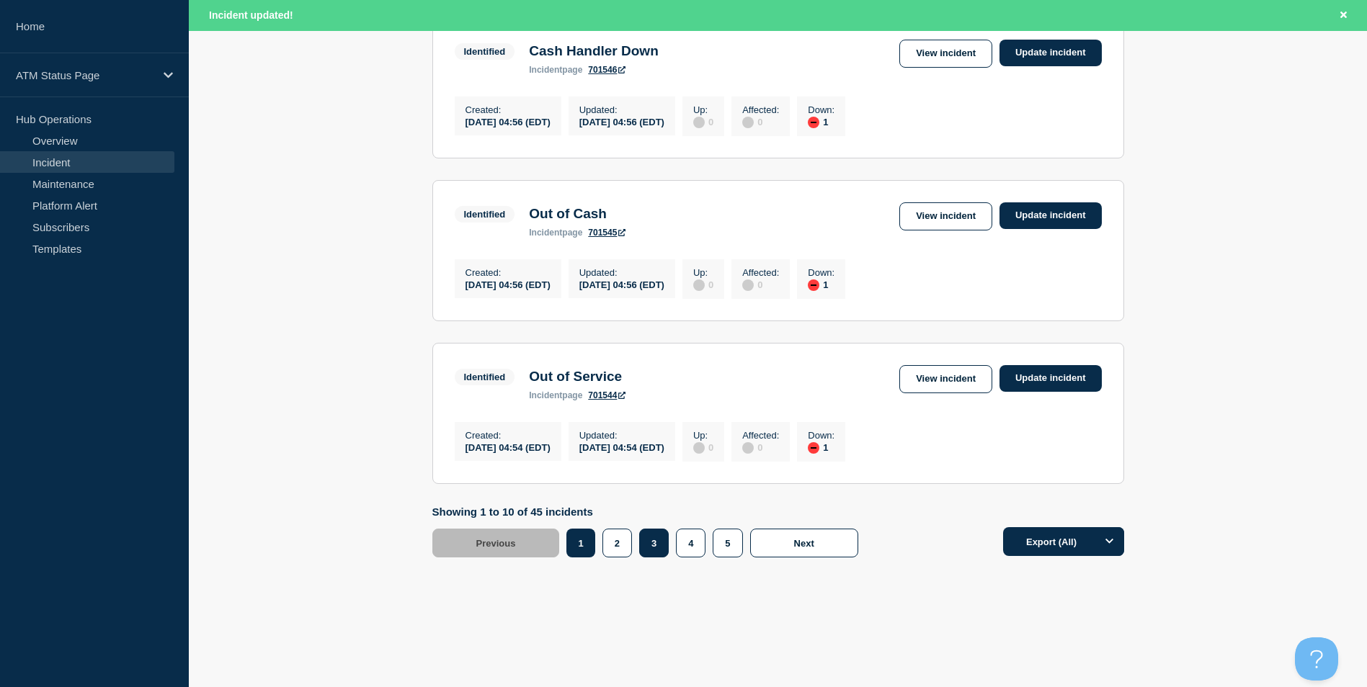
click at [661, 553] on button "3" at bounding box center [654, 543] width 30 height 29
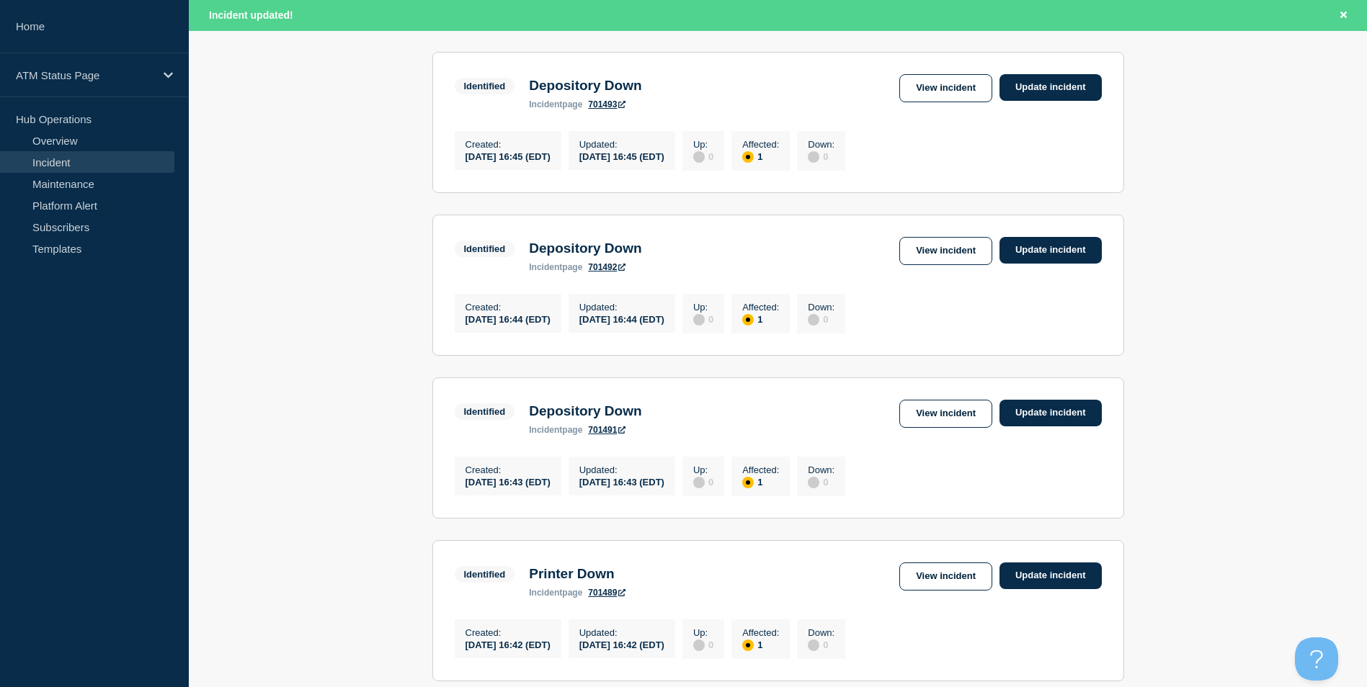
scroll to position [205, 0]
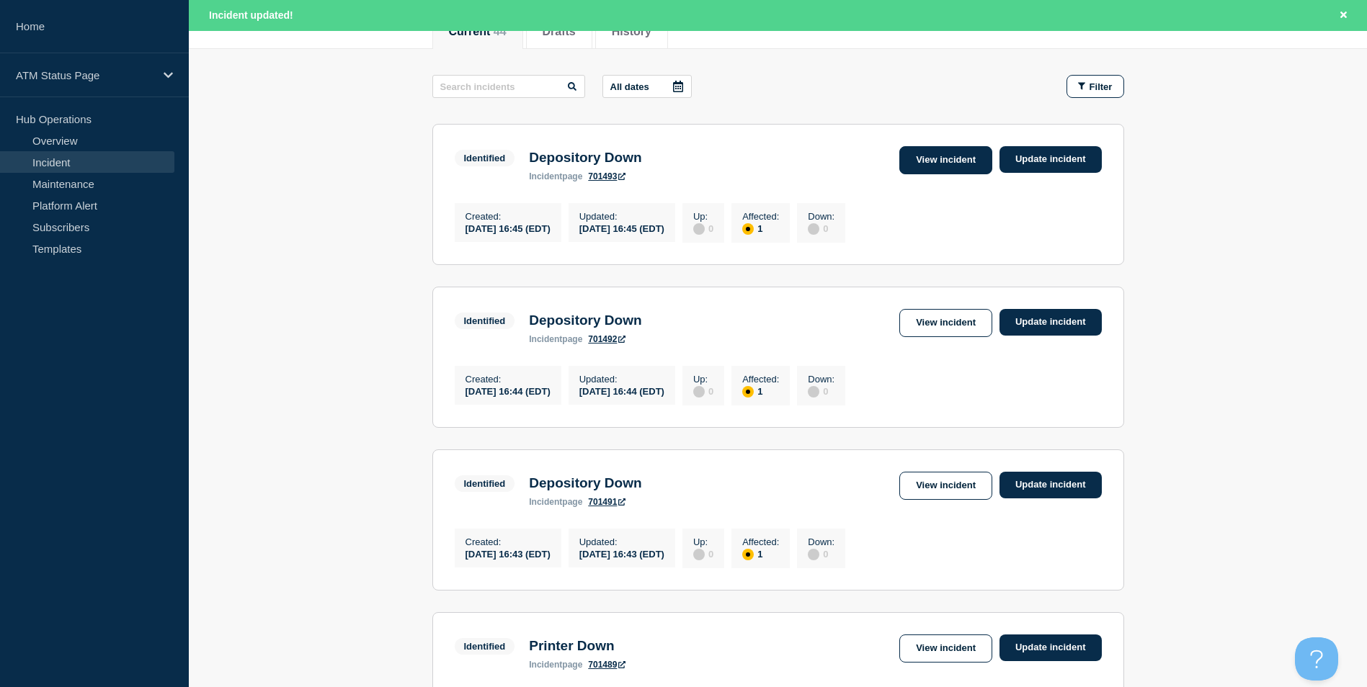
click at [927, 163] on link "View incident" at bounding box center [945, 160] width 93 height 28
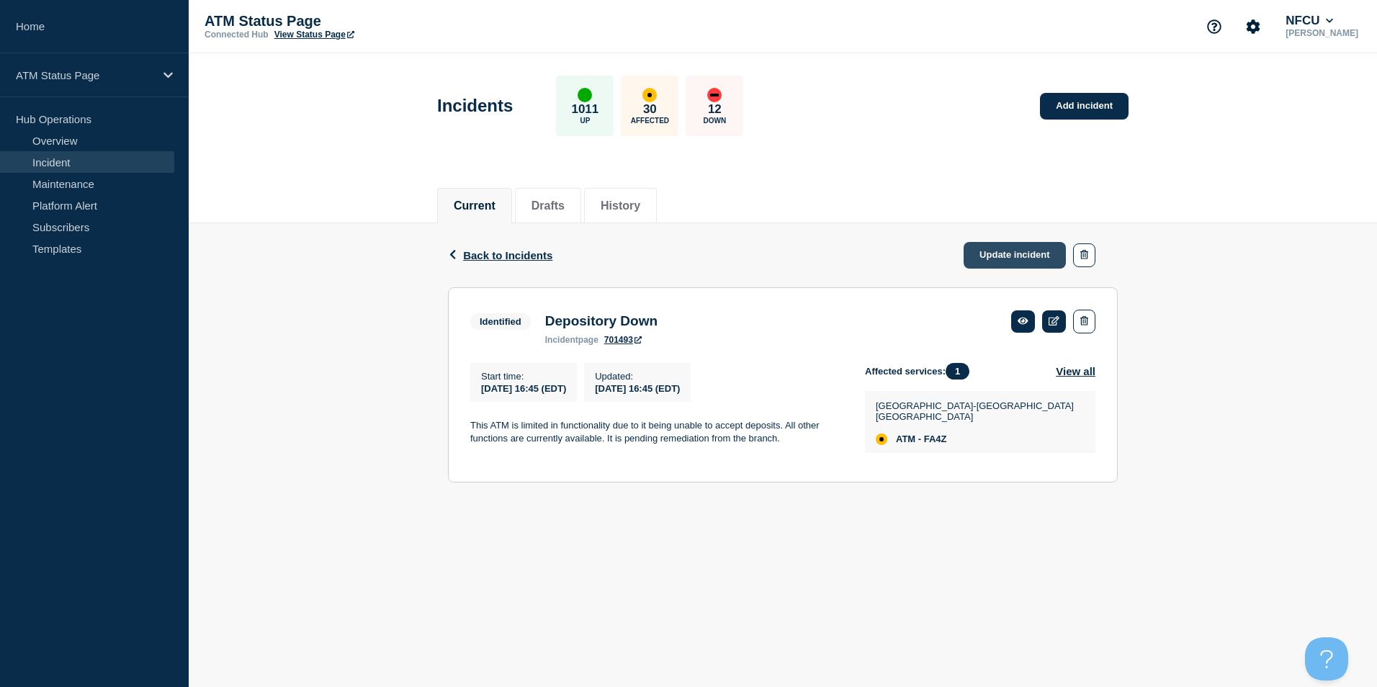
click at [1009, 252] on link "Update incident" at bounding box center [1015, 255] width 102 height 27
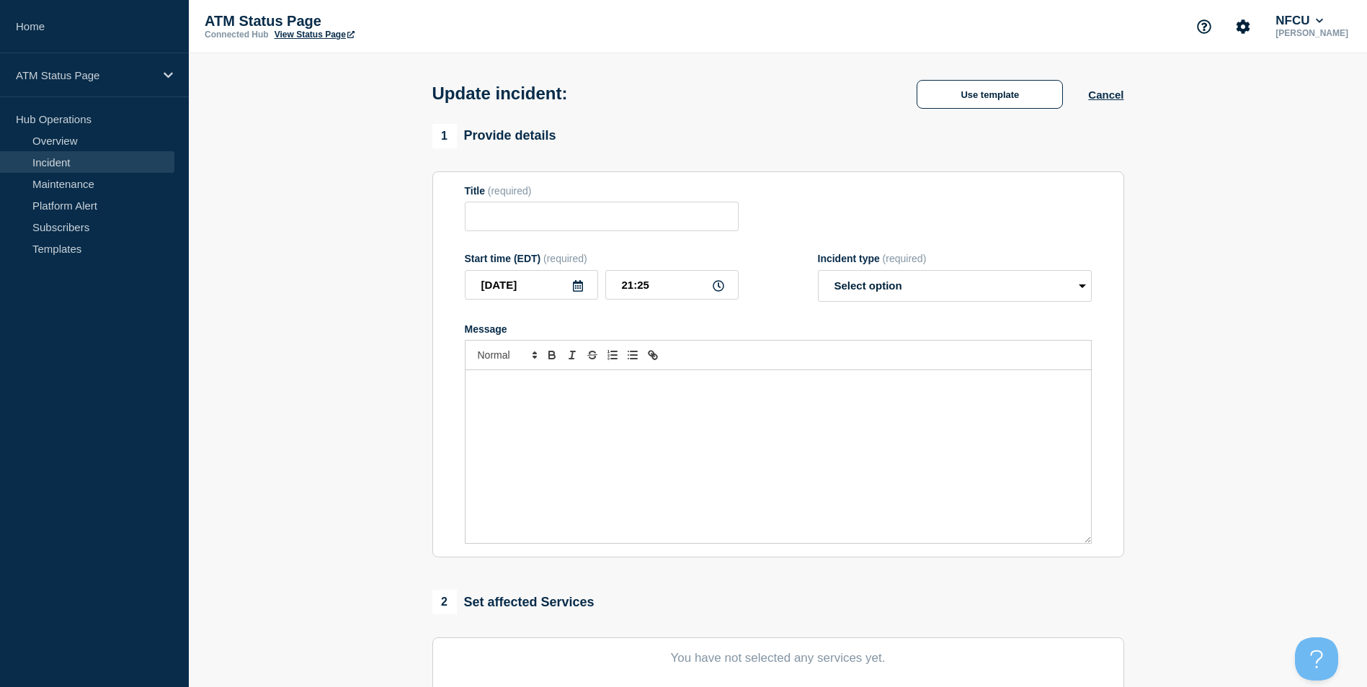
type input "Depository Down"
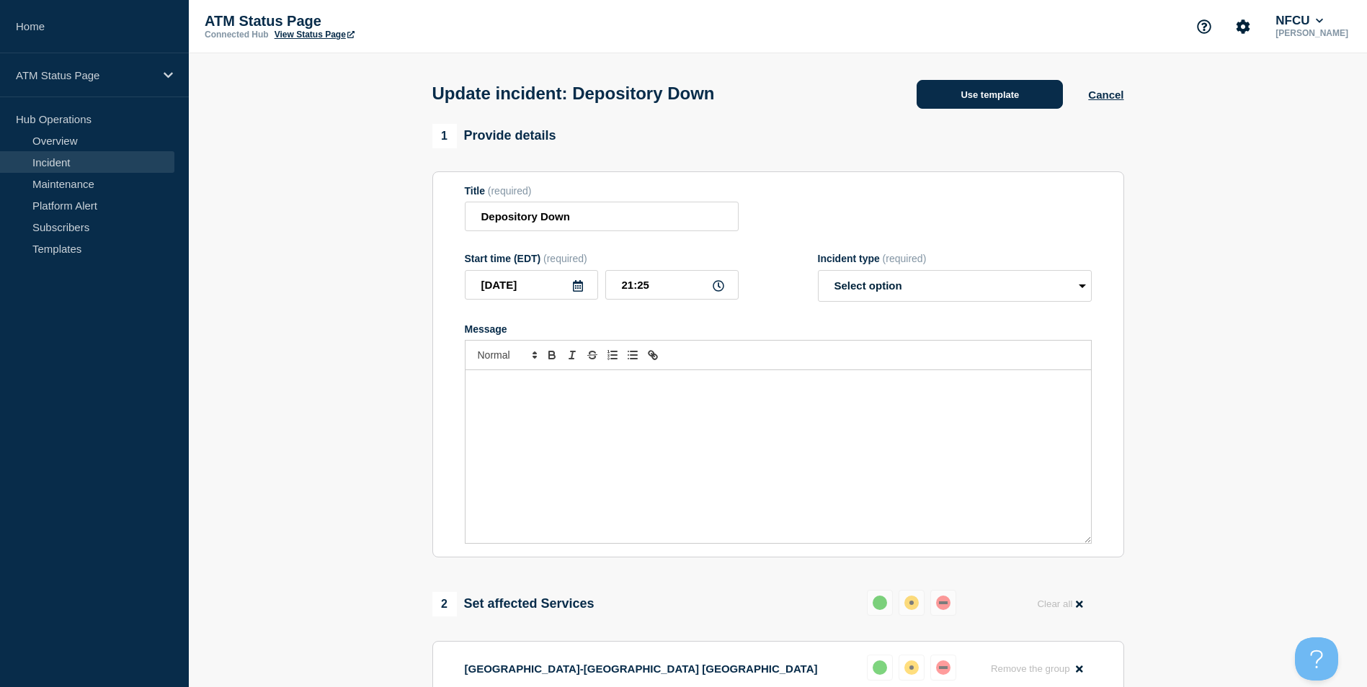
click at [968, 94] on button "Use template" at bounding box center [989, 94] width 146 height 29
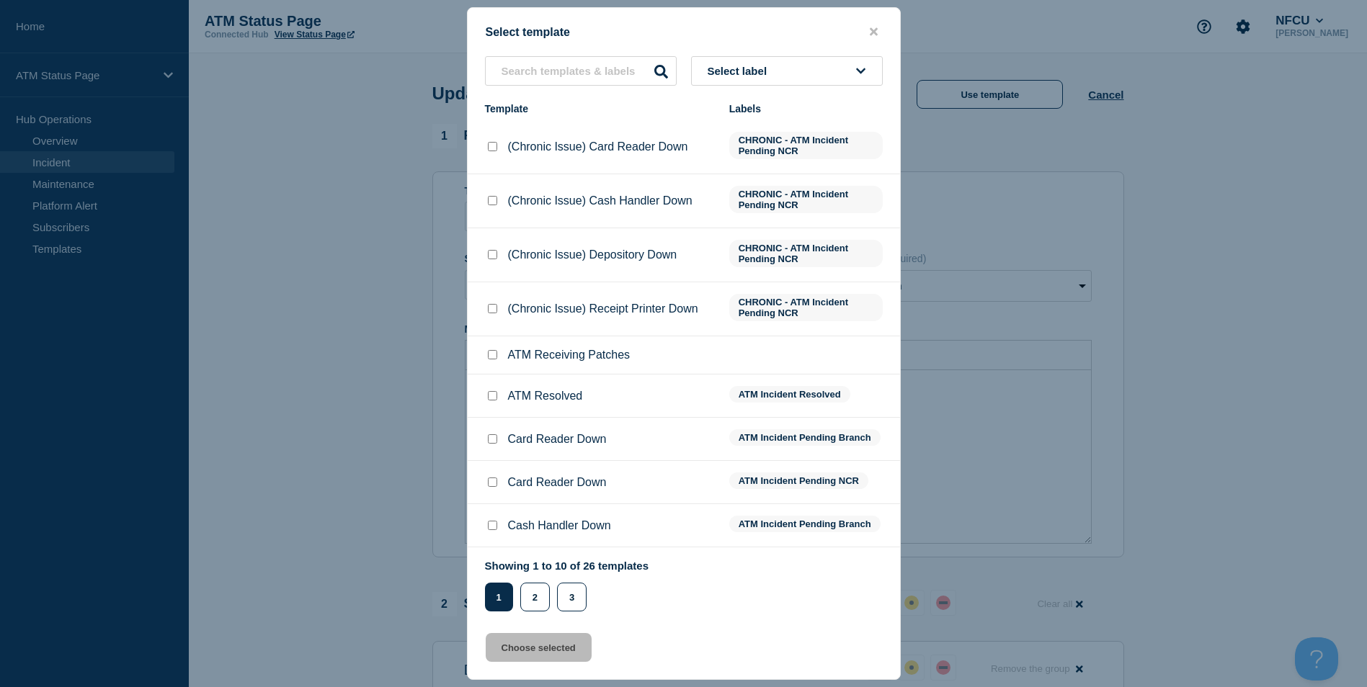
click at [491, 401] on input "ATM Resolved checkbox" at bounding box center [492, 395] width 9 height 9
checkbox input "true"
click at [537, 654] on button "Choose selected" at bounding box center [539, 647] width 106 height 29
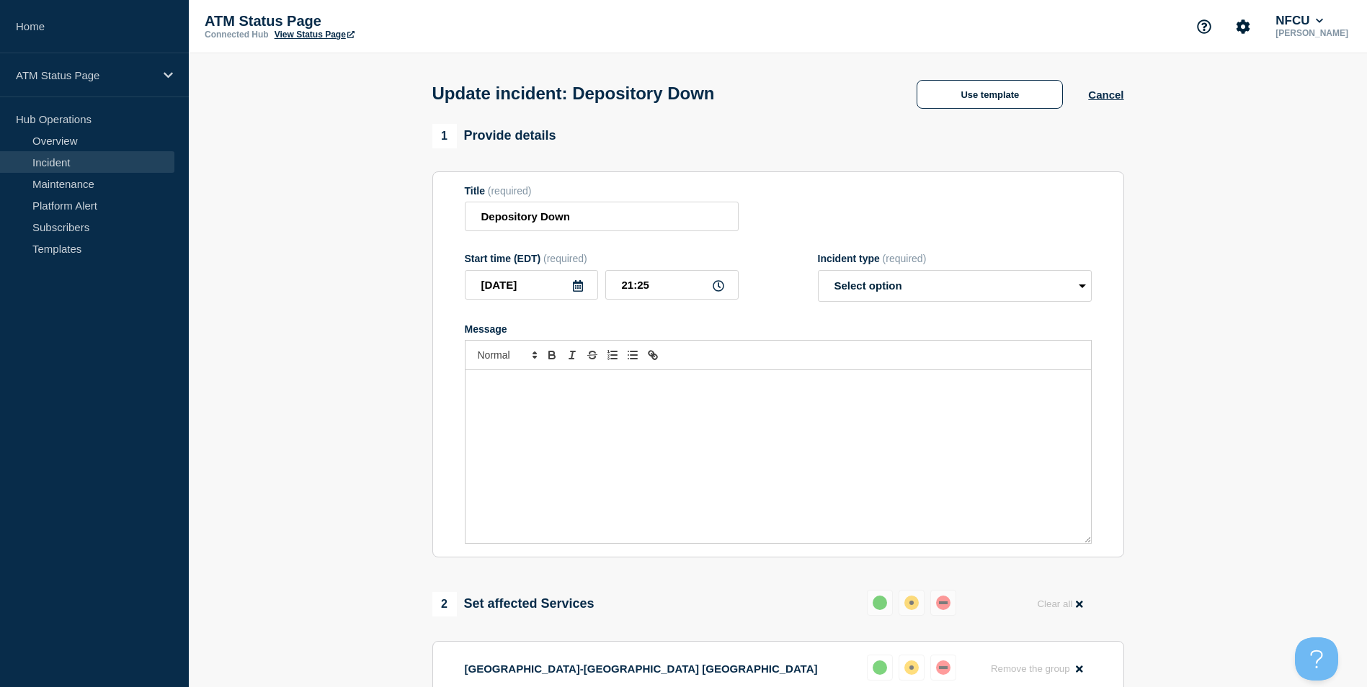
select select "resolved"
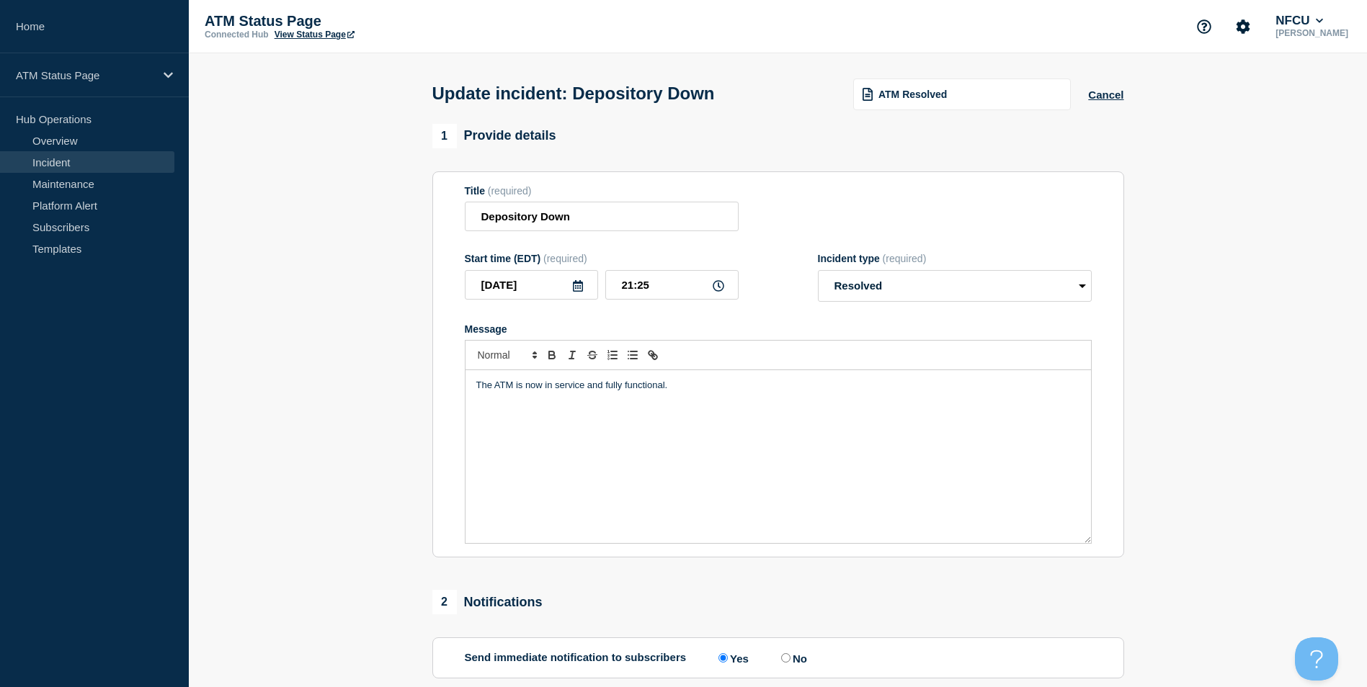
scroll to position [235, 0]
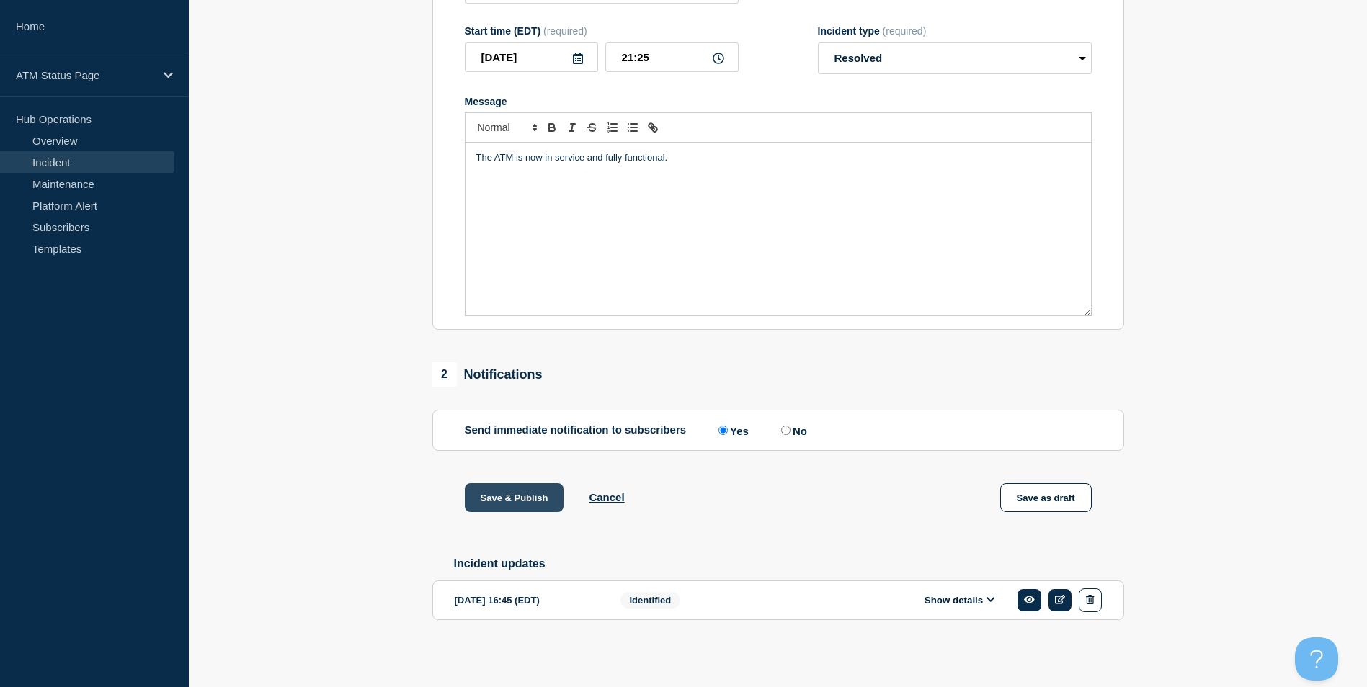
click at [493, 488] on button "Save & Publish" at bounding box center [514, 497] width 99 height 29
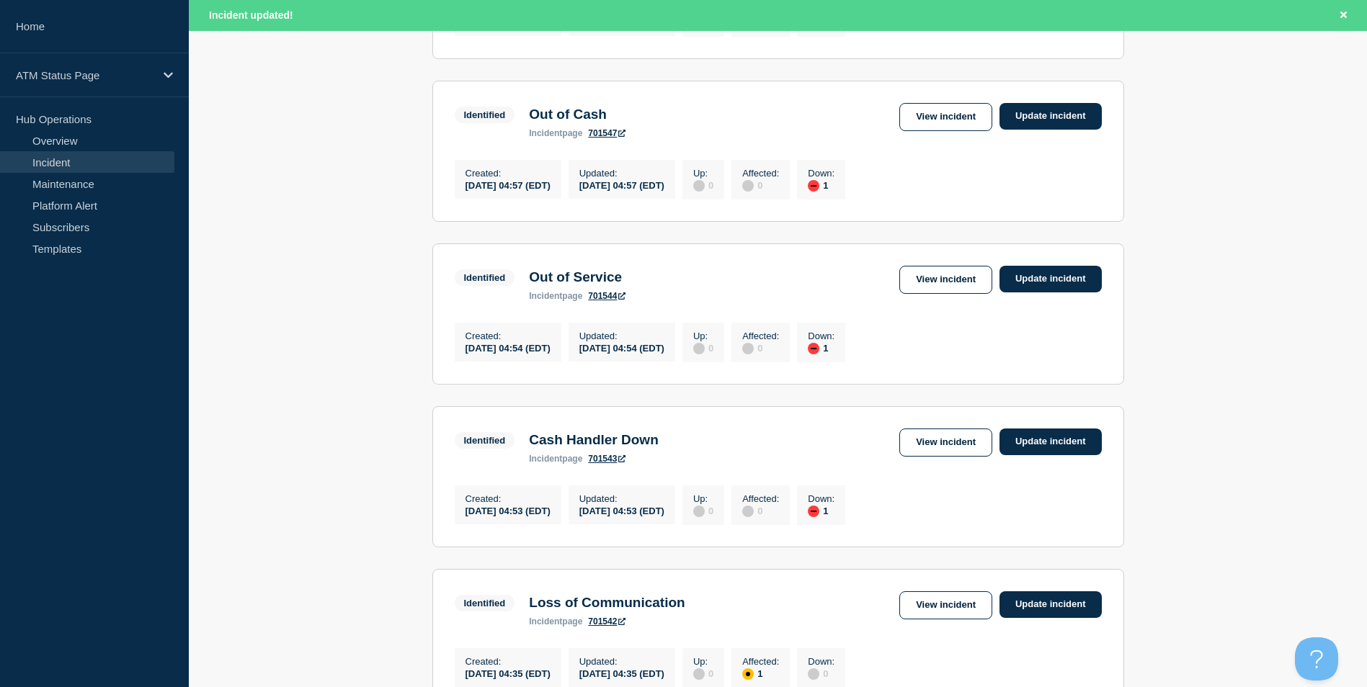
scroll to position [1501, 0]
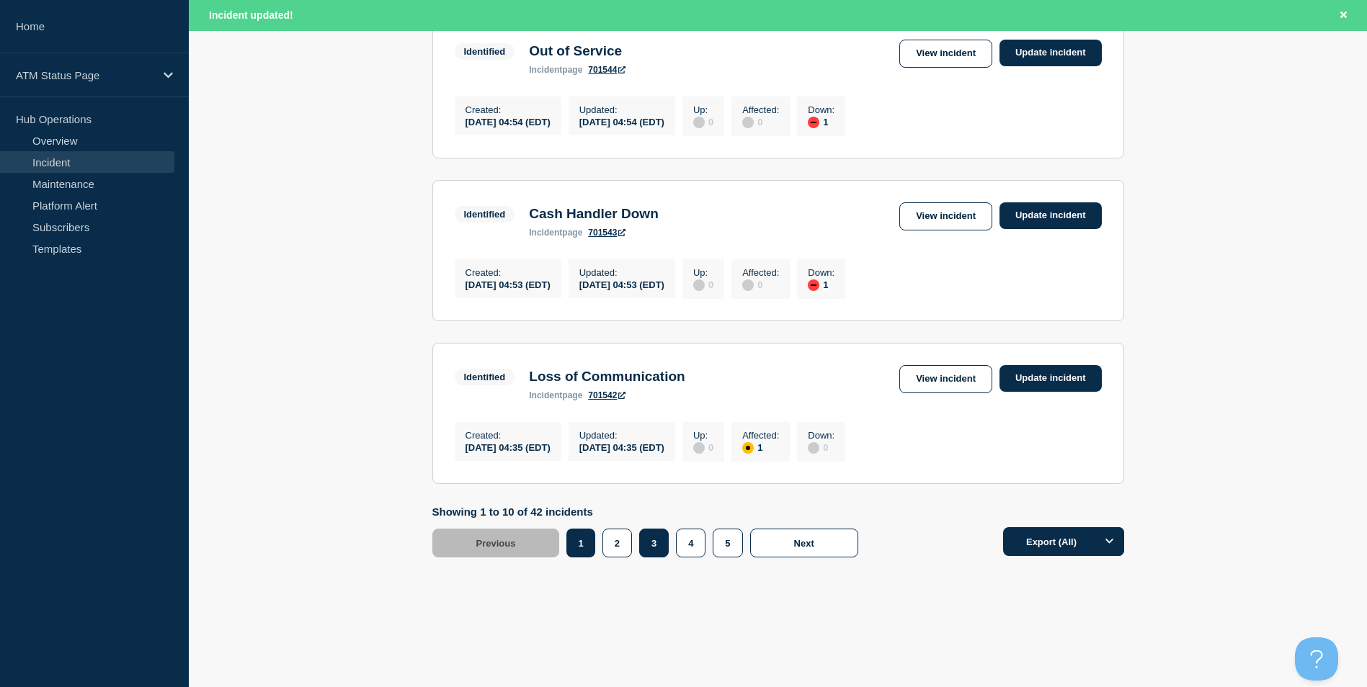
click at [659, 548] on button "3" at bounding box center [654, 543] width 30 height 29
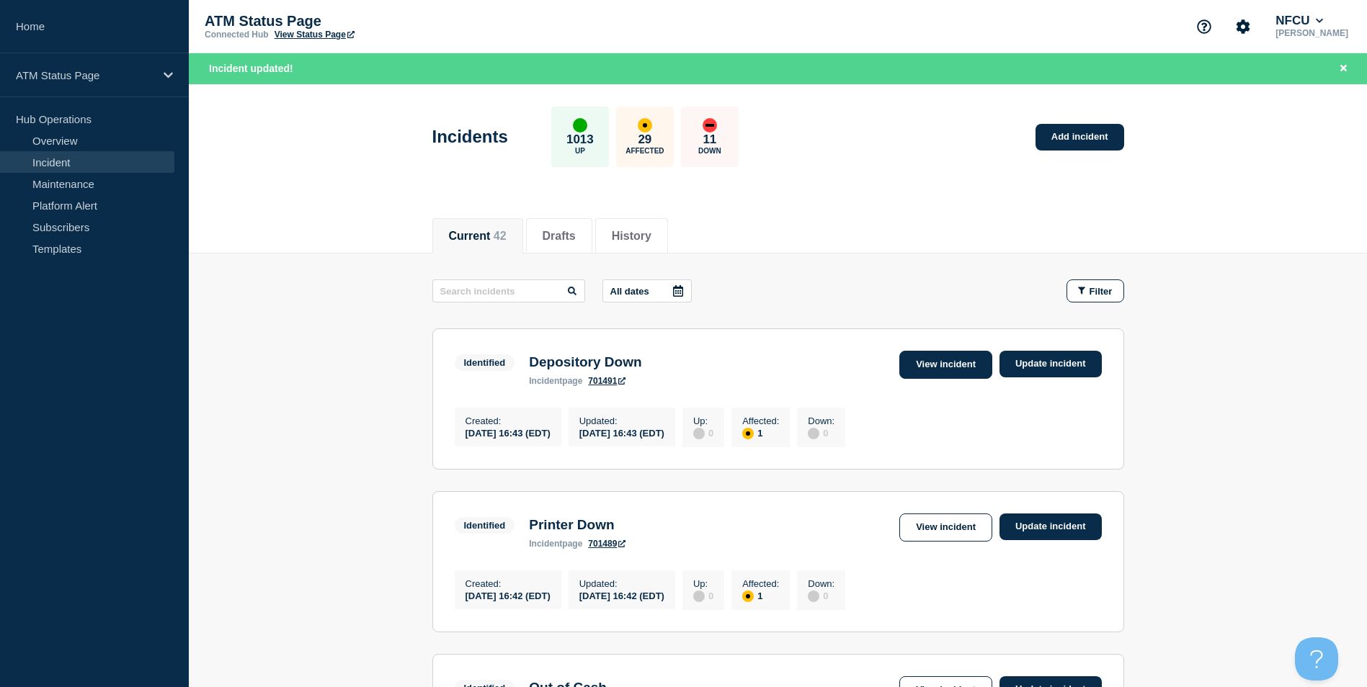
click at [936, 370] on link "View incident" at bounding box center [945, 365] width 93 height 28
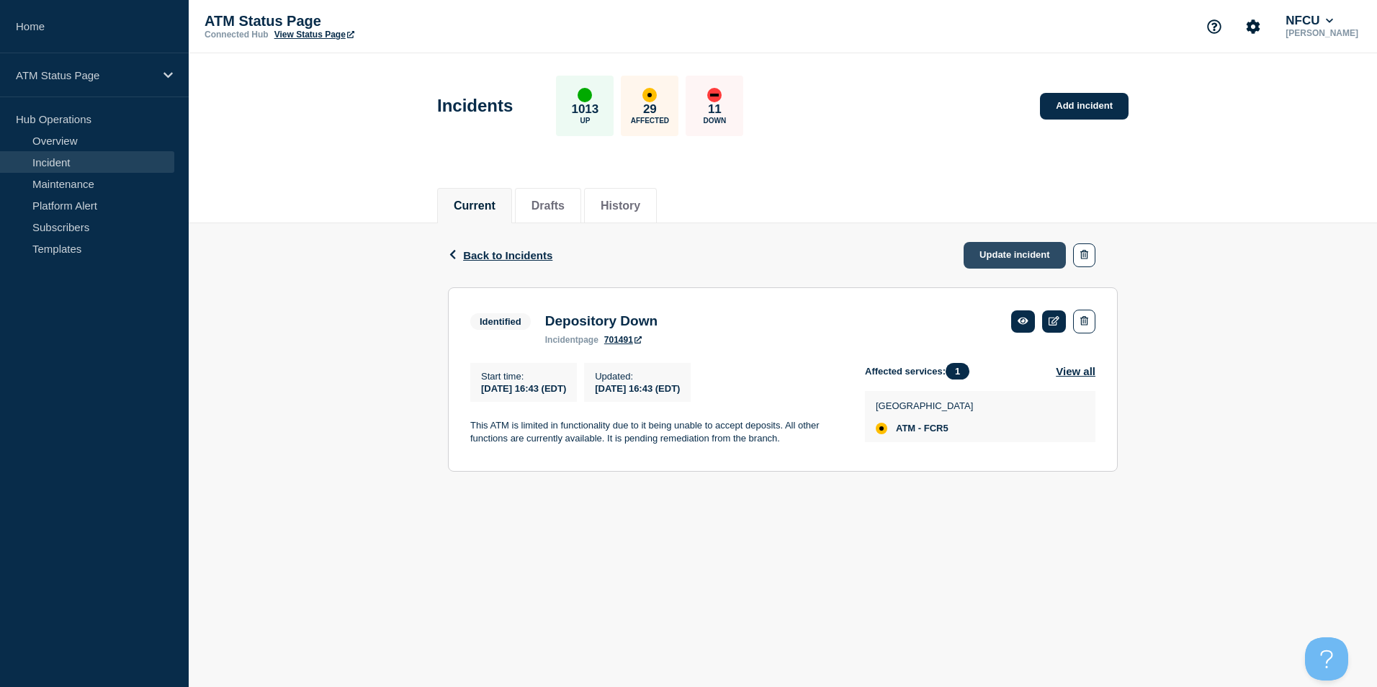
click at [986, 249] on link "Update incident" at bounding box center [1015, 255] width 102 height 27
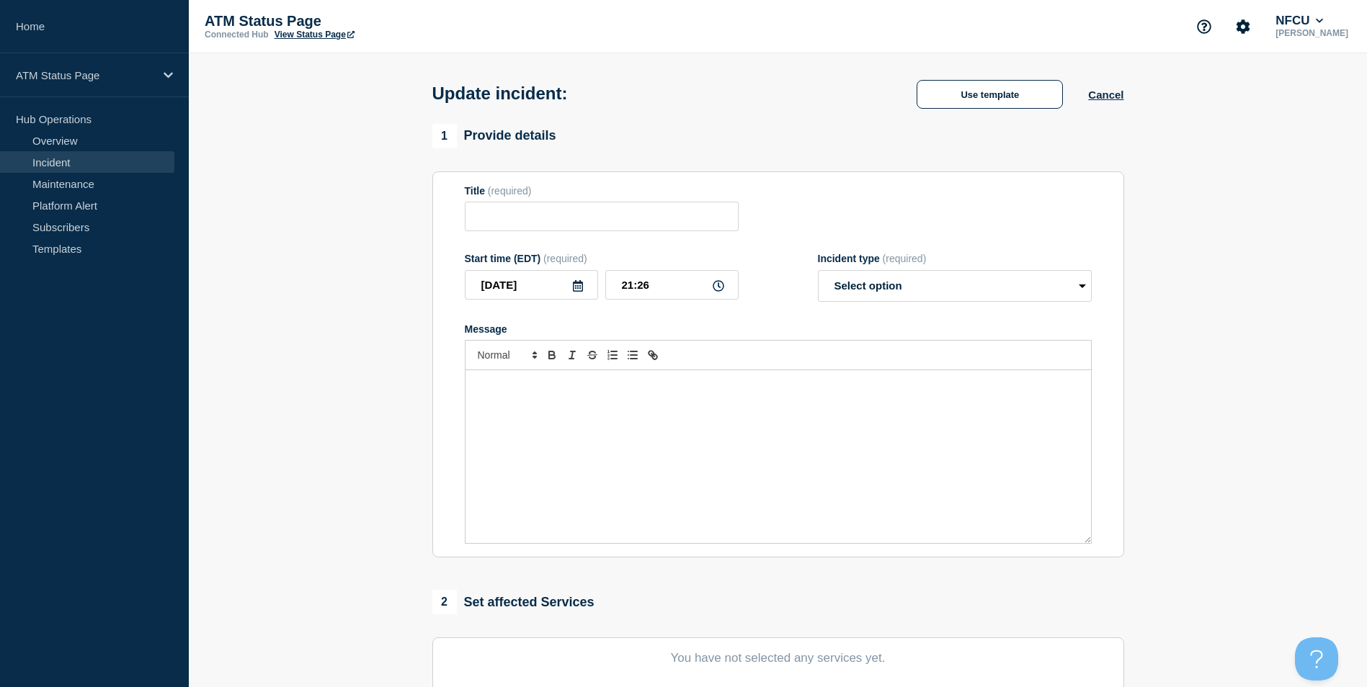
type input "Depository Down"
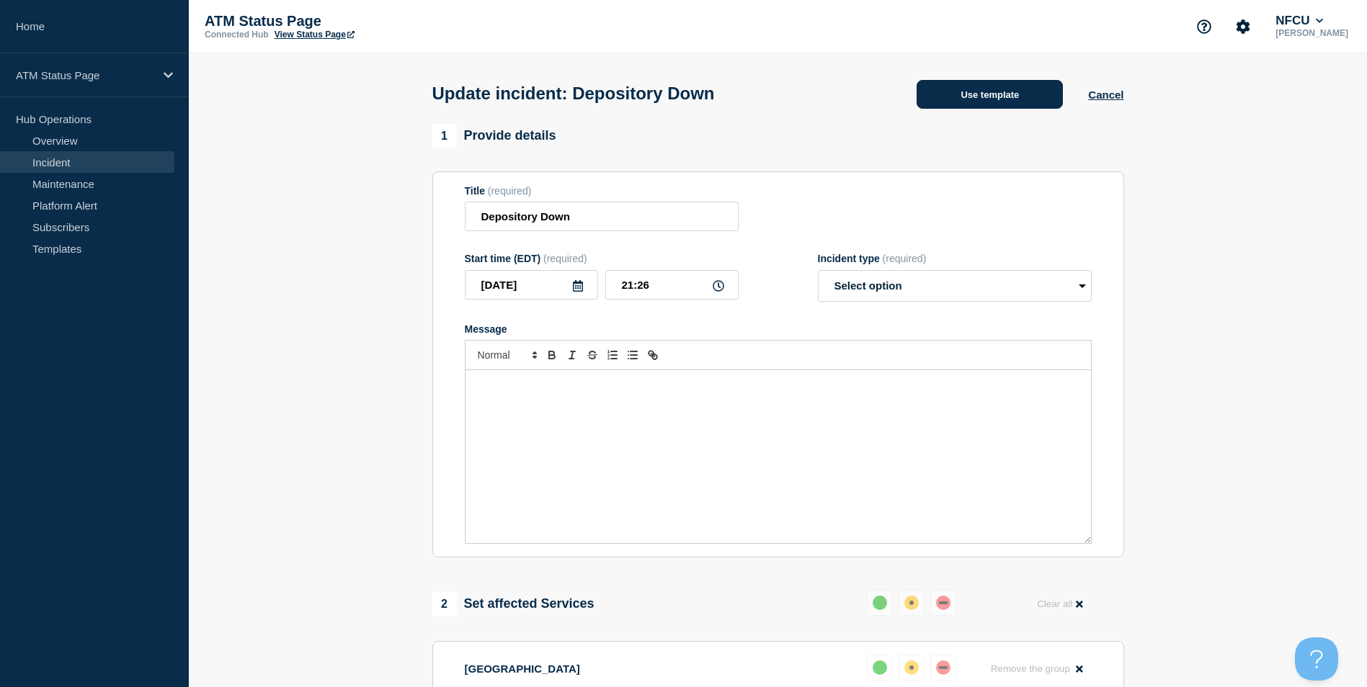
click at [979, 90] on button "Use template" at bounding box center [989, 94] width 146 height 29
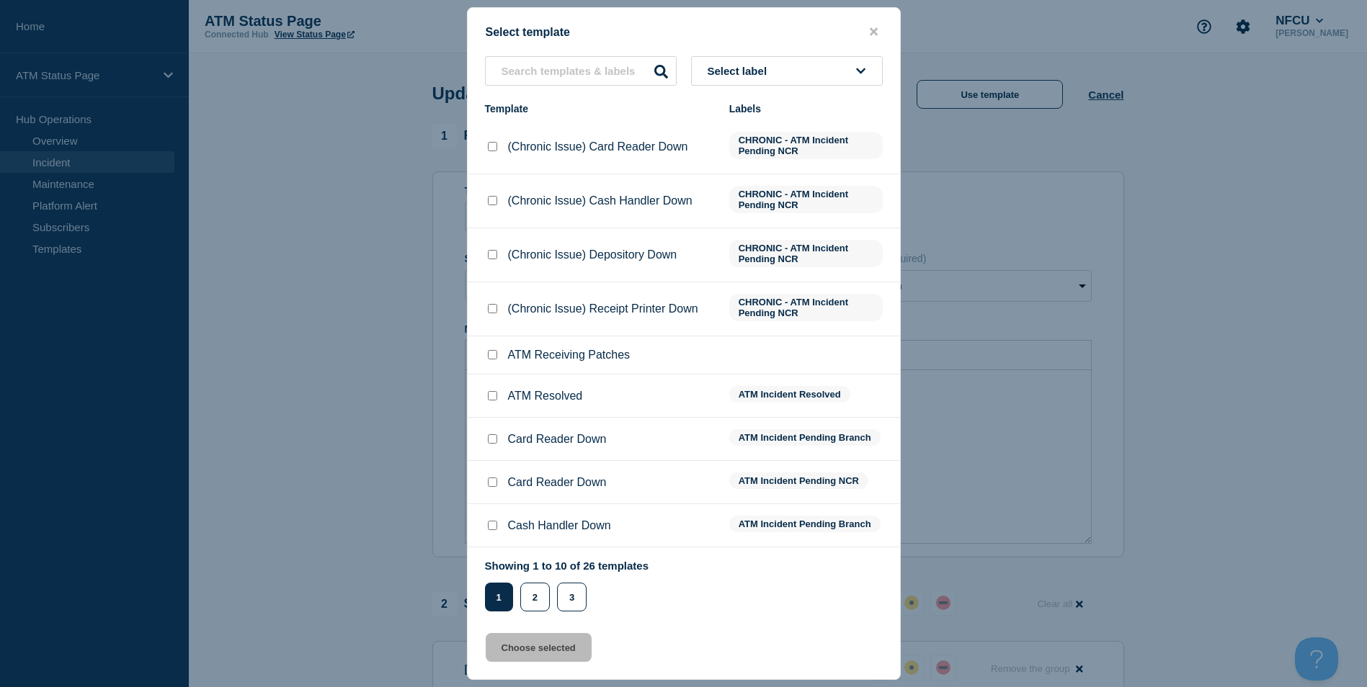
click at [491, 399] on input "ATM Resolved checkbox" at bounding box center [492, 395] width 9 height 9
checkbox input "true"
click at [544, 651] on button "Choose selected" at bounding box center [539, 647] width 106 height 29
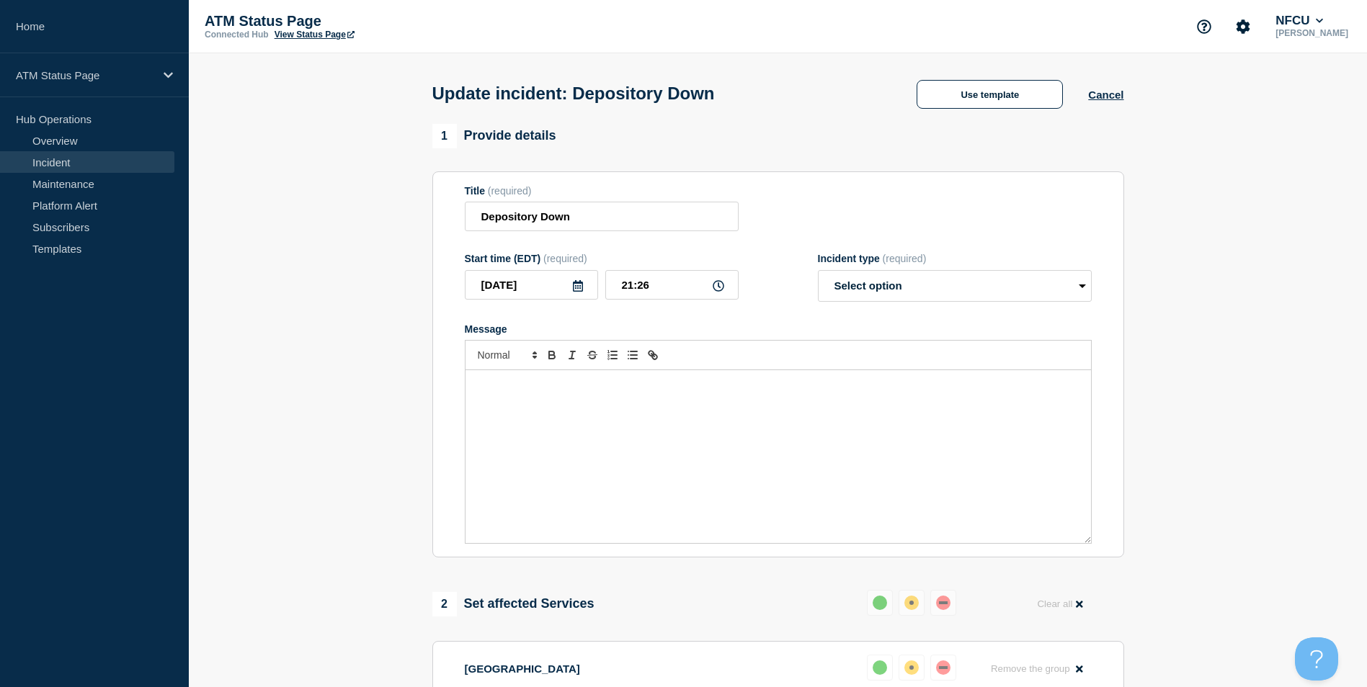
select select "resolved"
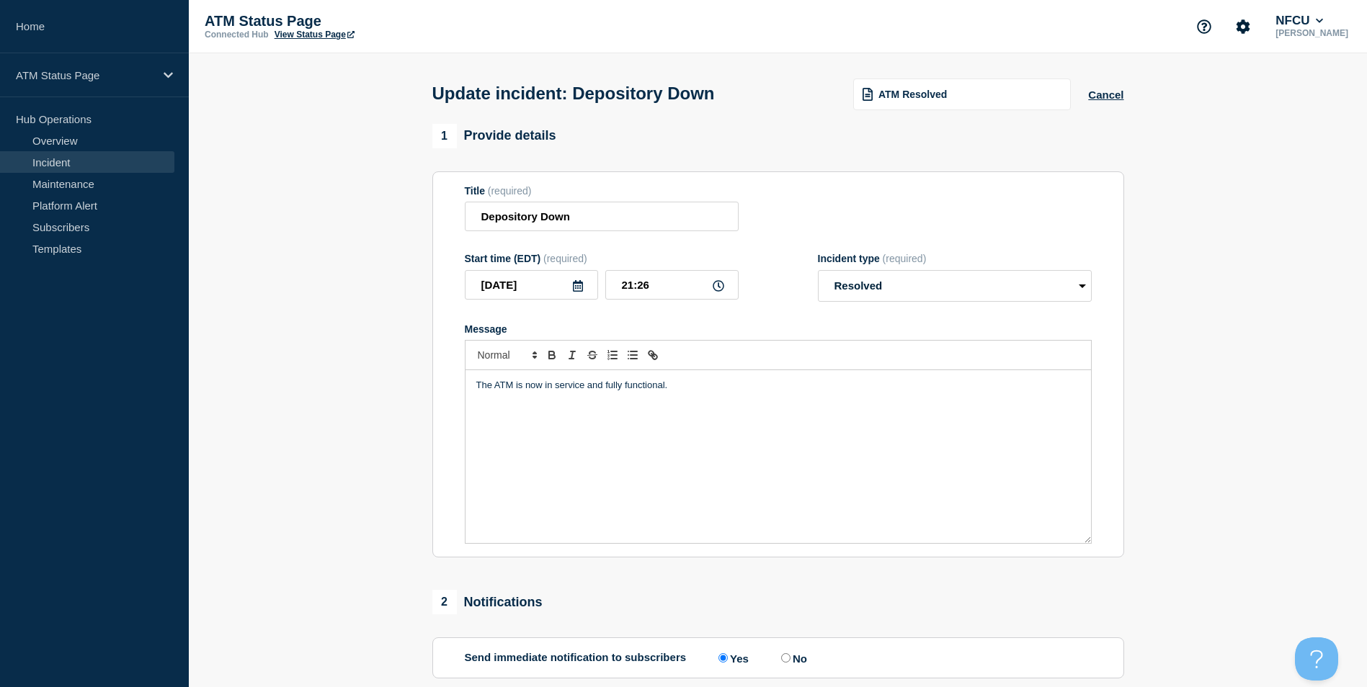
scroll to position [235, 0]
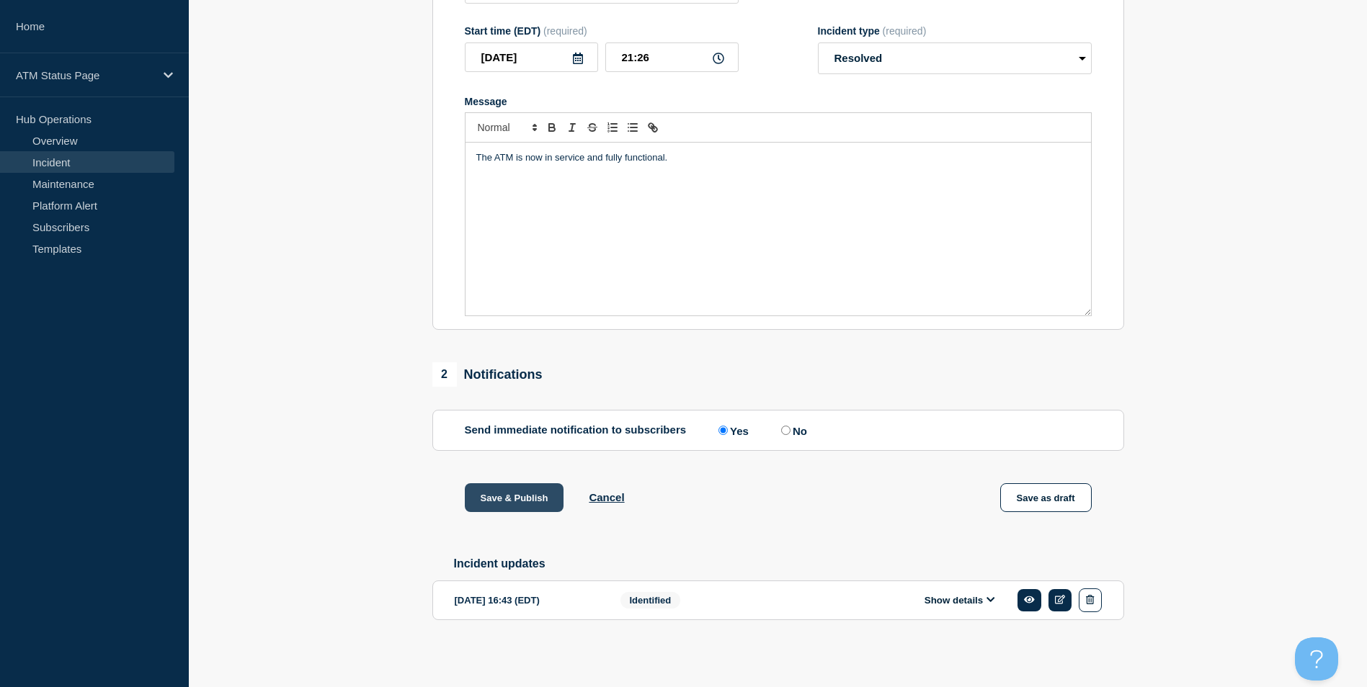
click at [512, 493] on button "Save & Publish" at bounding box center [514, 497] width 99 height 29
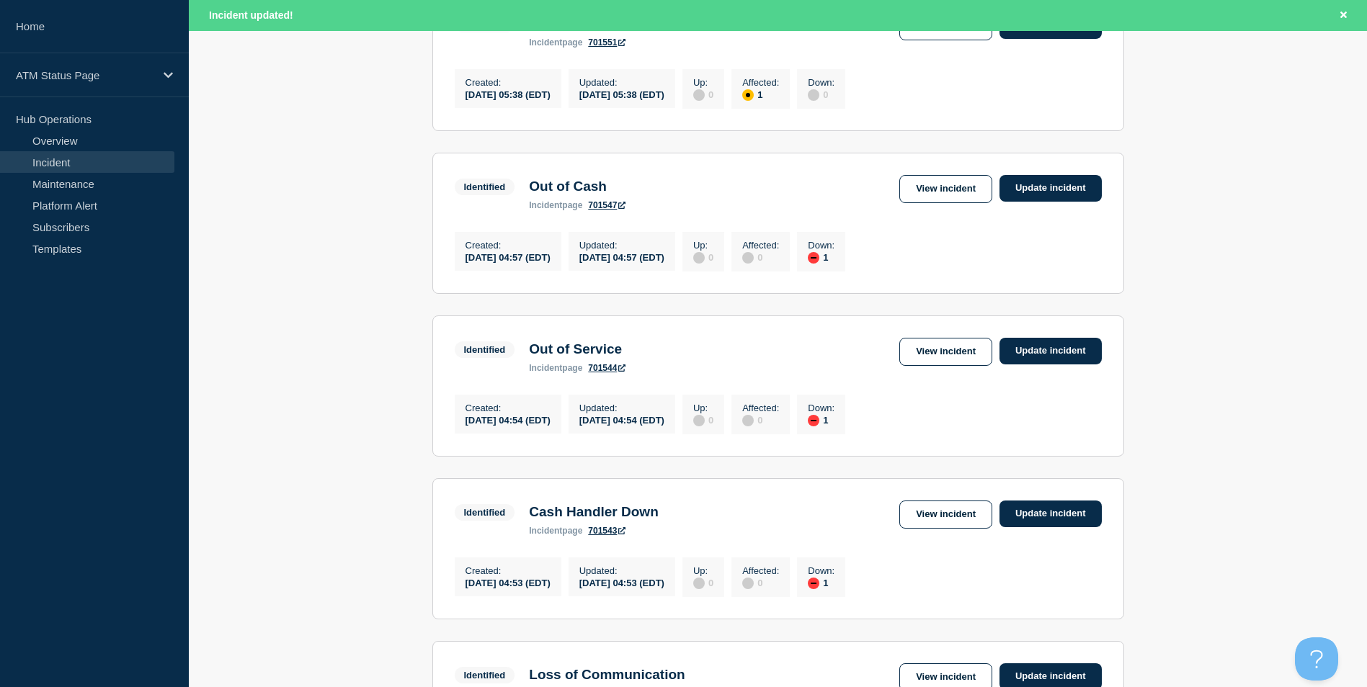
scroll to position [1501, 0]
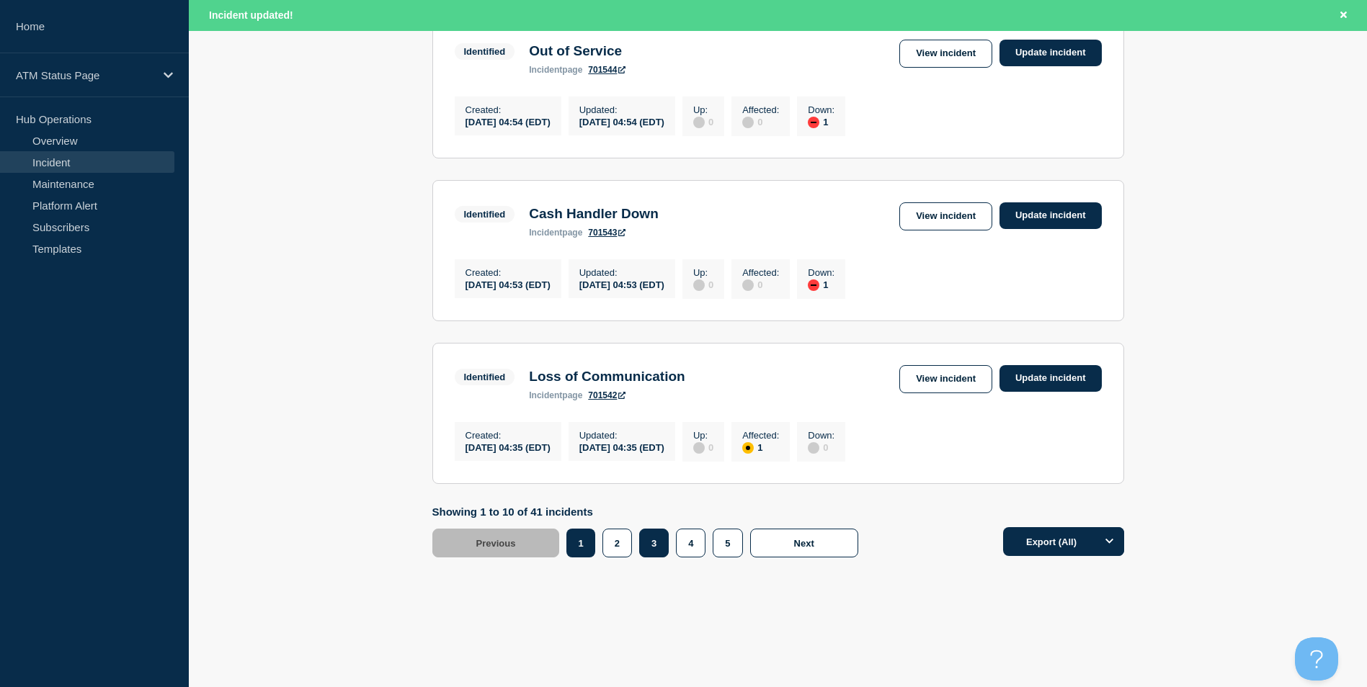
click at [658, 541] on button "3" at bounding box center [654, 543] width 30 height 29
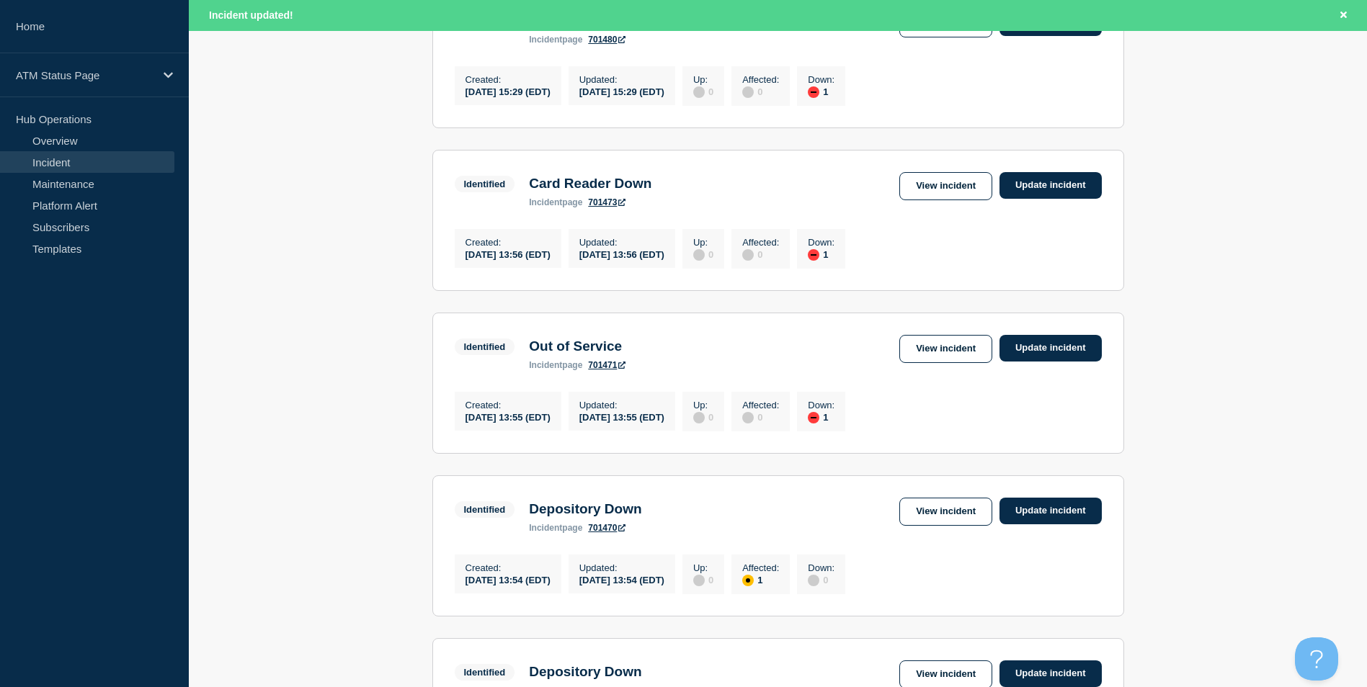
scroll to position [576, 0]
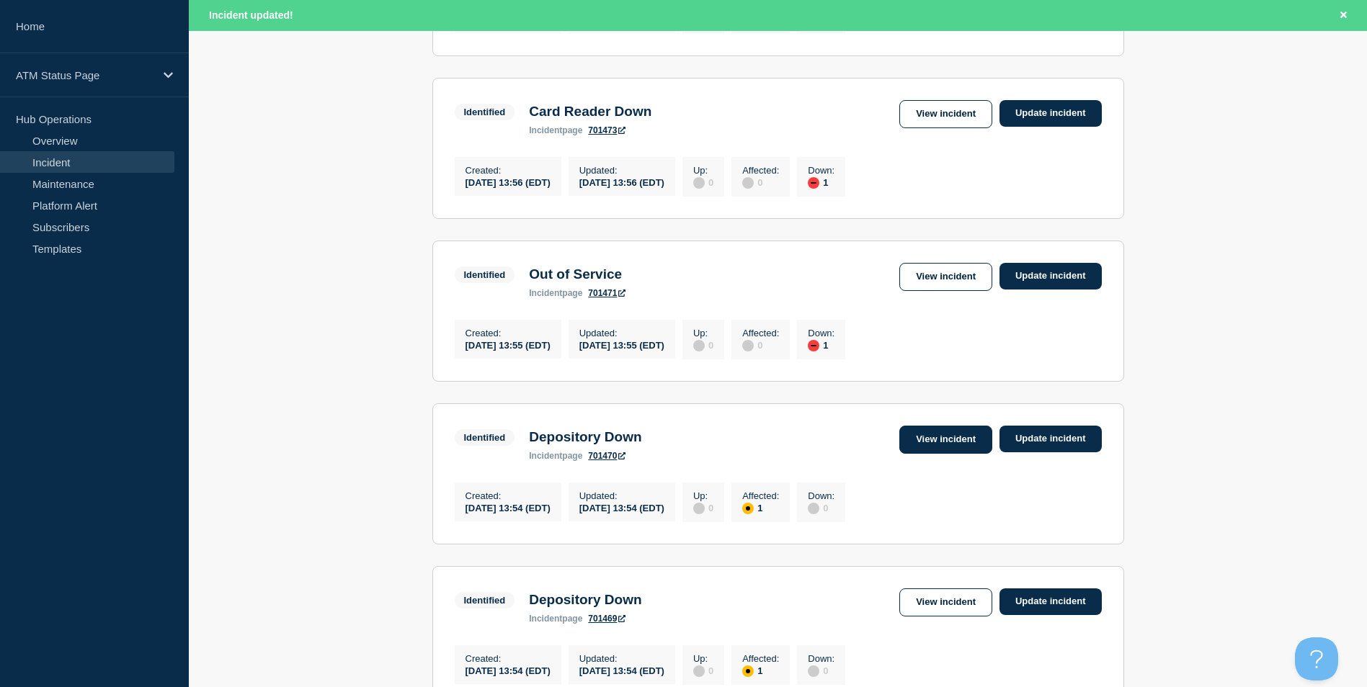
click at [936, 454] on link "View incident" at bounding box center [945, 440] width 93 height 28
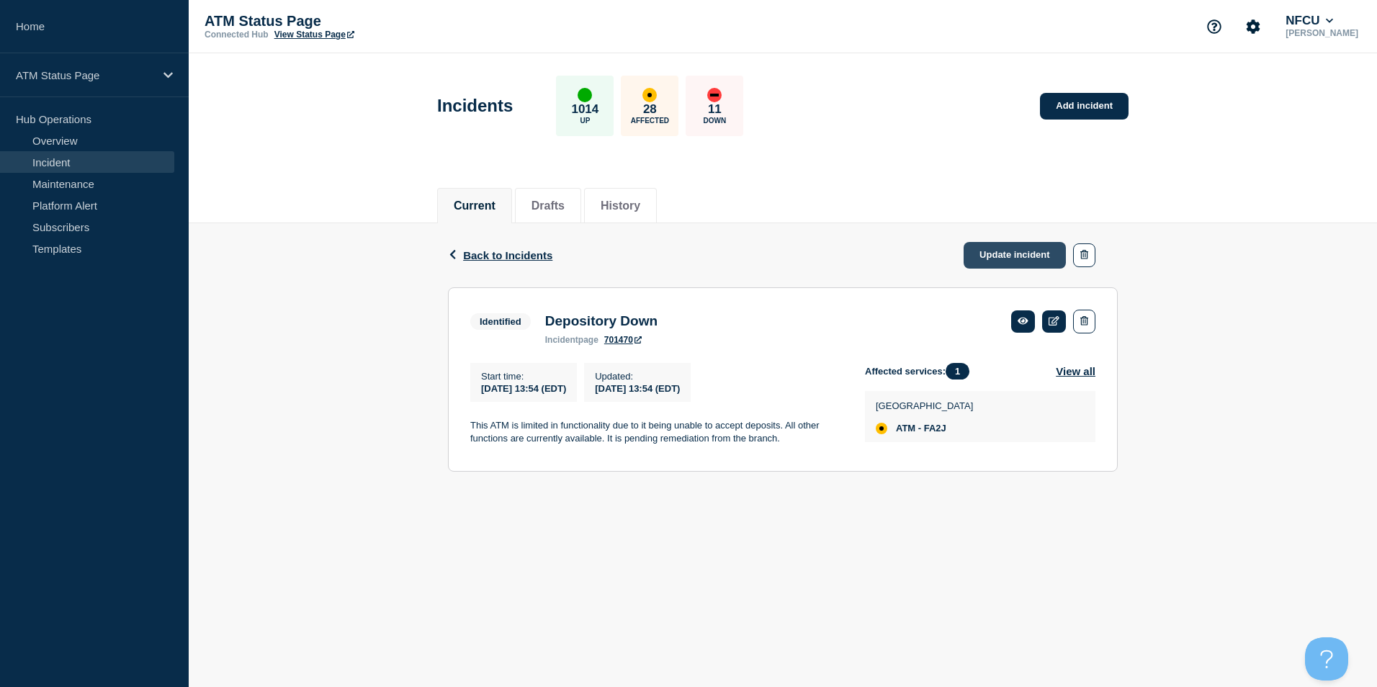
click at [1004, 256] on link "Update incident" at bounding box center [1015, 255] width 102 height 27
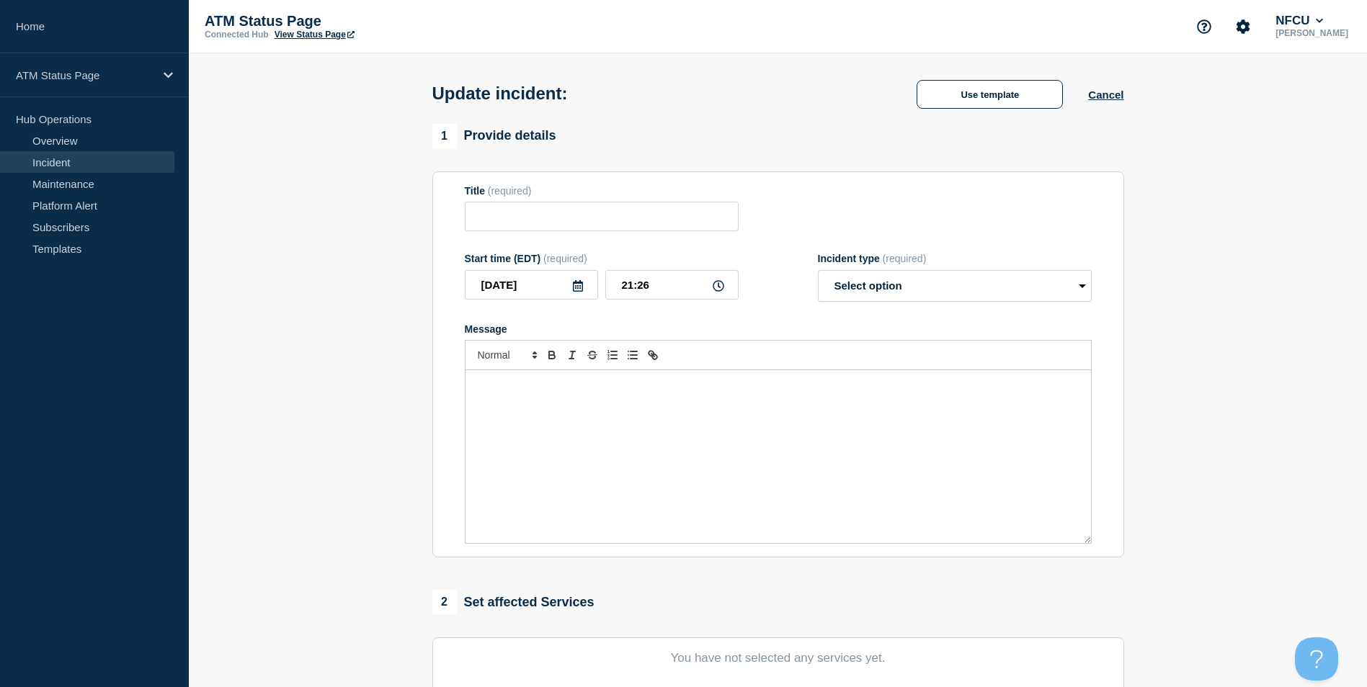
type input "Depository Down"
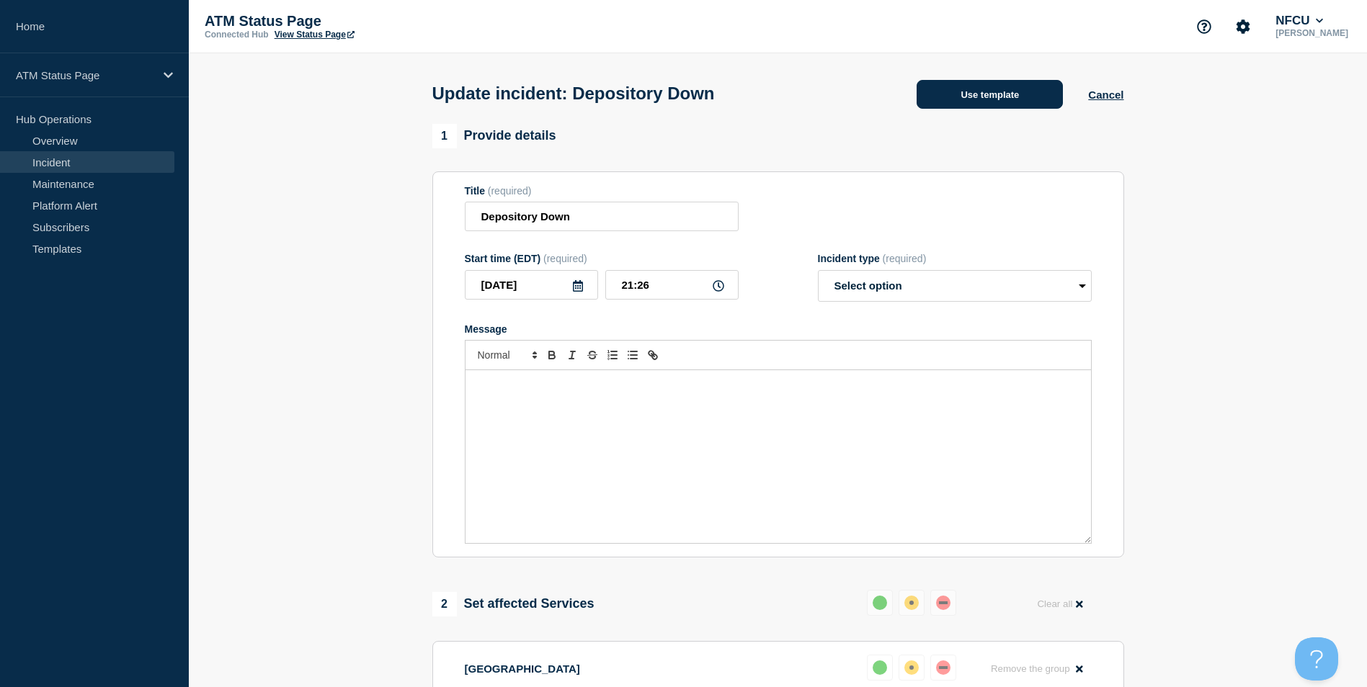
click at [996, 105] on button "Use template" at bounding box center [989, 94] width 146 height 29
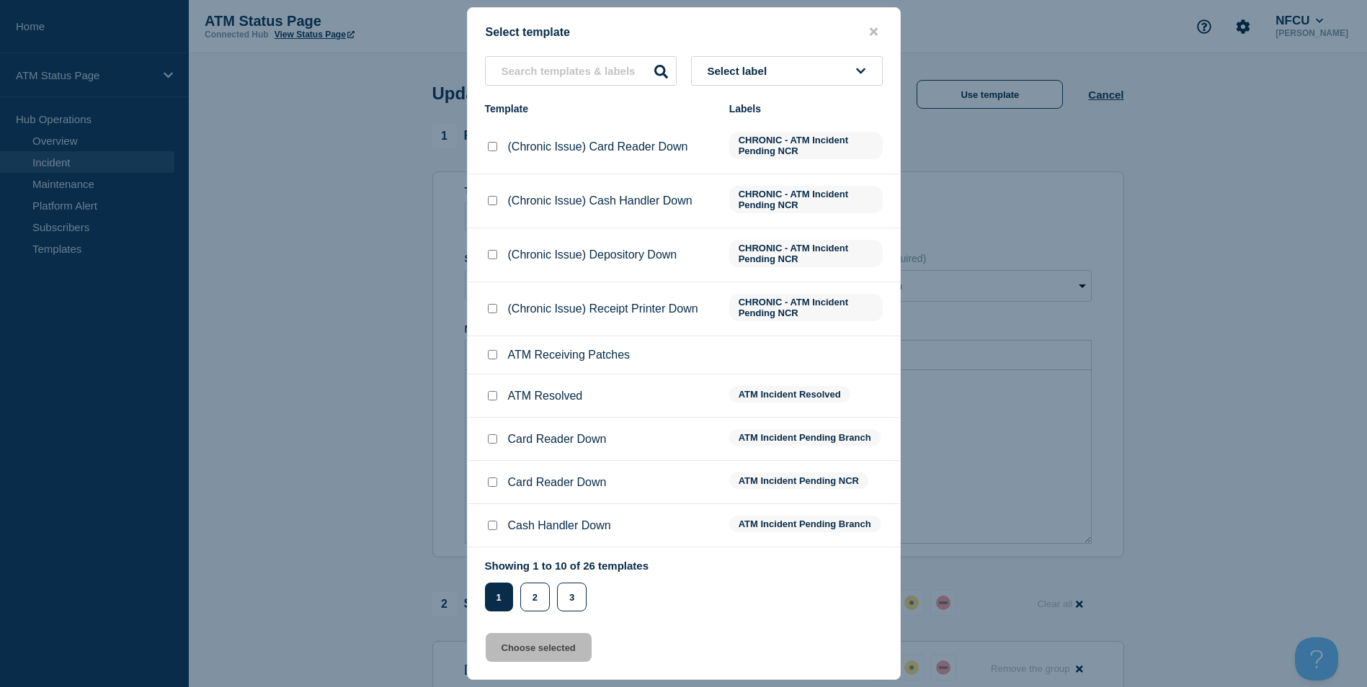
click at [493, 398] on input "ATM Resolved checkbox" at bounding box center [492, 395] width 9 height 9
checkbox input "true"
click at [542, 652] on button "Choose selected" at bounding box center [539, 647] width 106 height 29
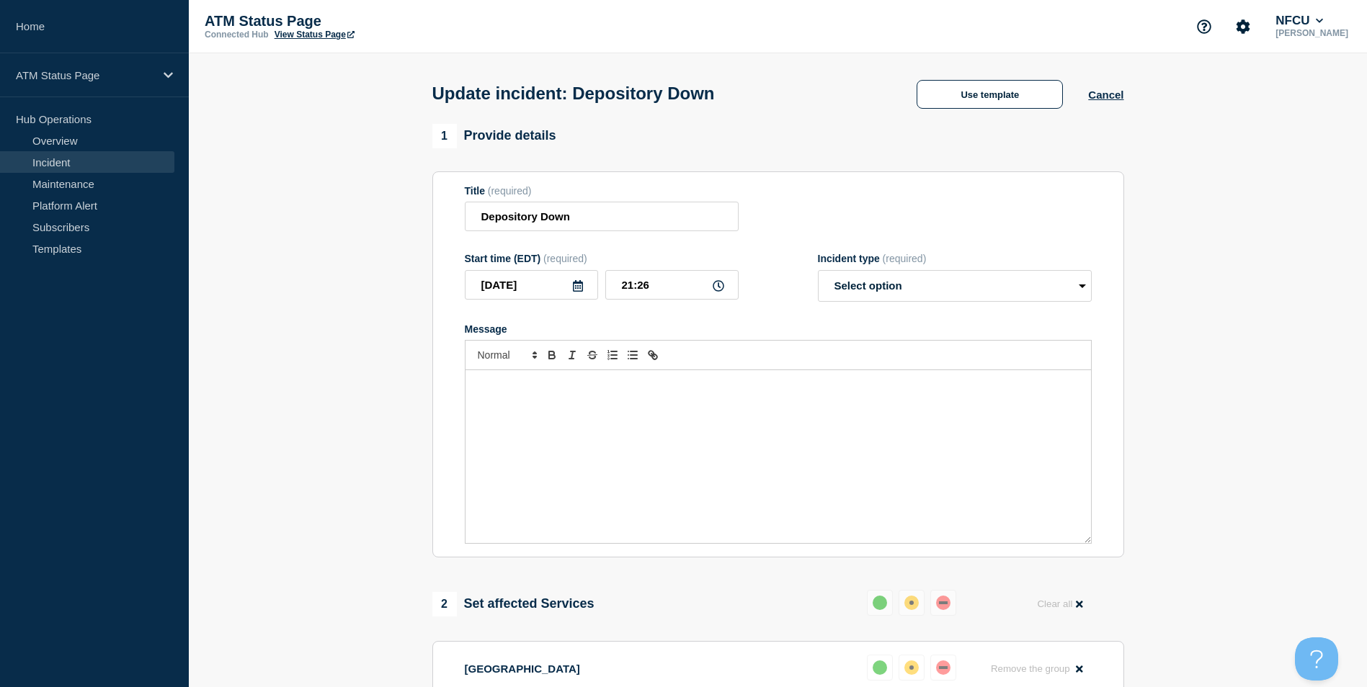
select select "resolved"
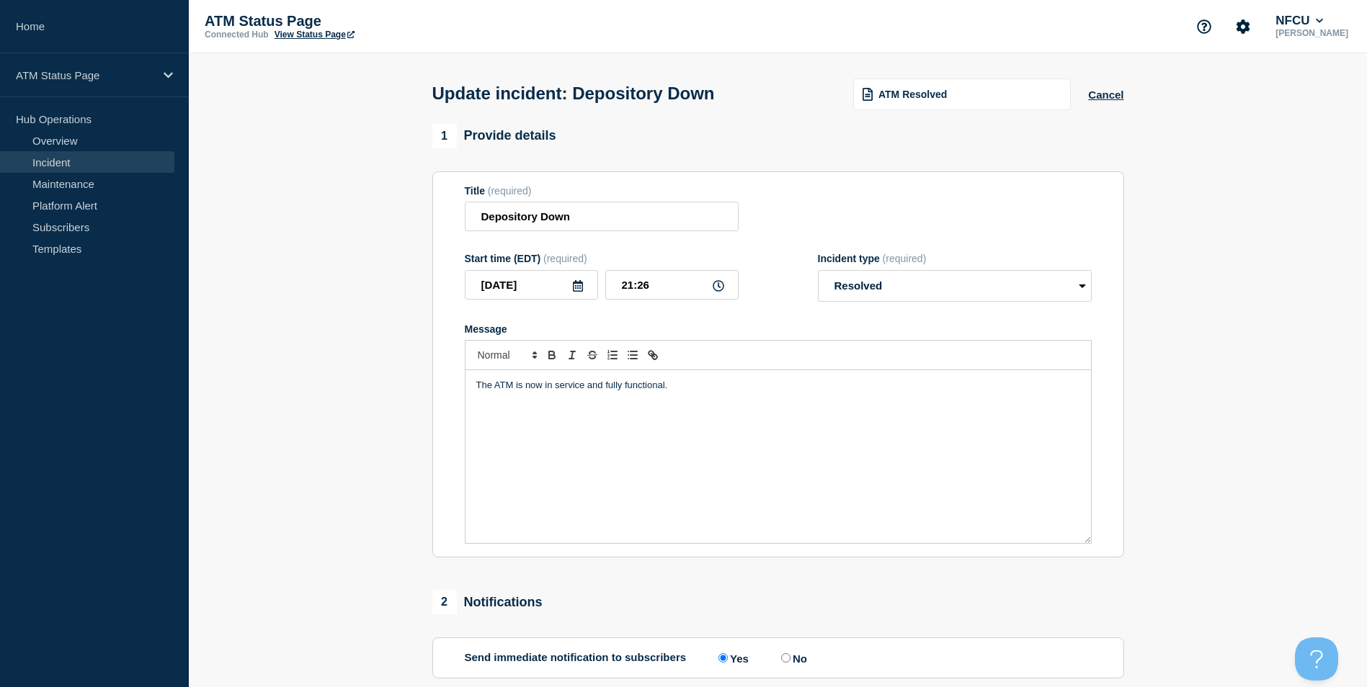
scroll to position [235, 0]
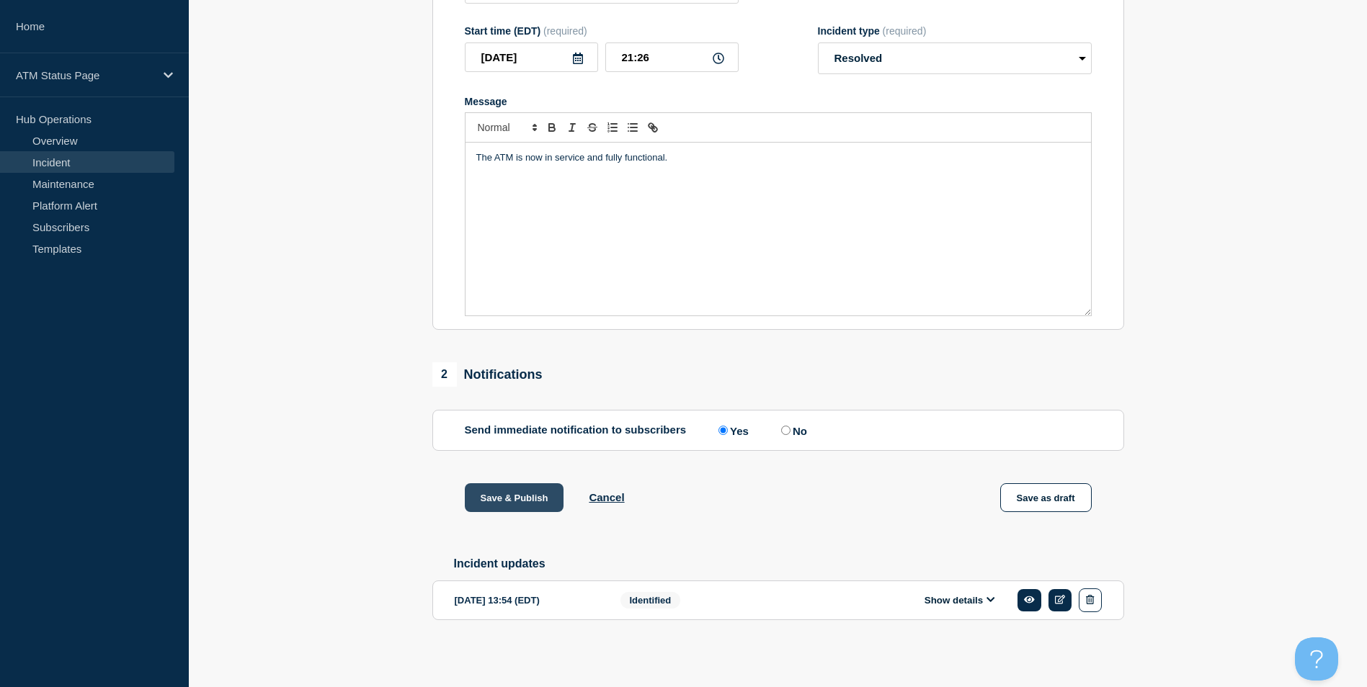
click at [517, 496] on button "Save & Publish" at bounding box center [514, 497] width 99 height 29
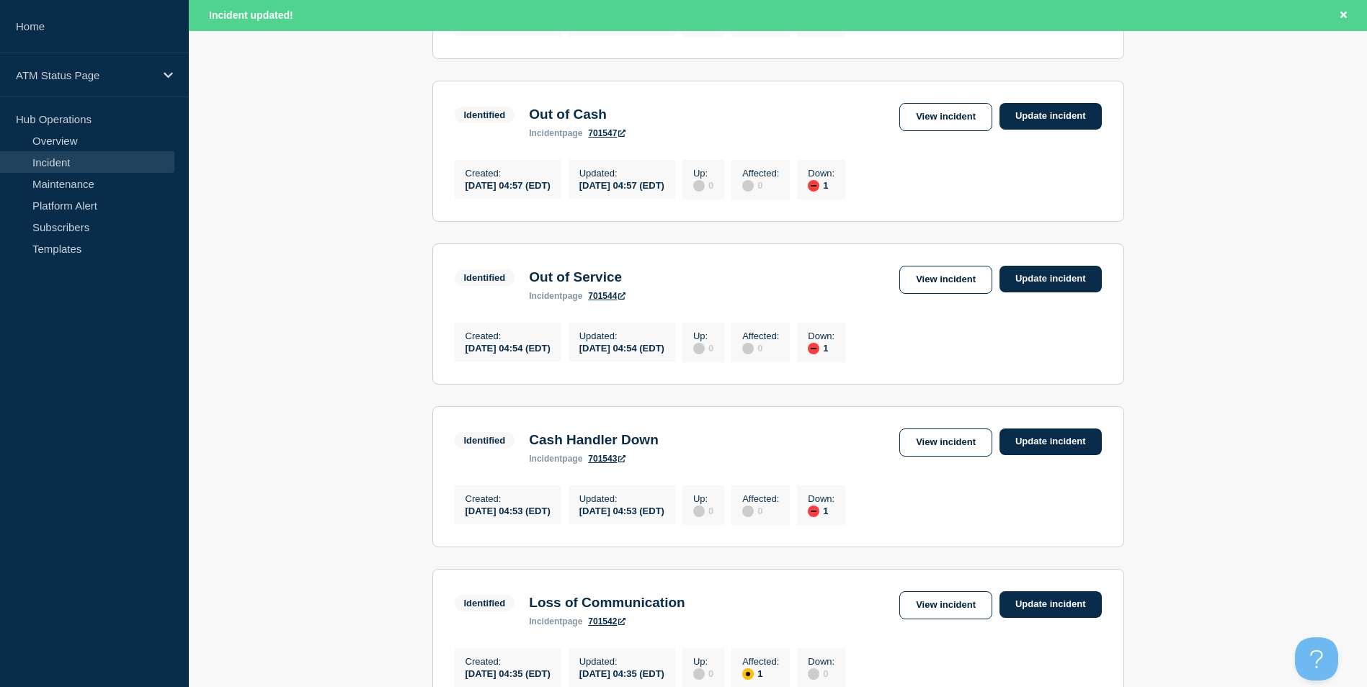
scroll to position [1501, 0]
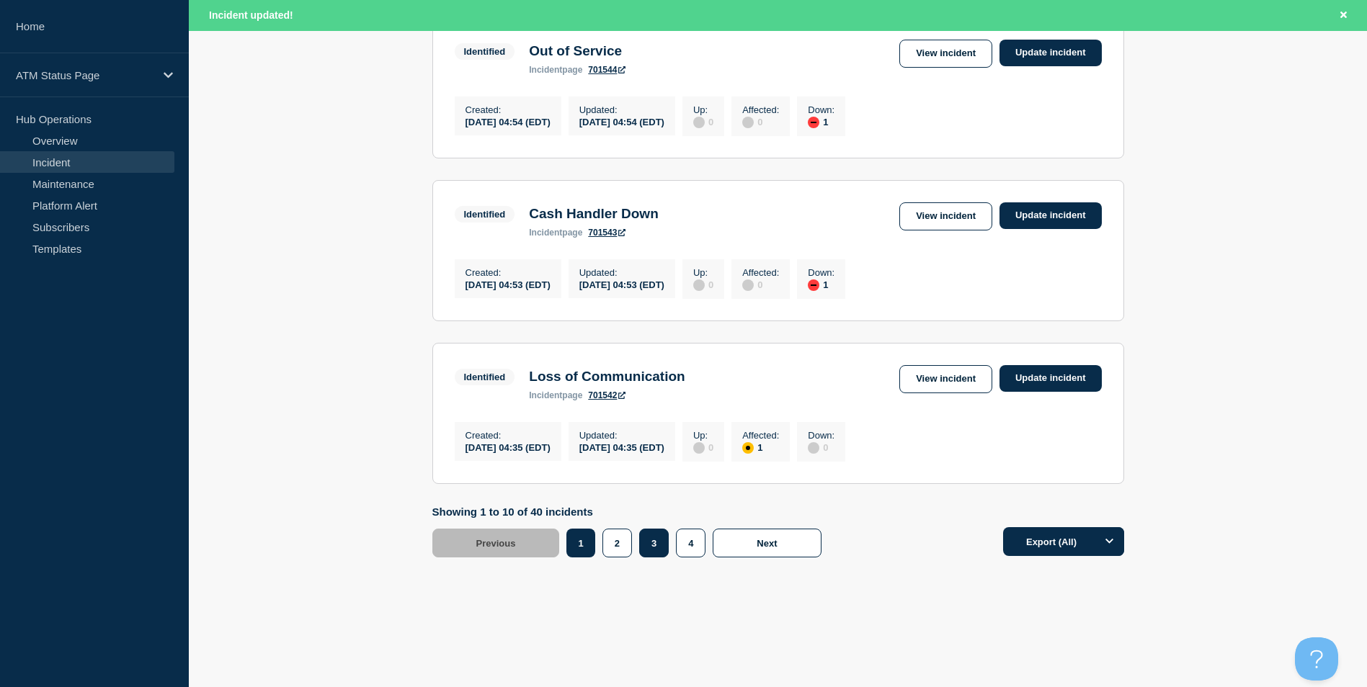
click at [652, 540] on button "3" at bounding box center [654, 543] width 30 height 29
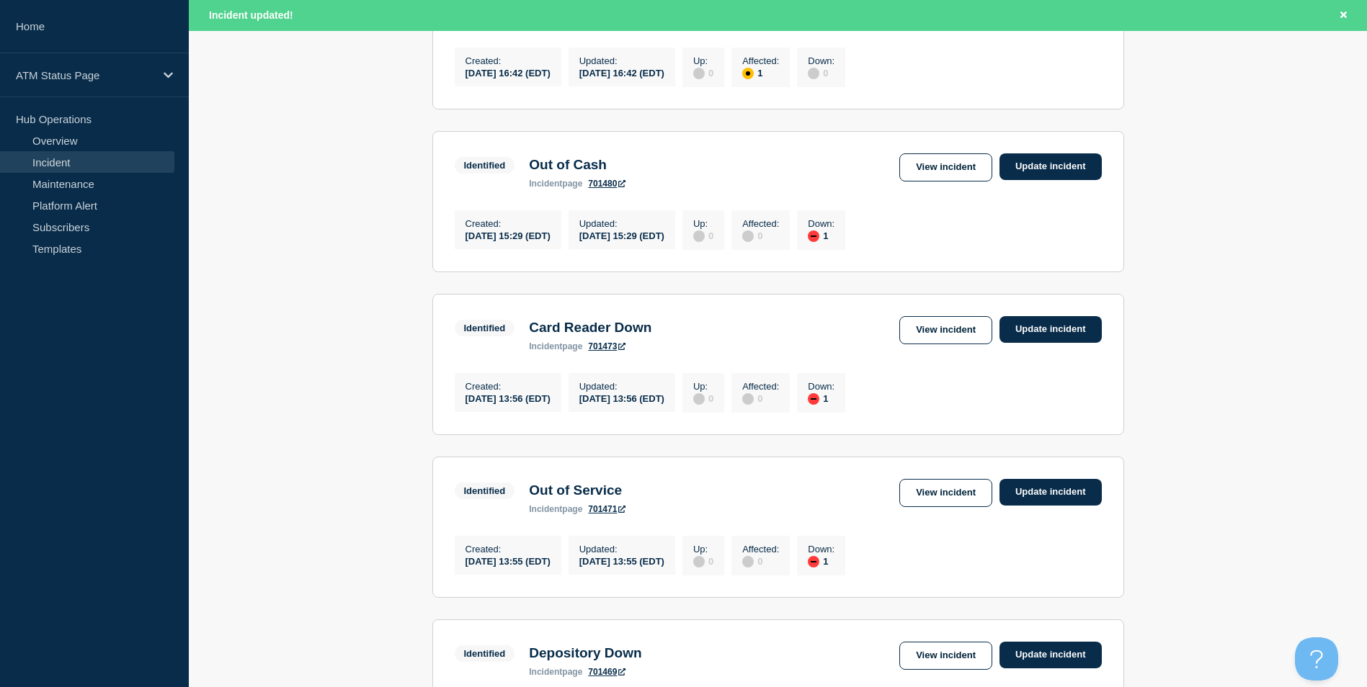
scroll to position [504, 0]
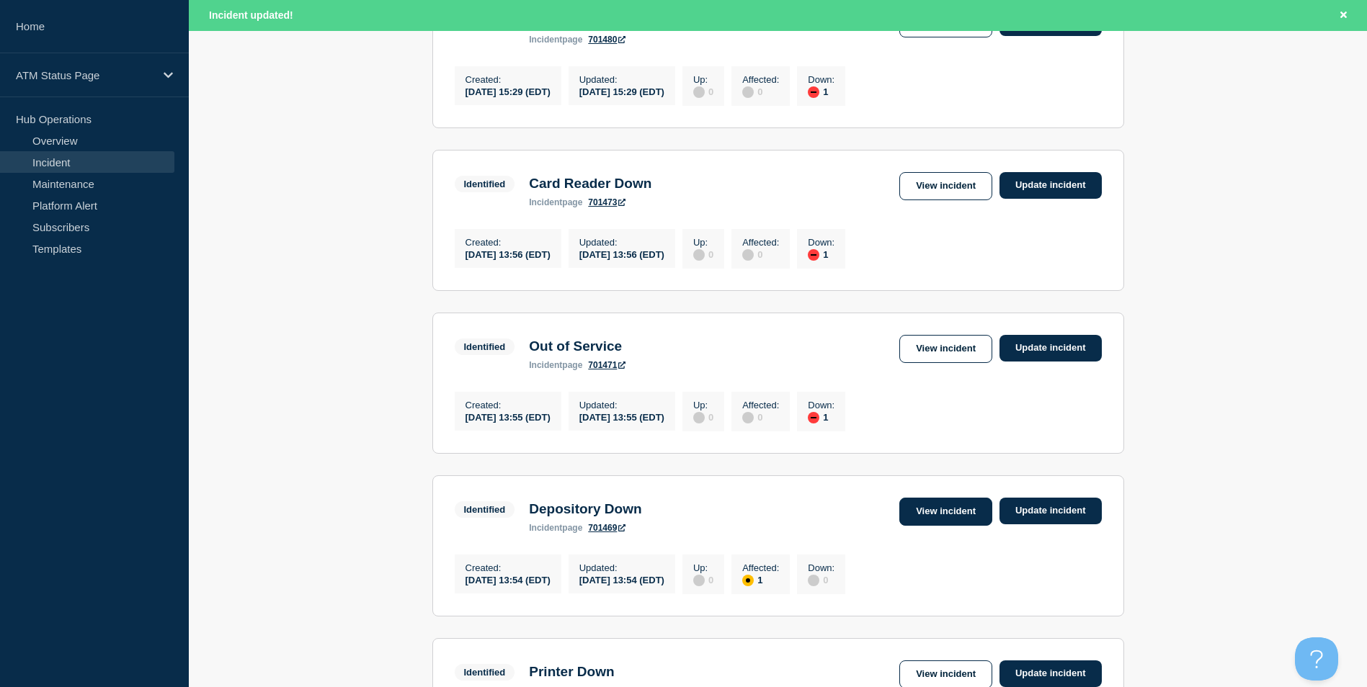
click at [942, 526] on link "View incident" at bounding box center [945, 512] width 93 height 28
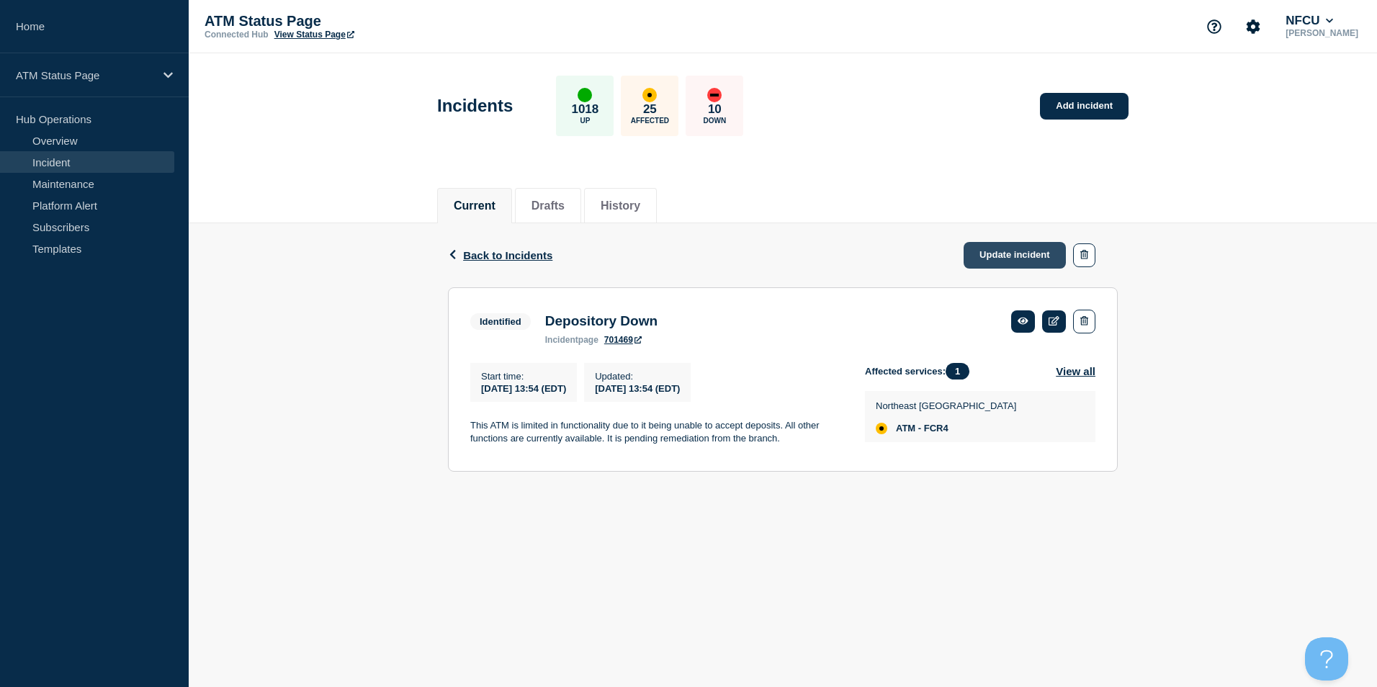
click at [1011, 262] on link "Update incident" at bounding box center [1015, 255] width 102 height 27
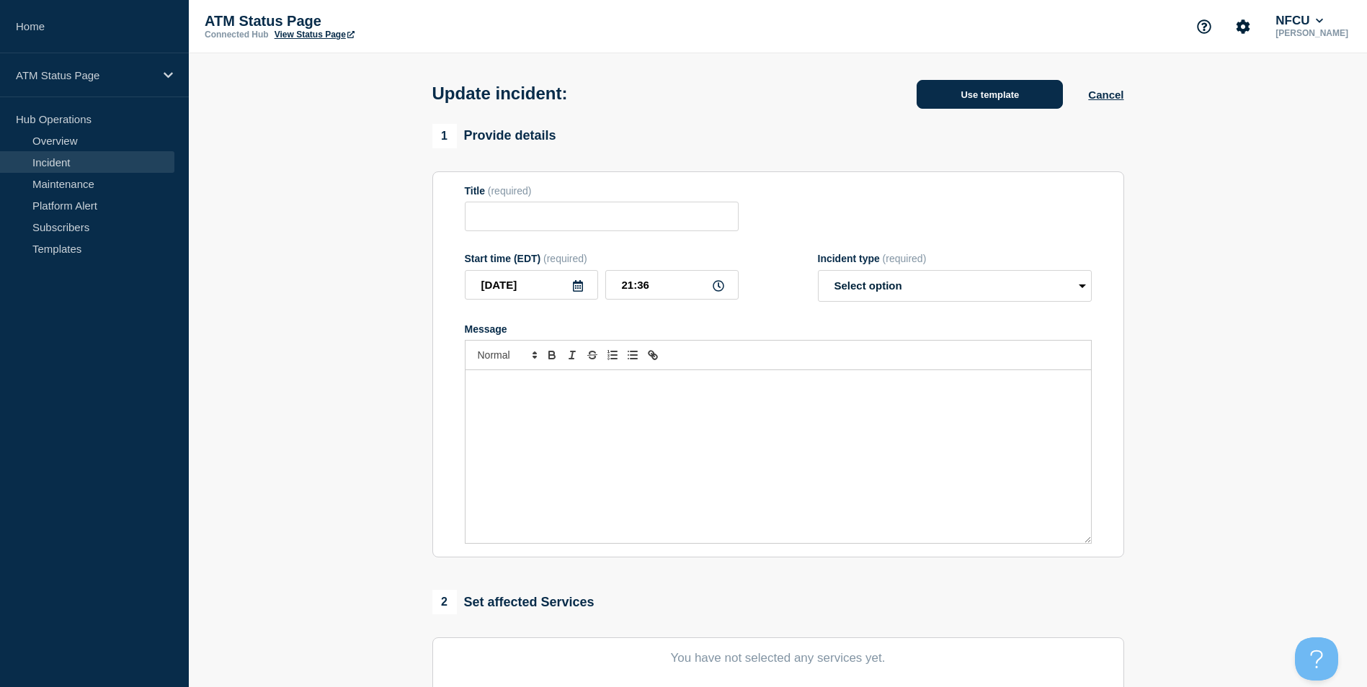
click at [988, 93] on button "Use template" at bounding box center [989, 94] width 146 height 29
type input "Depository Down"
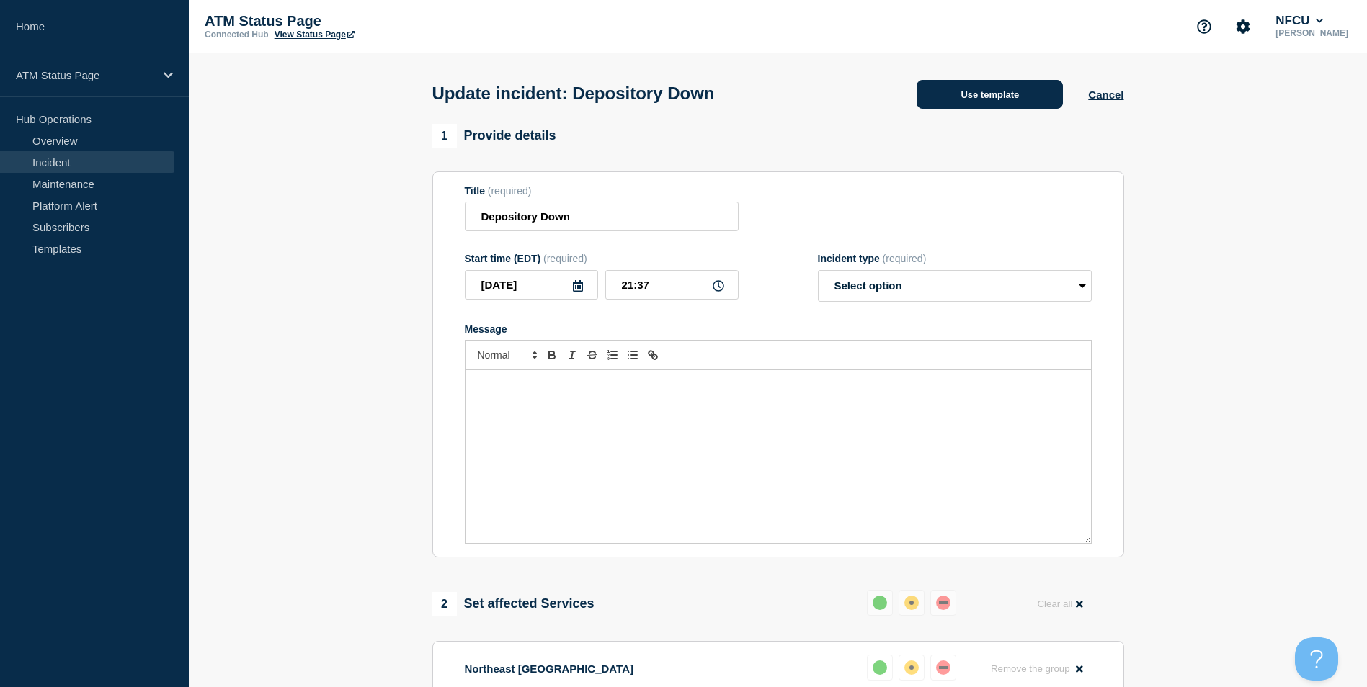
click at [1049, 94] on button "Use template" at bounding box center [989, 94] width 146 height 29
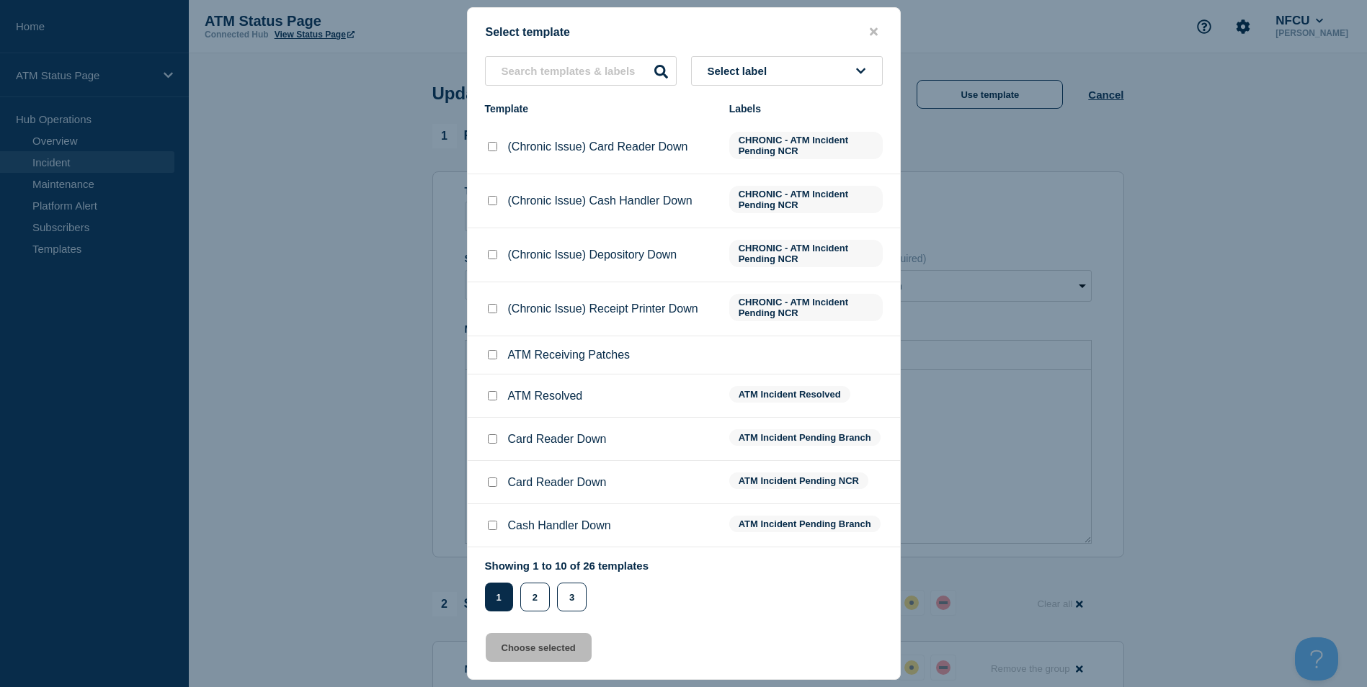
click at [491, 398] on input "ATM Resolved checkbox" at bounding box center [492, 395] width 9 height 9
checkbox input "true"
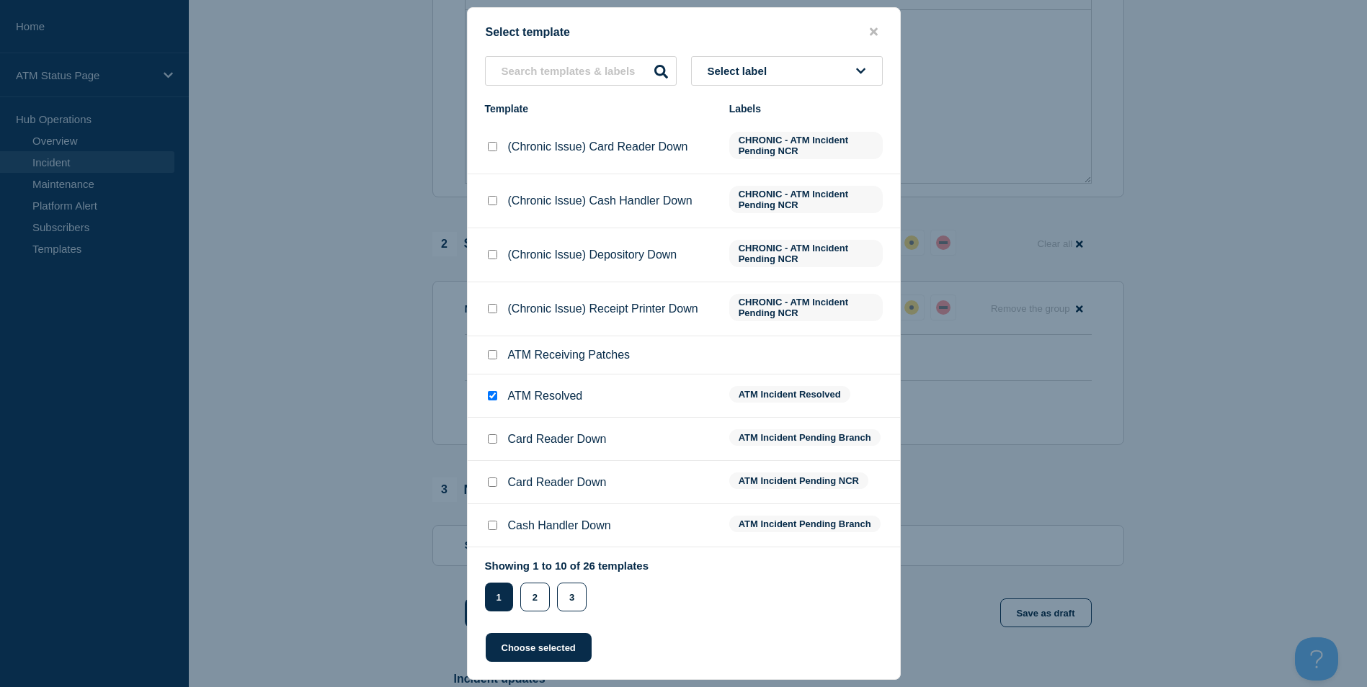
scroll to position [432, 0]
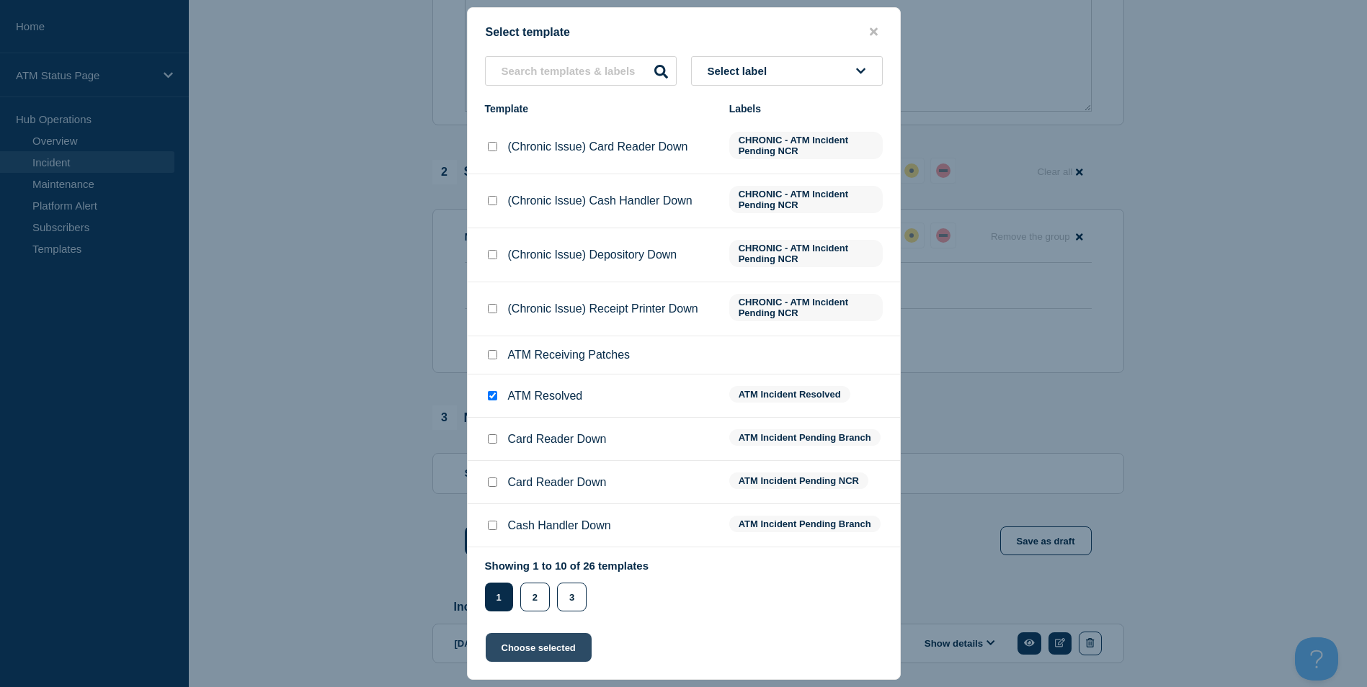
click at [504, 646] on button "Choose selected" at bounding box center [539, 647] width 106 height 29
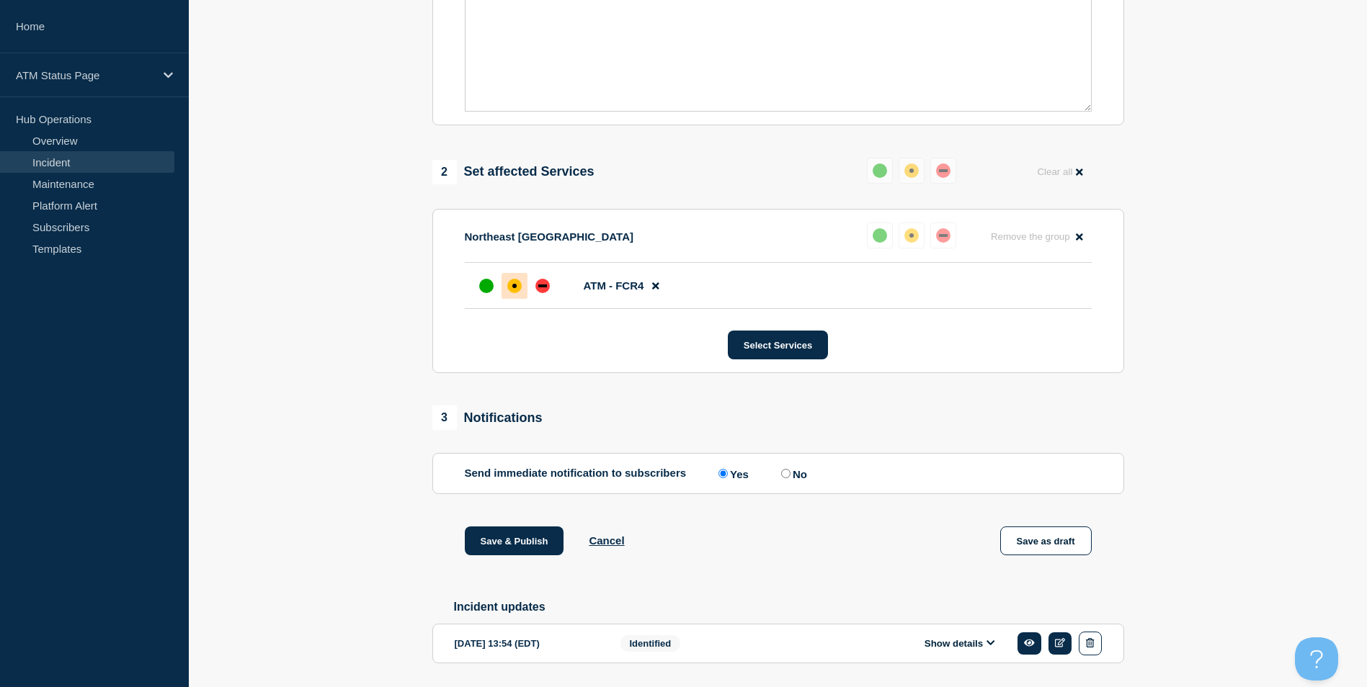
select select "resolved"
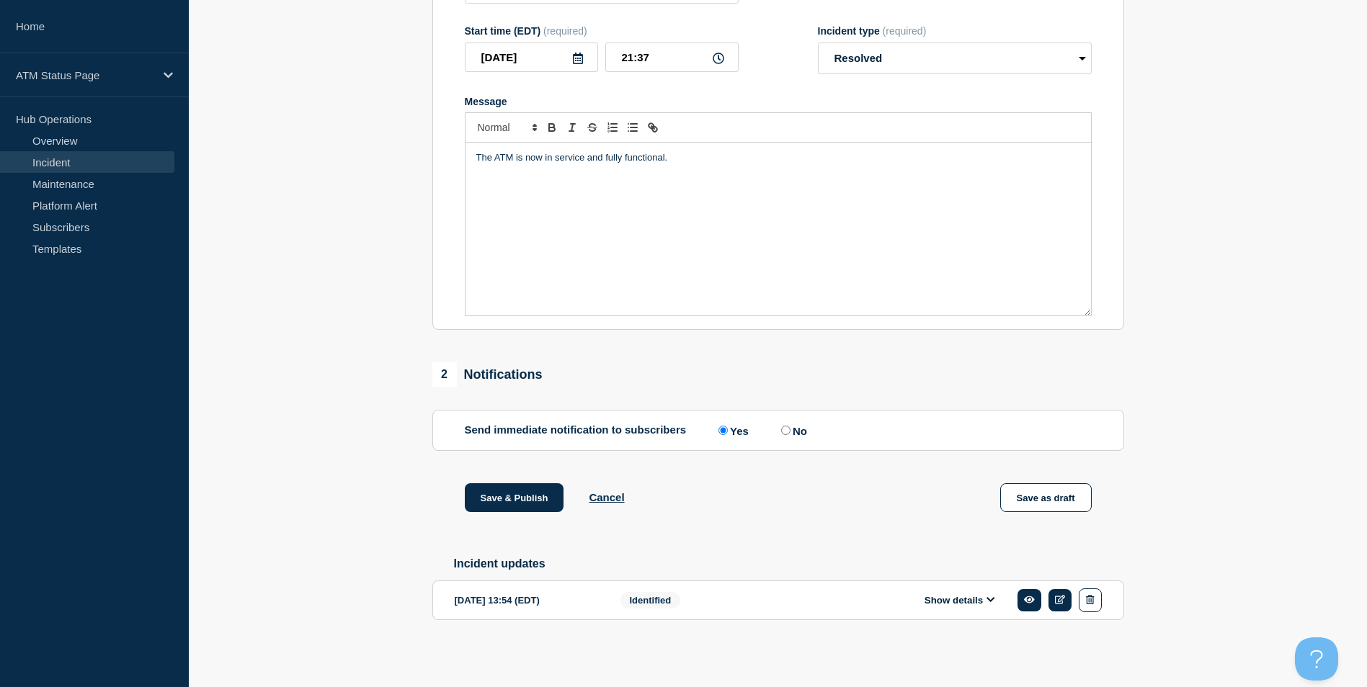
scroll to position [235, 0]
click at [504, 494] on button "Save & Publish" at bounding box center [514, 497] width 99 height 29
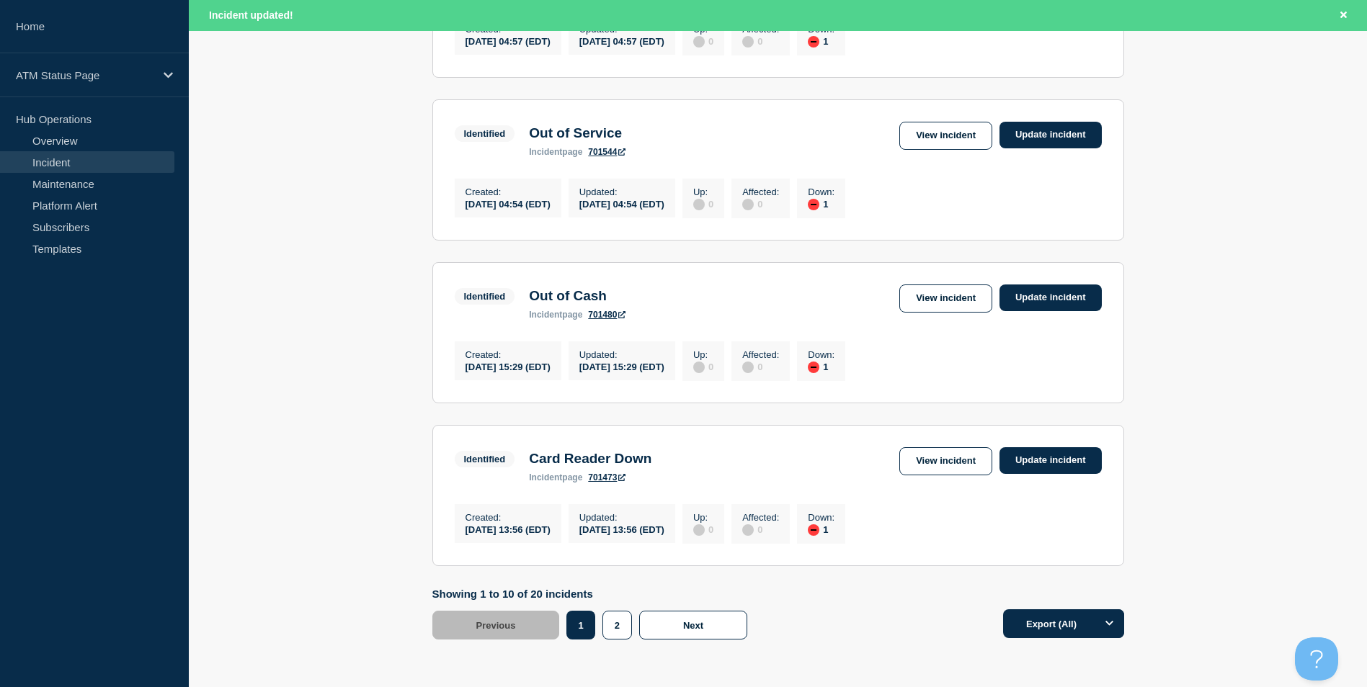
scroll to position [1501, 0]
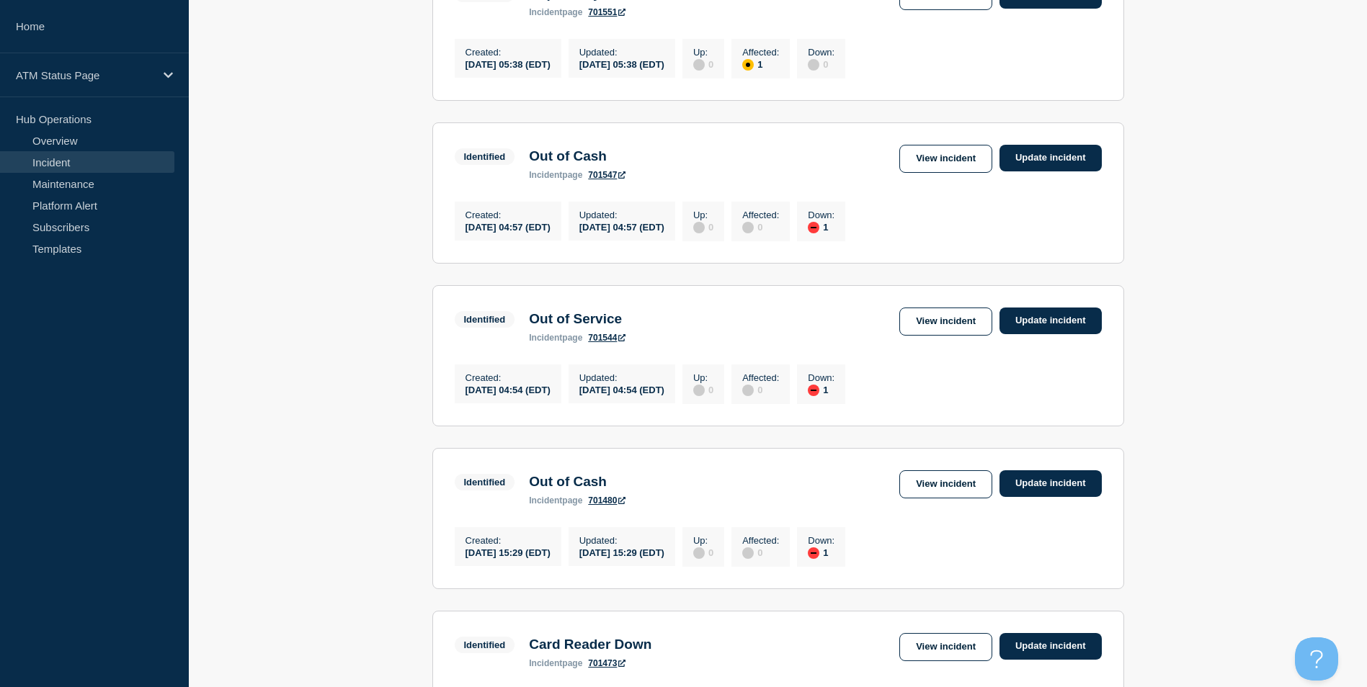
scroll to position [1471, 0]
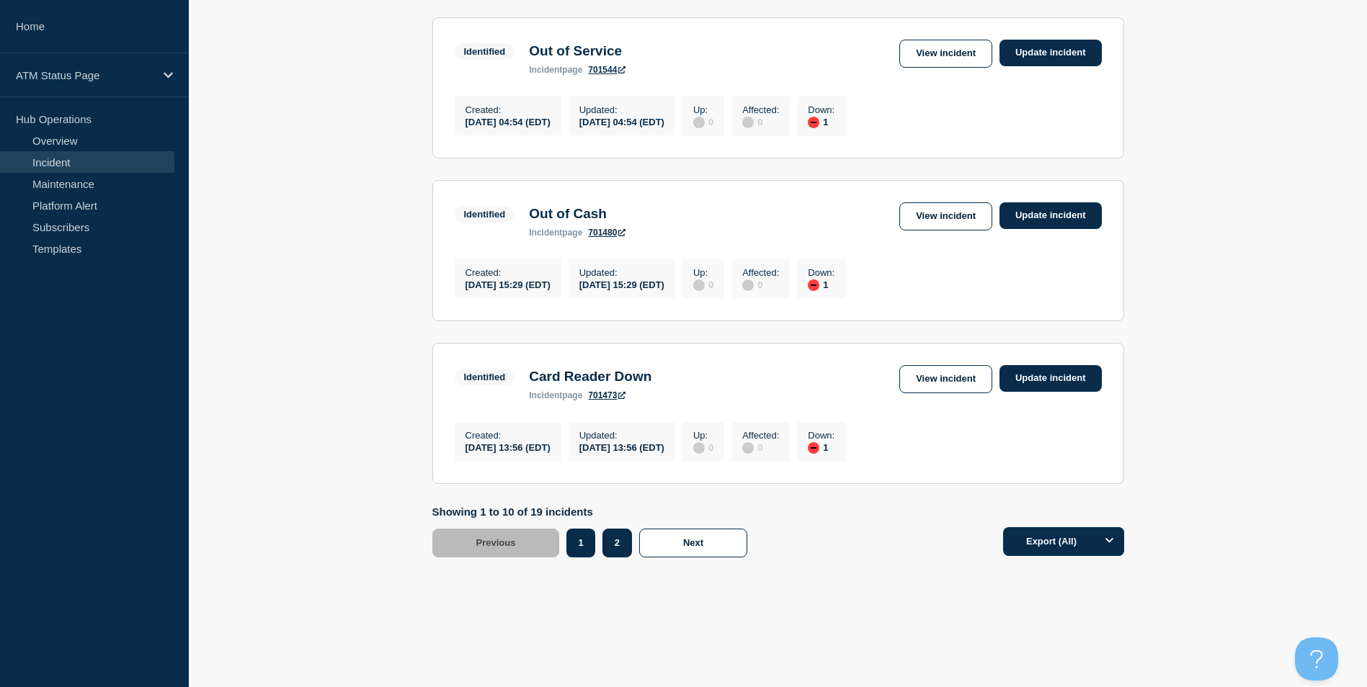
click at [615, 551] on button "2" at bounding box center [617, 543] width 30 height 29
